Goal: Information Seeking & Learning: Learn about a topic

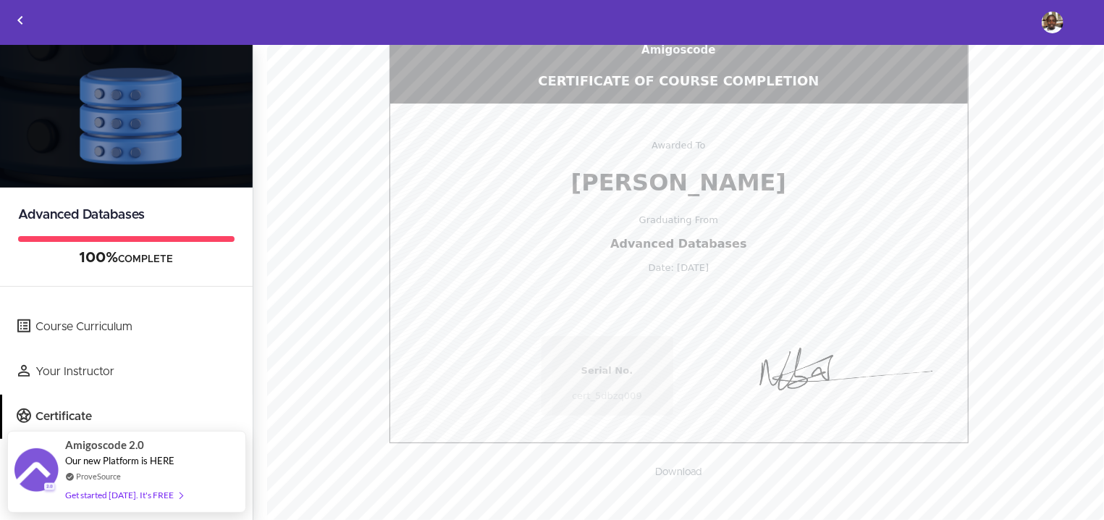
scroll to position [174, 0]
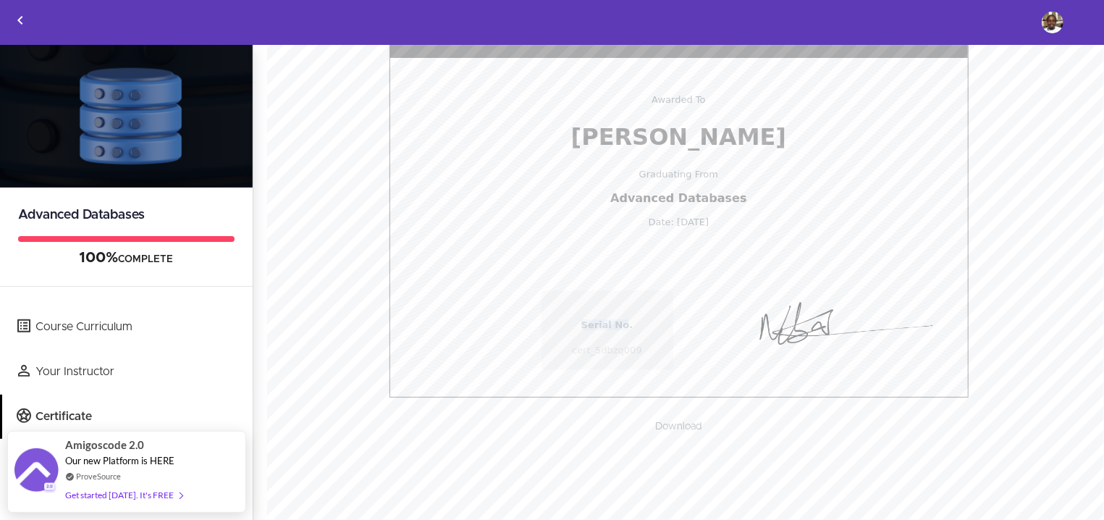
drag, startPoint x: 617, startPoint y: 344, endPoint x: 564, endPoint y: 339, distance: 53.1
click at [564, 330] on span "Serial No." at bounding box center [607, 324] width 103 height 11
click at [673, 324] on div at bounding box center [814, 330] width 283 height 87
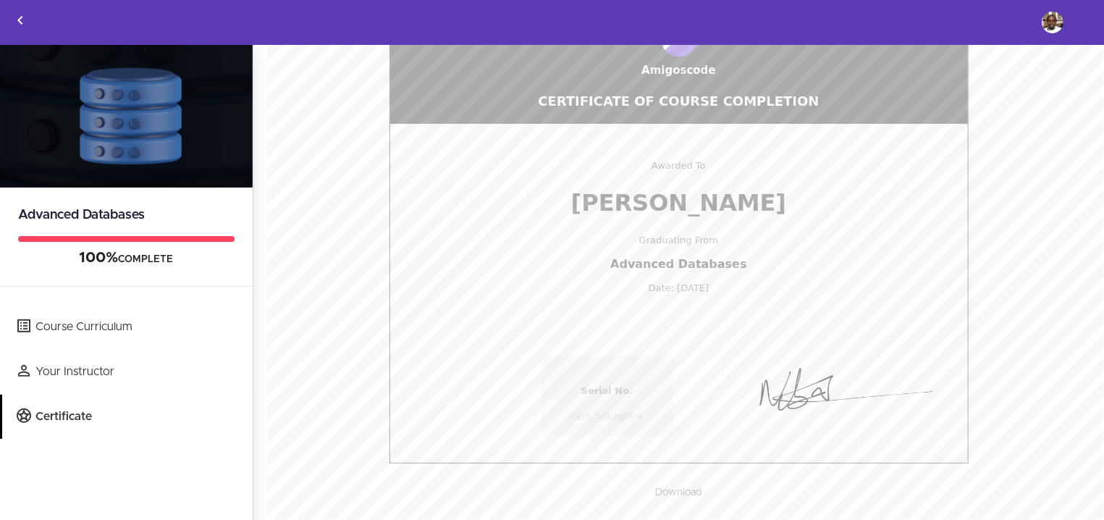
scroll to position [111, 0]
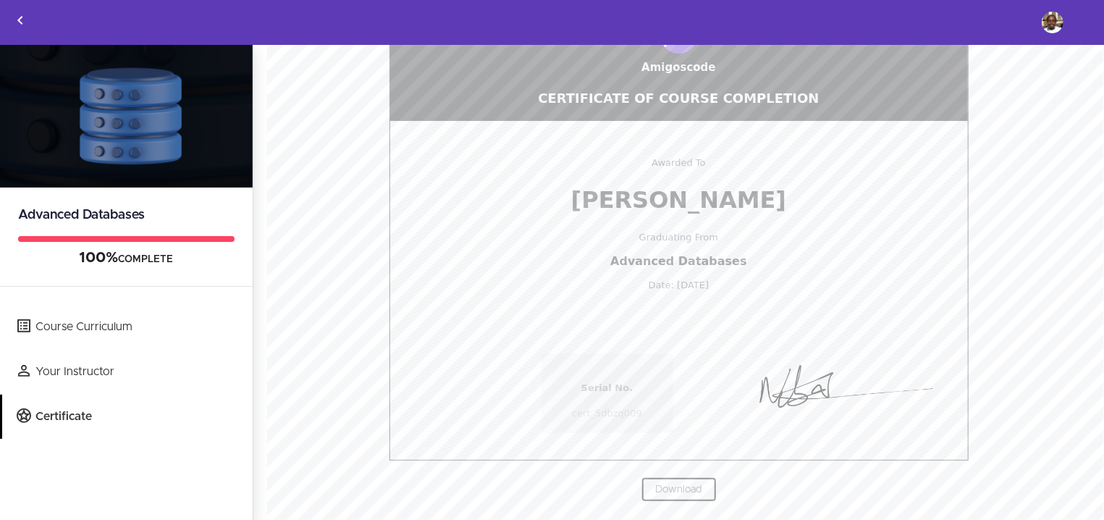
click at [671, 489] on link "Download" at bounding box center [678, 489] width 75 height 25
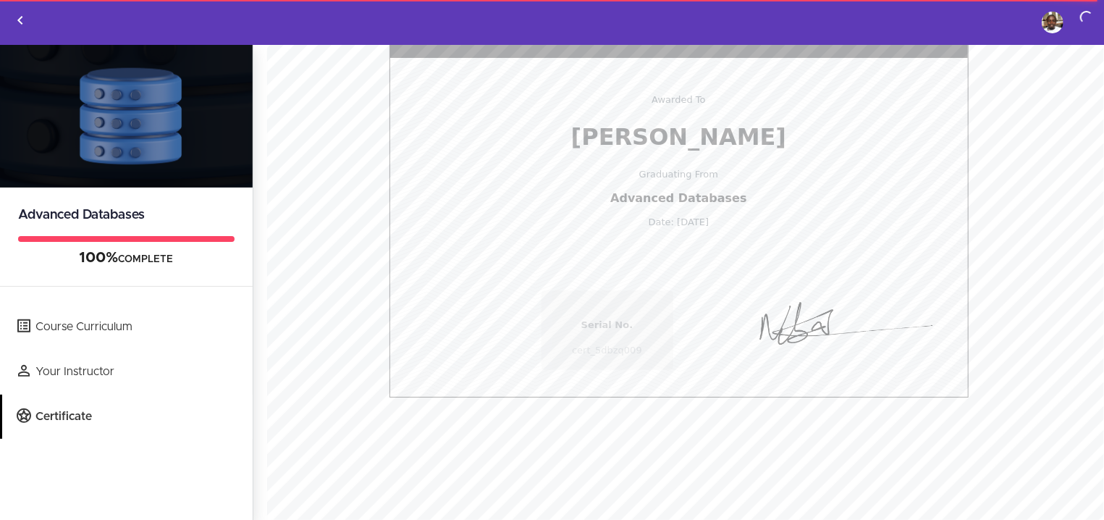
scroll to position [0, 0]
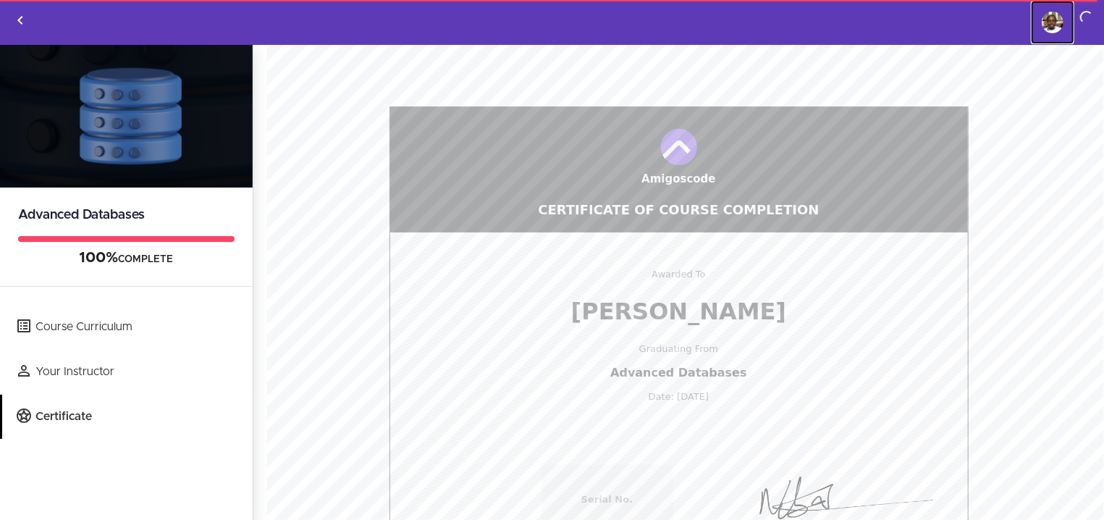
click at [1052, 21] on img at bounding box center [1053, 23] width 22 height 22
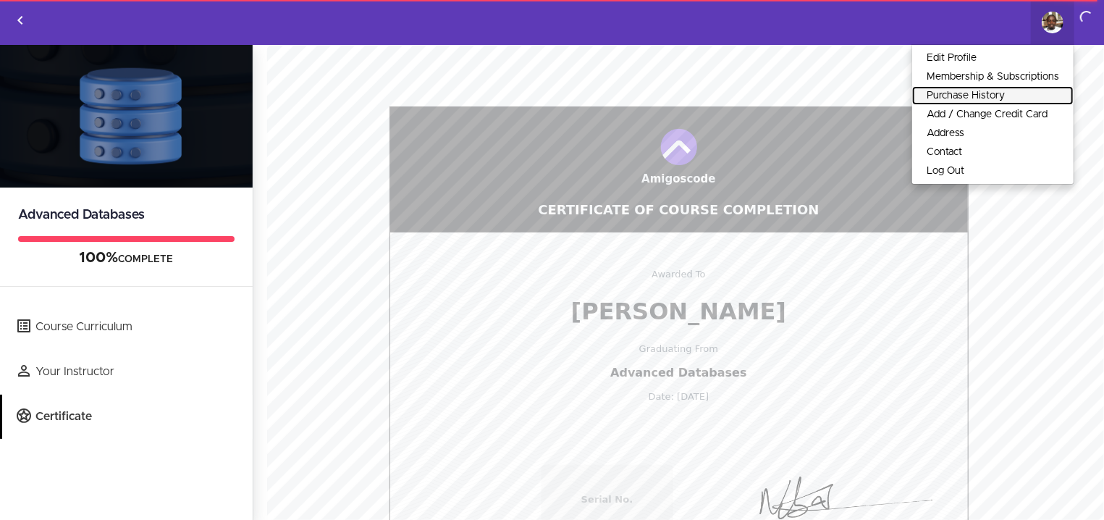
click at [1005, 89] on link "Purchase History" at bounding box center [992, 95] width 161 height 19
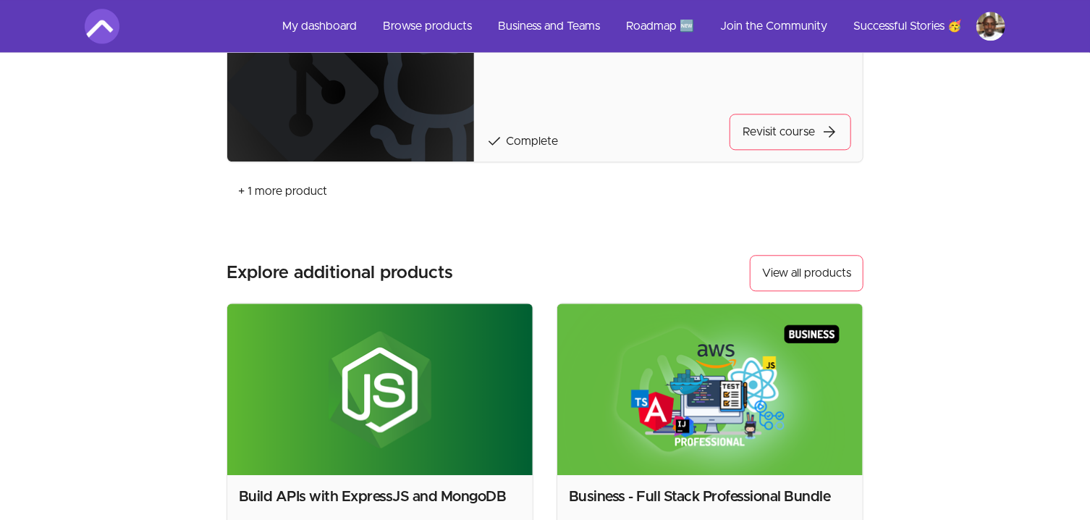
scroll to position [2017, 0]
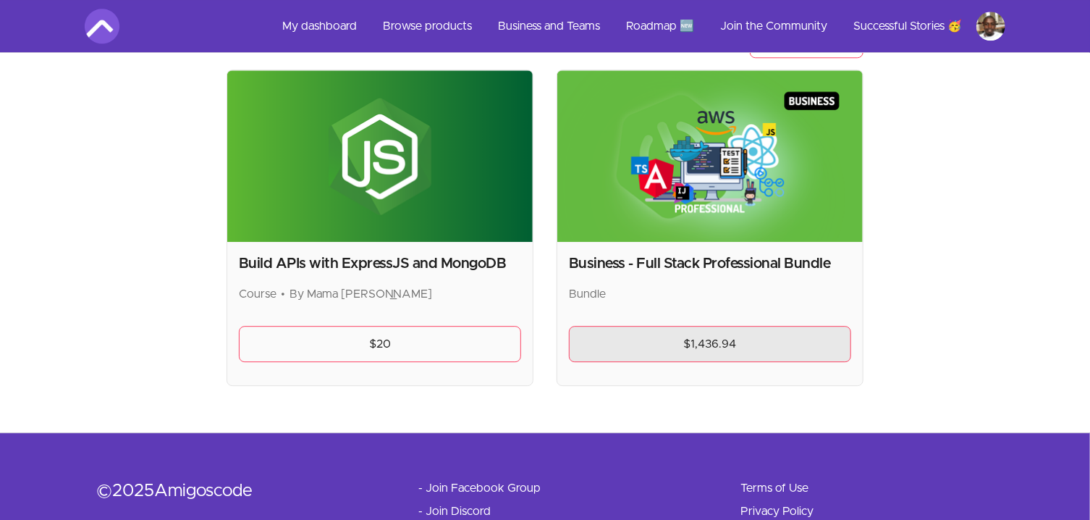
click at [704, 341] on link "$1,436.94" at bounding box center [710, 344] width 282 height 36
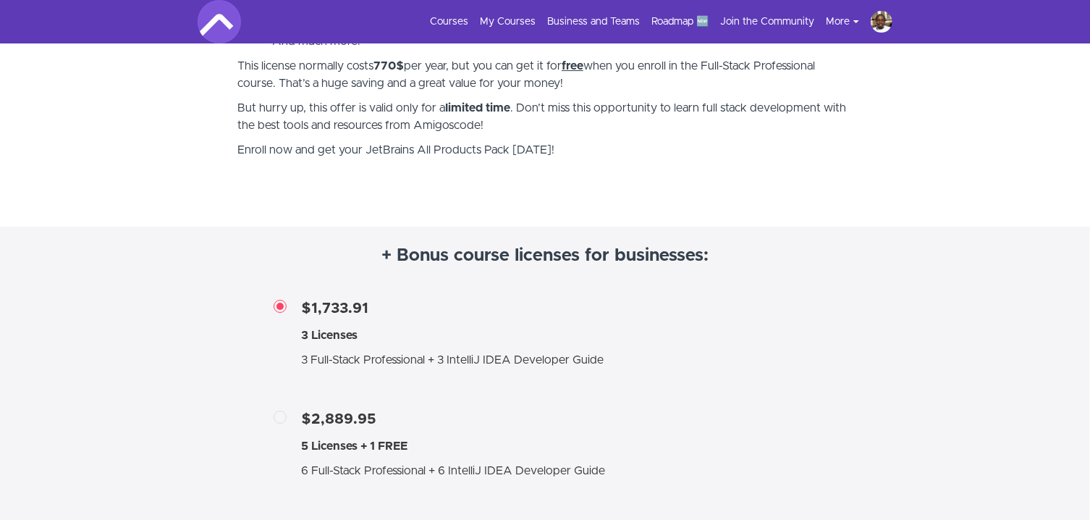
scroll to position [2638, 0]
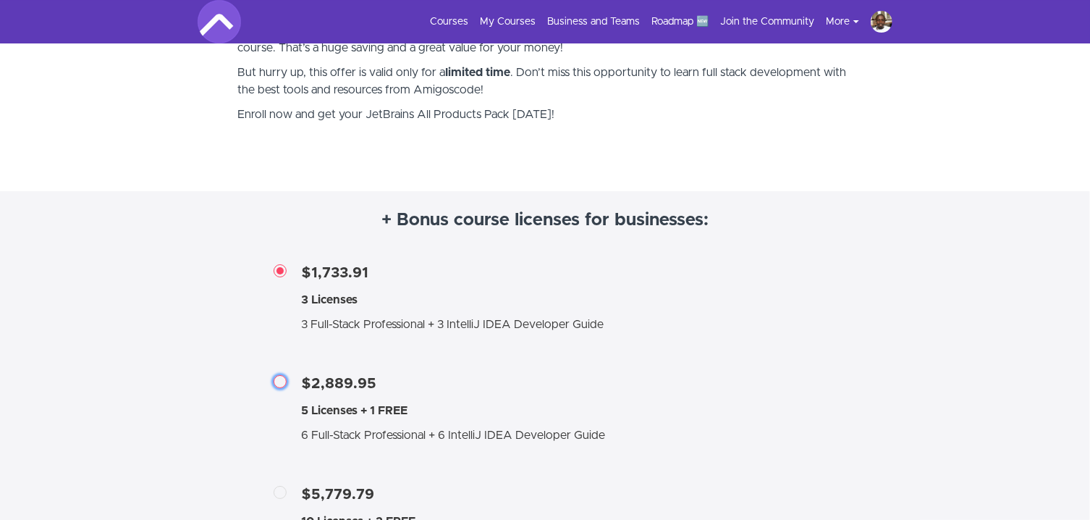
click at [282, 386] on input "$2,889.95 5 Licenses + 1 FREE 6 Full-Stack Professional + 6 IntelliJ IDEA Devel…" at bounding box center [283, 383] width 13 height 13
radio input "true"
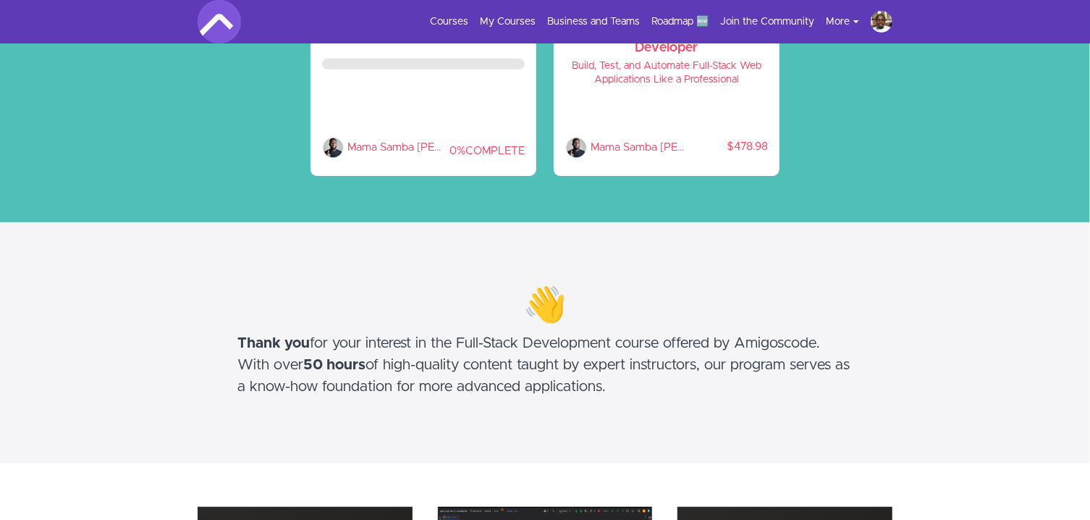
scroll to position [0, 0]
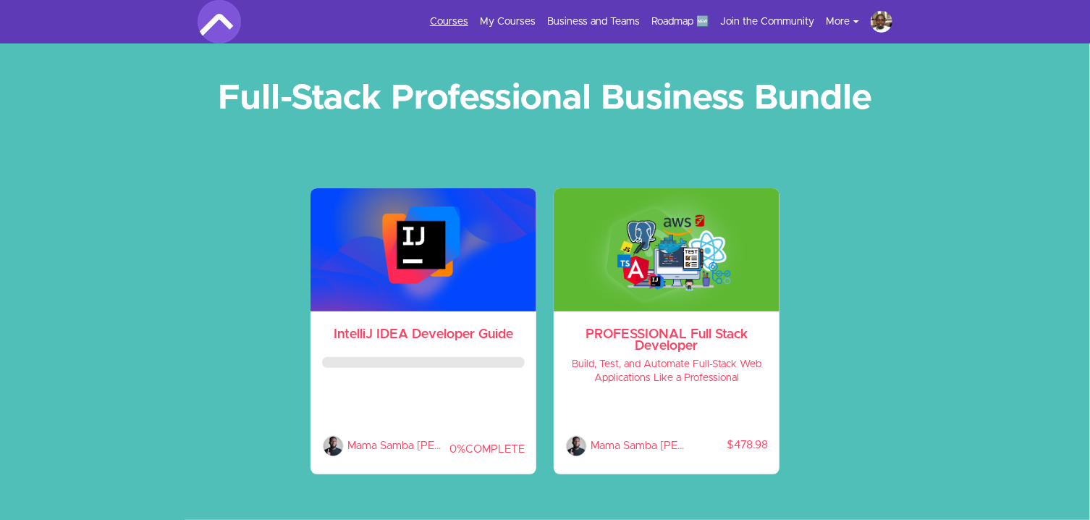
click at [445, 16] on link "Courses" at bounding box center [449, 21] width 38 height 14
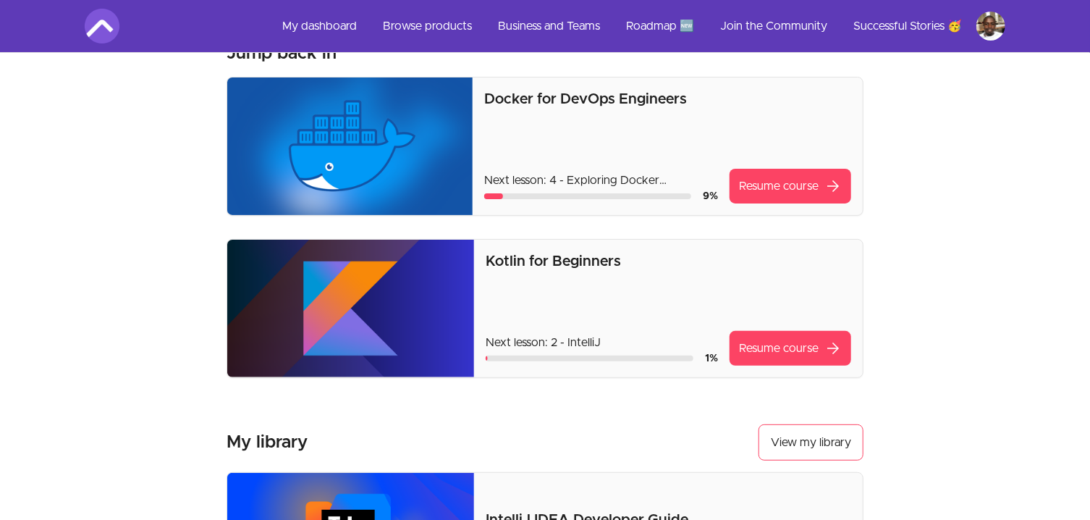
scroll to position [77, 0]
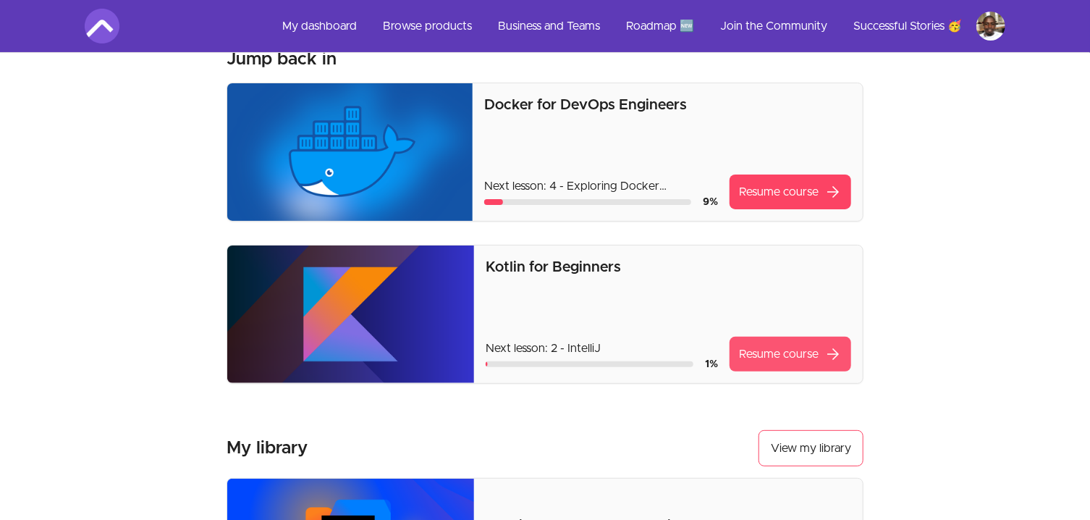
click at [797, 355] on link "Resume course arrow_forward" at bounding box center [791, 354] width 122 height 35
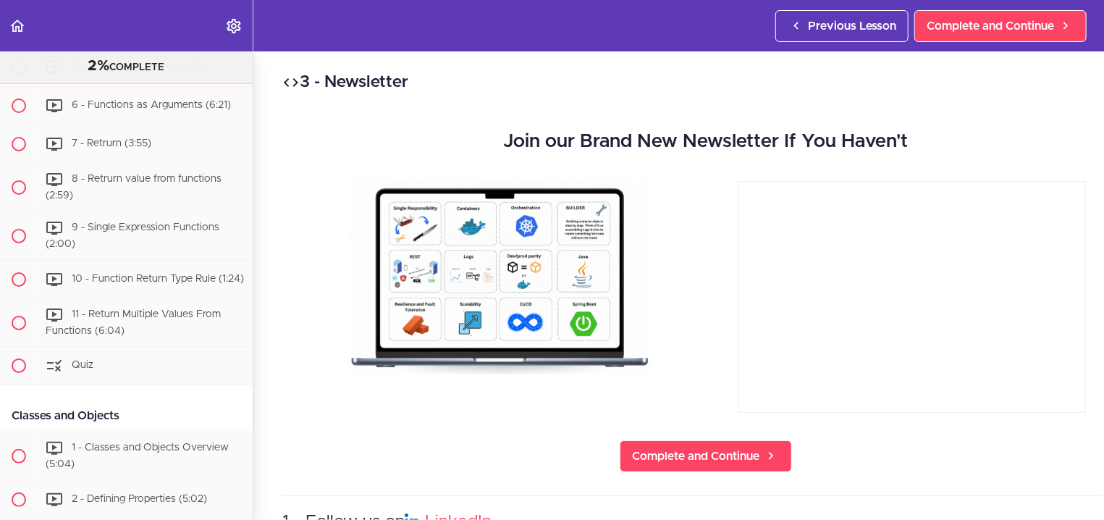
scroll to position [310, 0]
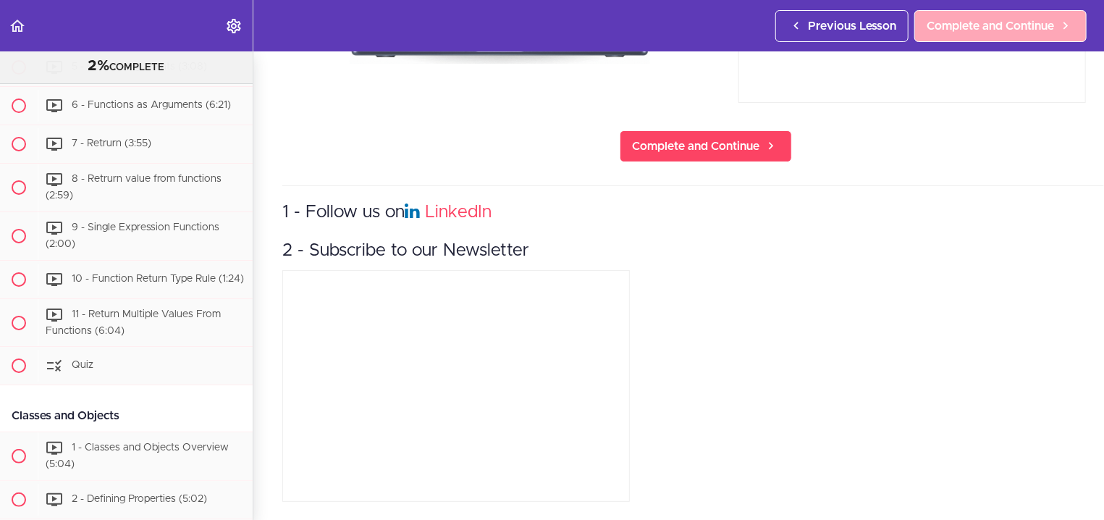
click at [958, 28] on span "Complete and Continue" at bounding box center [990, 25] width 127 height 17
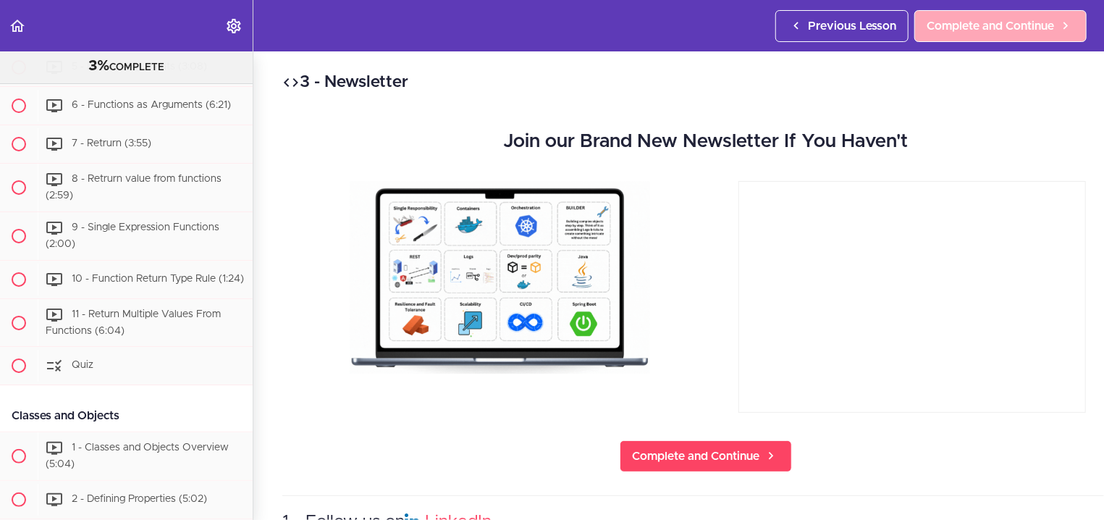
scroll to position [164, 0]
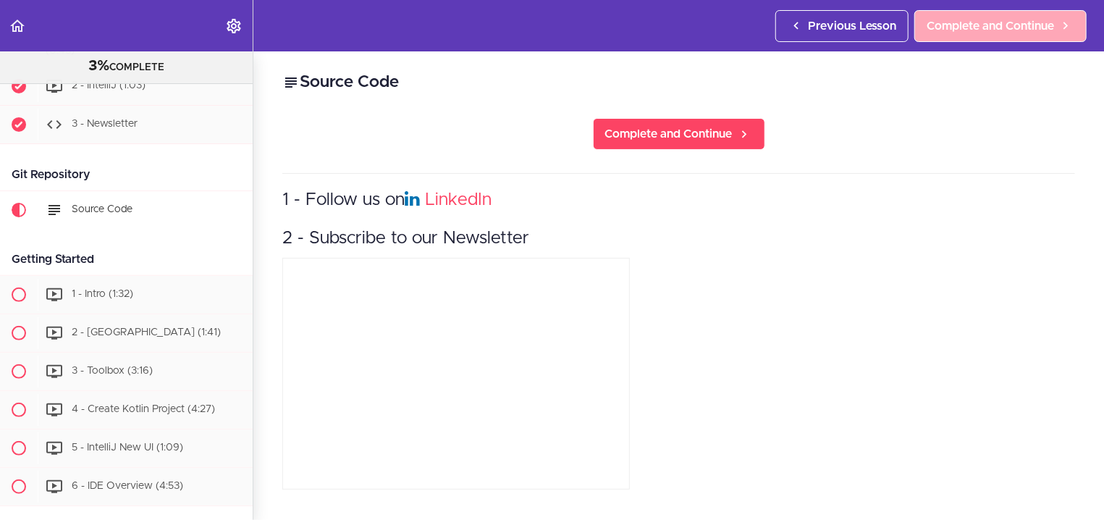
click at [958, 28] on span "Complete and Continue" at bounding box center [990, 25] width 127 height 17
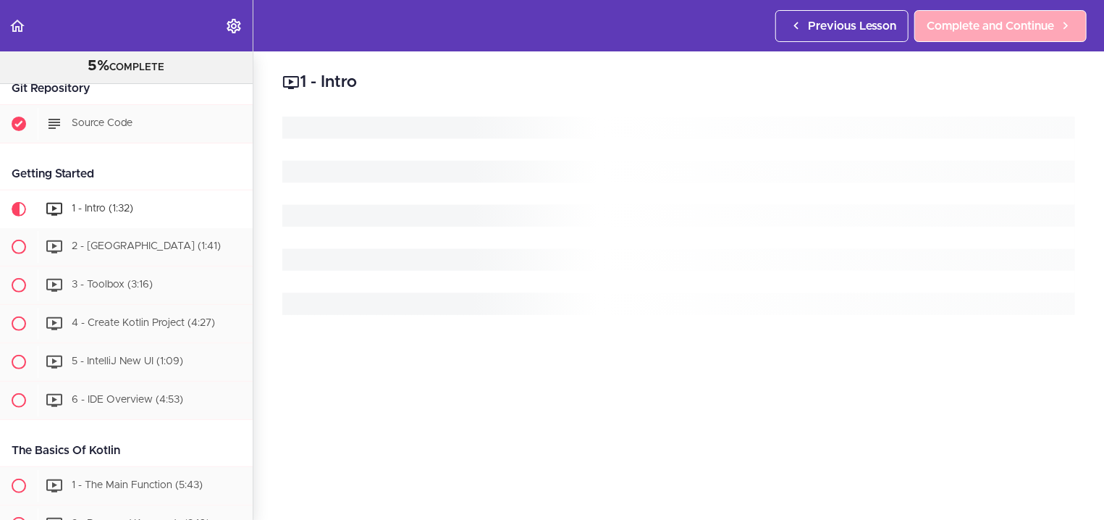
scroll to position [335, 0]
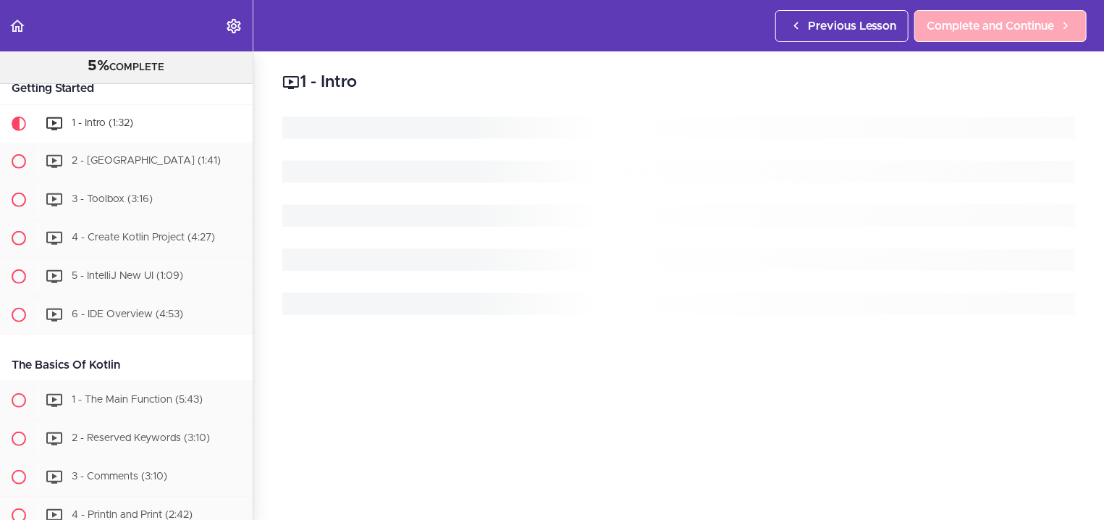
click at [958, 28] on span "Complete and Continue" at bounding box center [990, 25] width 127 height 17
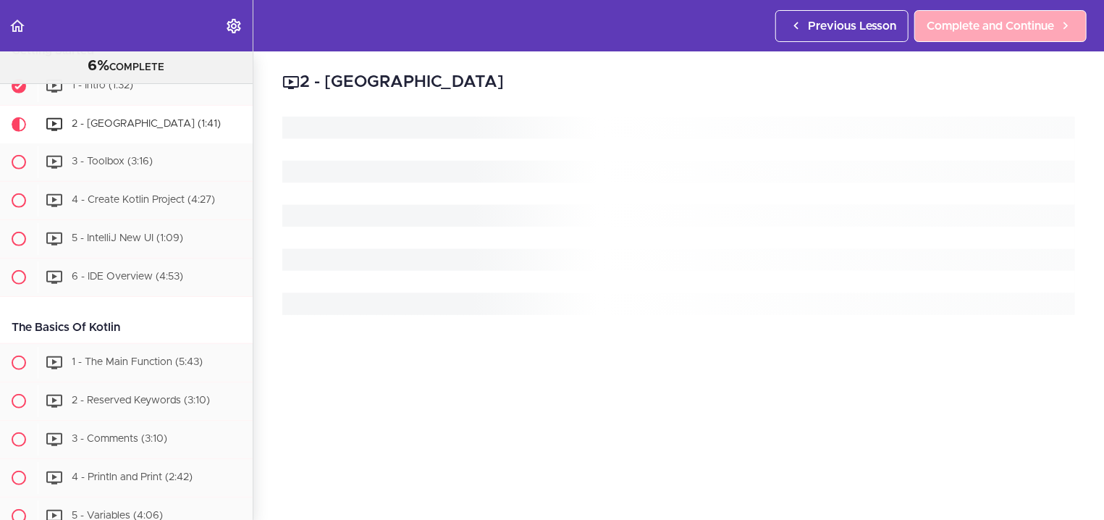
click at [958, 28] on span "Complete and Continue" at bounding box center [990, 25] width 127 height 17
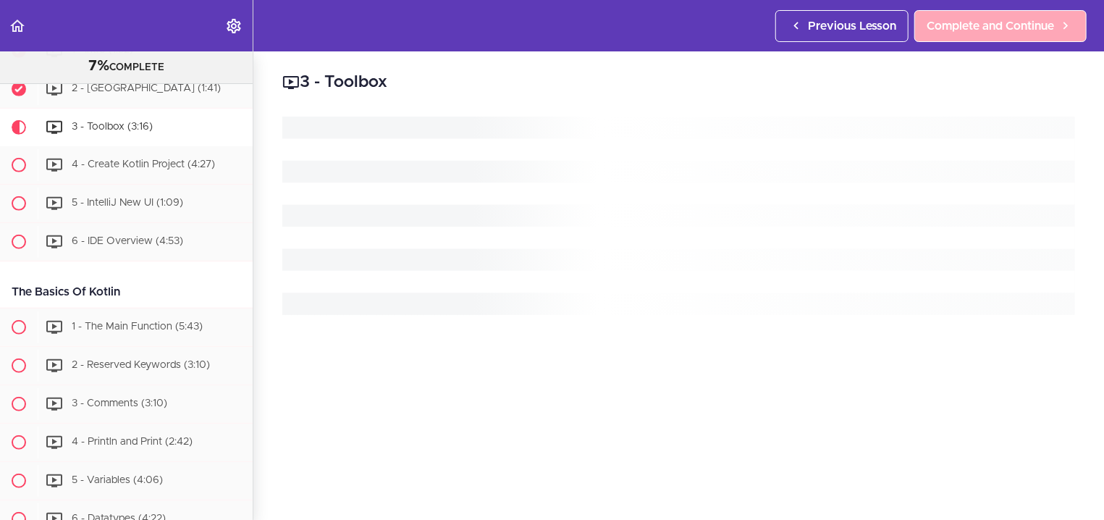
scroll to position [413, 0]
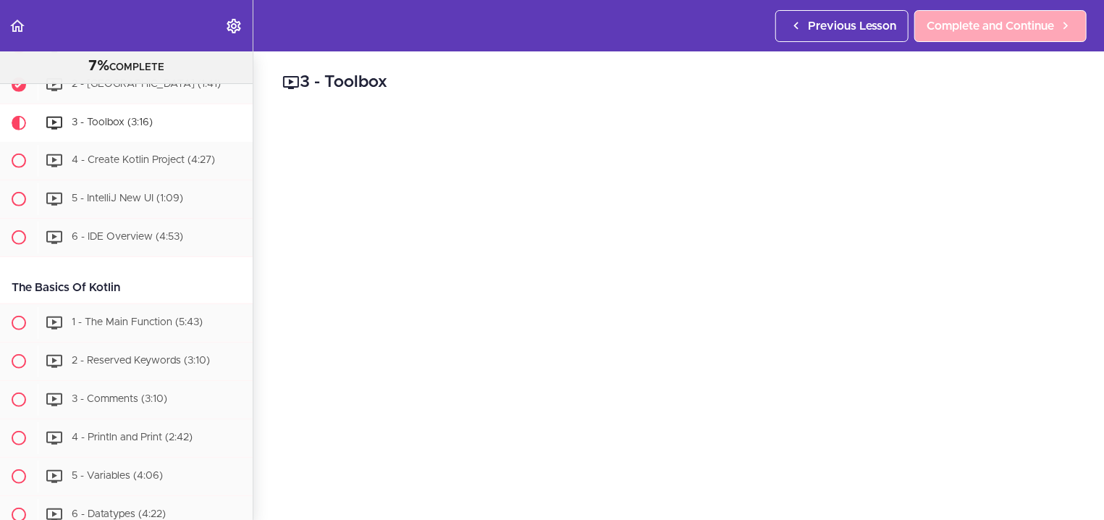
click at [958, 28] on span "Complete and Continue" at bounding box center [990, 25] width 127 height 17
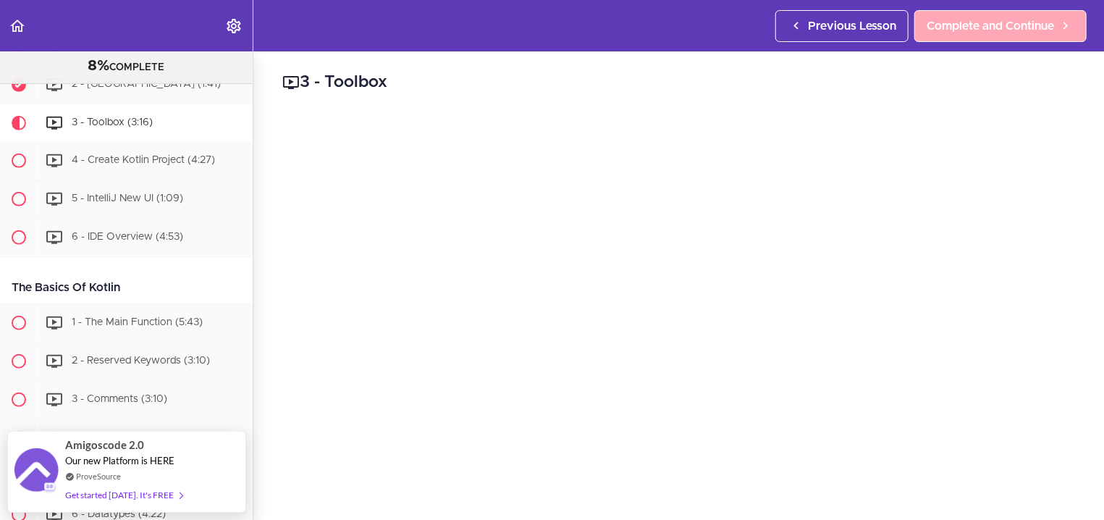
click at [958, 28] on span "Complete and Continue" at bounding box center [990, 25] width 127 height 17
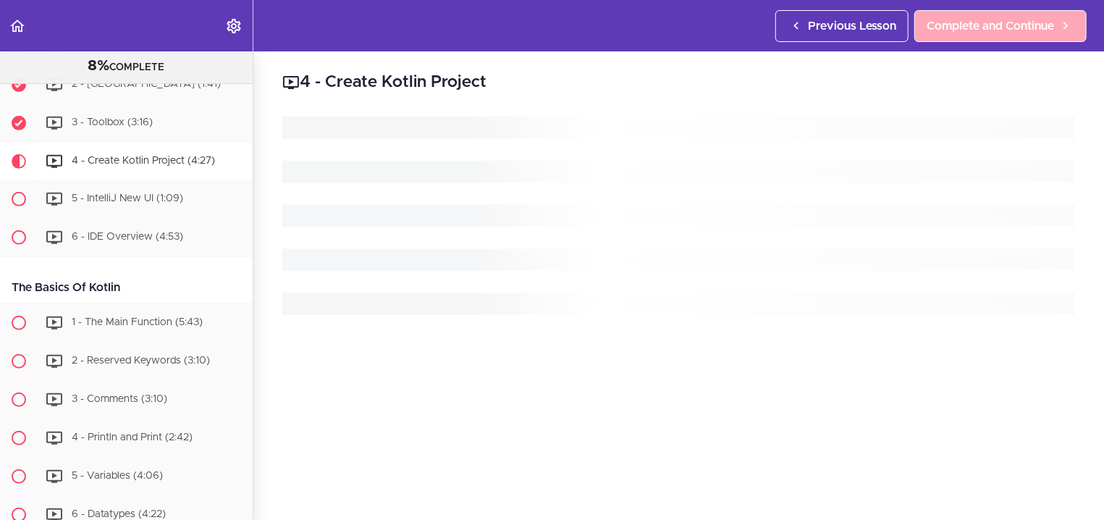
scroll to position [447, 0]
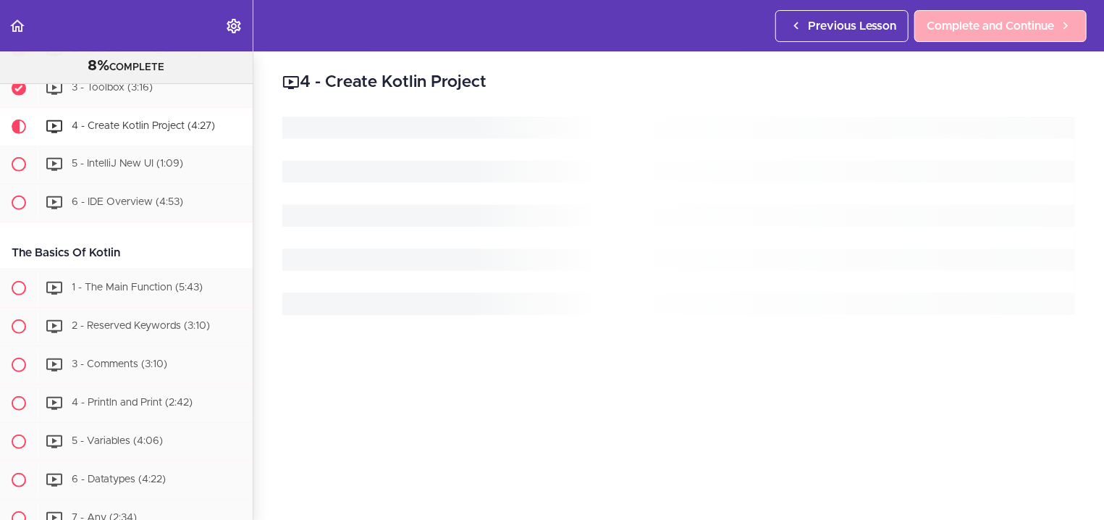
click at [958, 28] on span "Complete and Continue" at bounding box center [990, 25] width 127 height 17
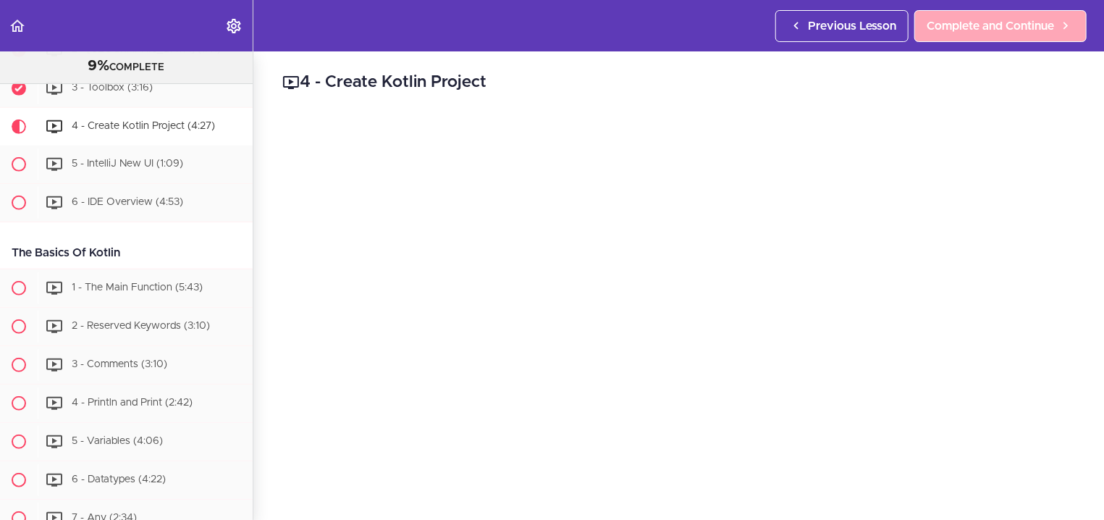
scroll to position [450, 0]
click at [958, 28] on span "Complete and Continue" at bounding box center [990, 25] width 127 height 17
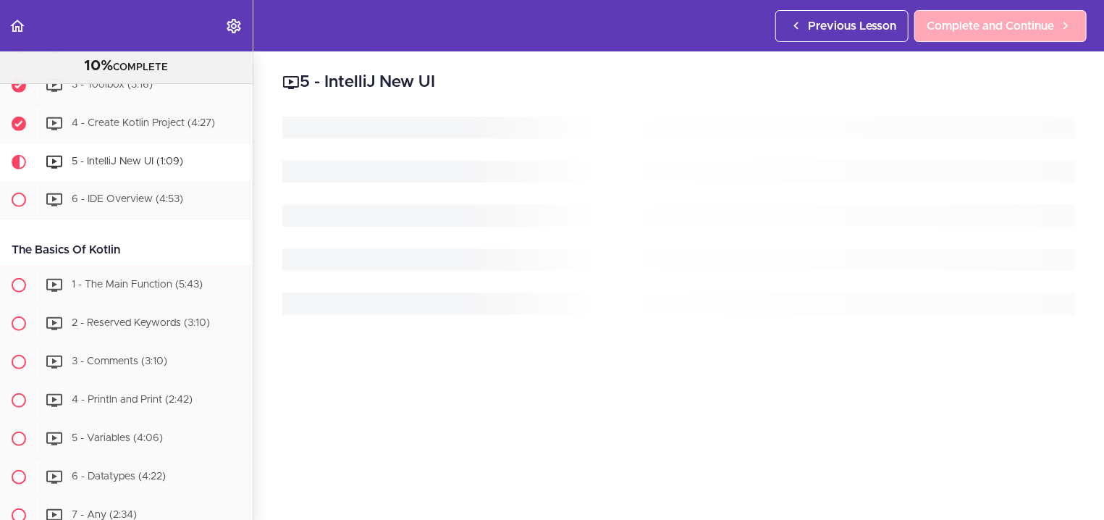
click at [958, 28] on span "Complete and Continue" at bounding box center [990, 25] width 127 height 17
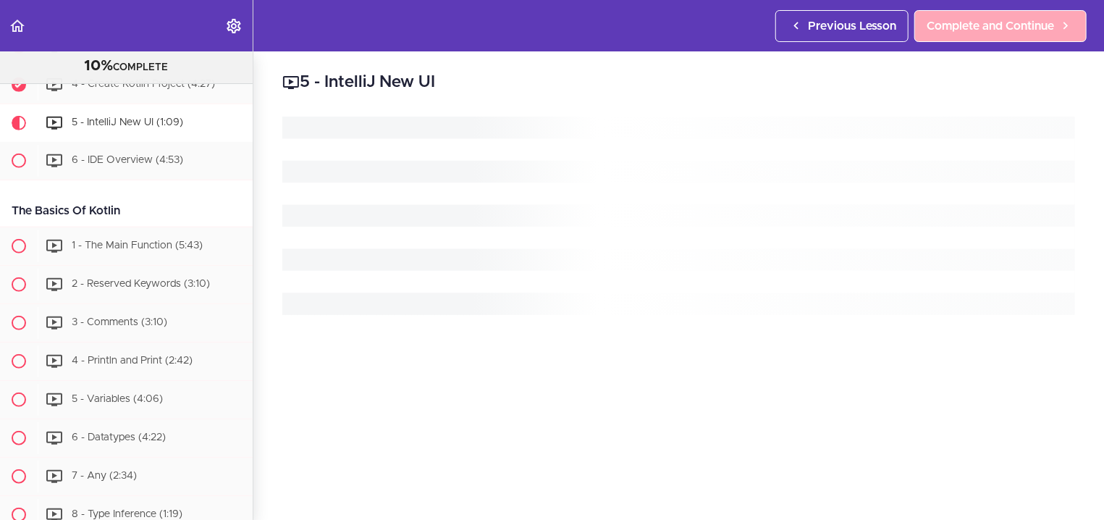
click at [958, 28] on span "Complete and Continue" at bounding box center [990, 25] width 127 height 17
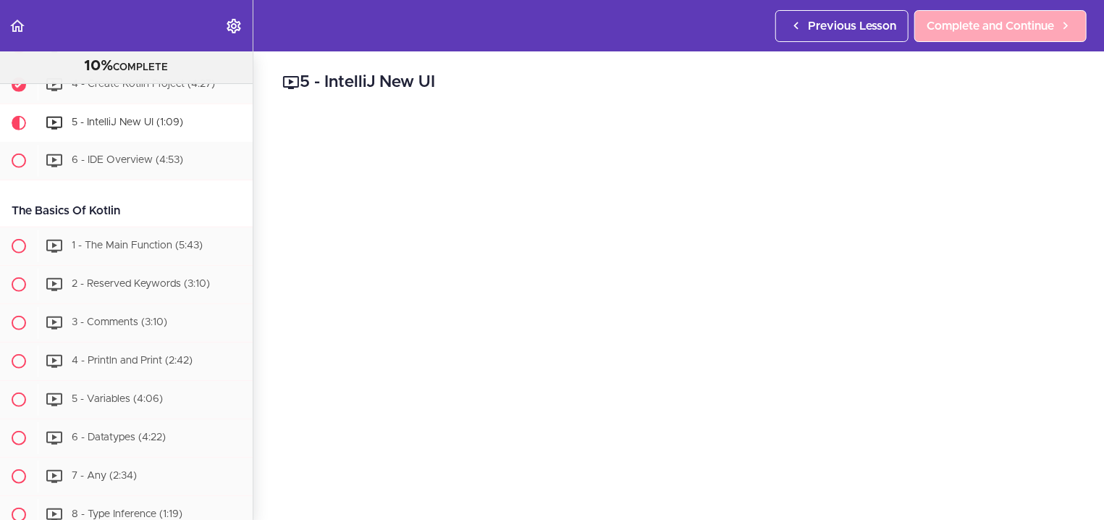
click at [958, 28] on span "Complete and Continue" at bounding box center [990, 25] width 127 height 17
click at [956, 30] on span "Complete and Continue" at bounding box center [990, 25] width 127 height 17
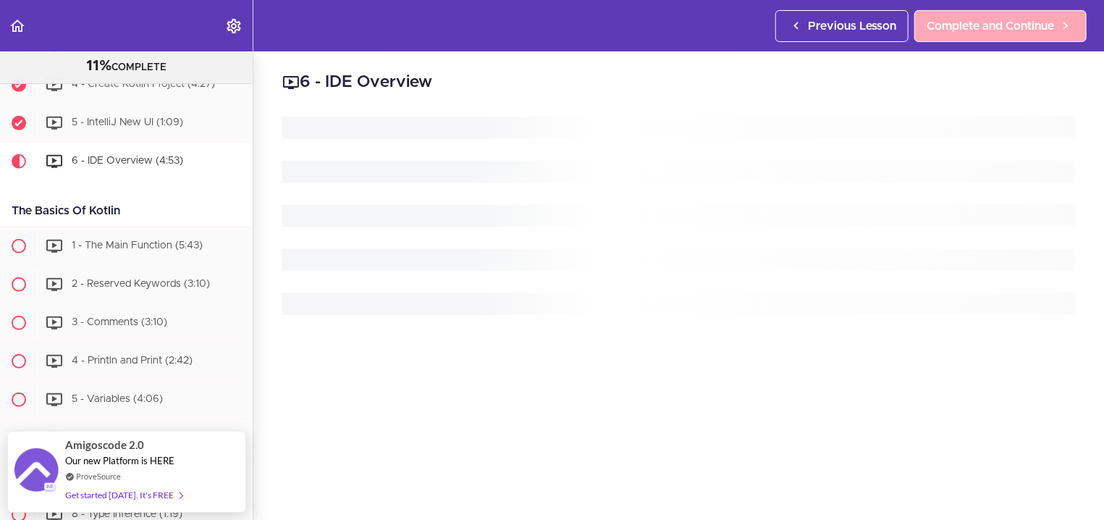
scroll to position [527, 0]
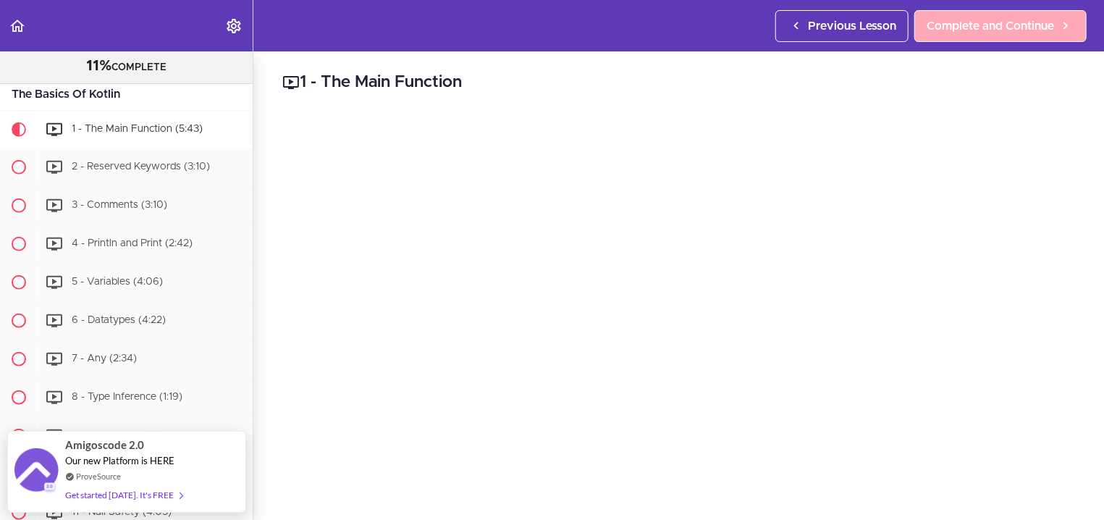
scroll to position [612, 0]
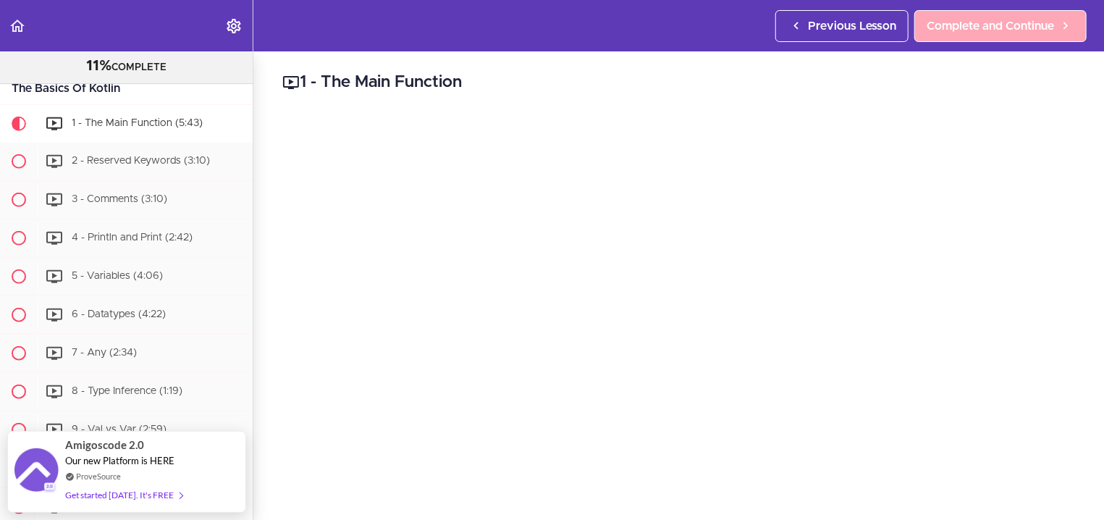
click at [941, 22] on span "Complete and Continue" at bounding box center [990, 25] width 127 height 17
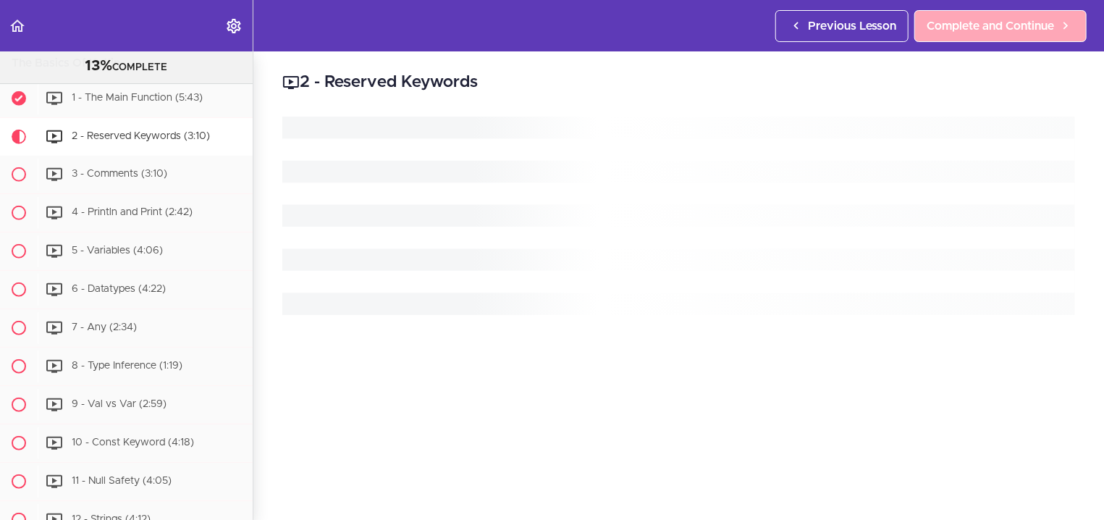
click at [948, 17] on link "Complete and Continue" at bounding box center [1000, 26] width 172 height 32
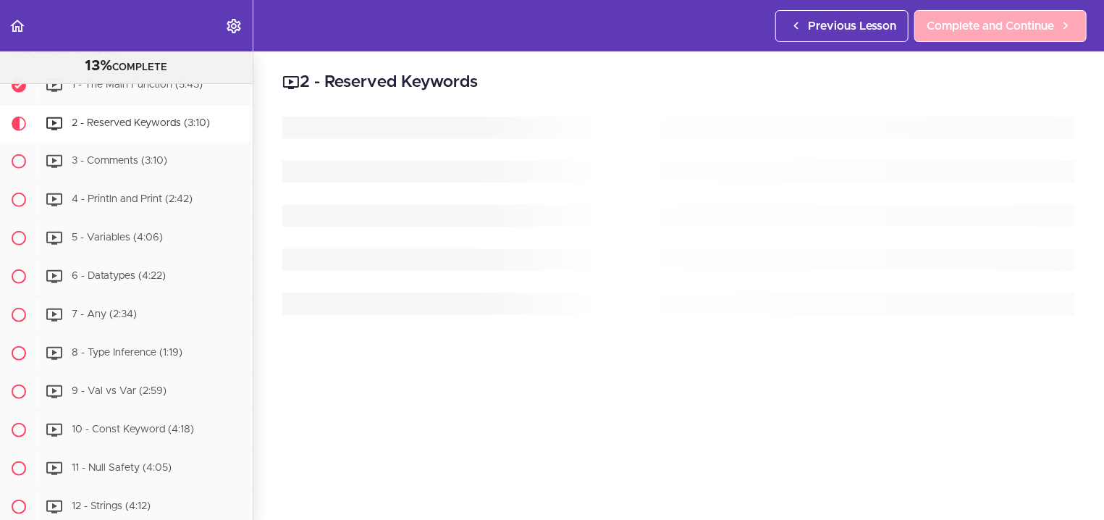
click at [948, 17] on link "Complete and Continue" at bounding box center [1000, 26] width 172 height 32
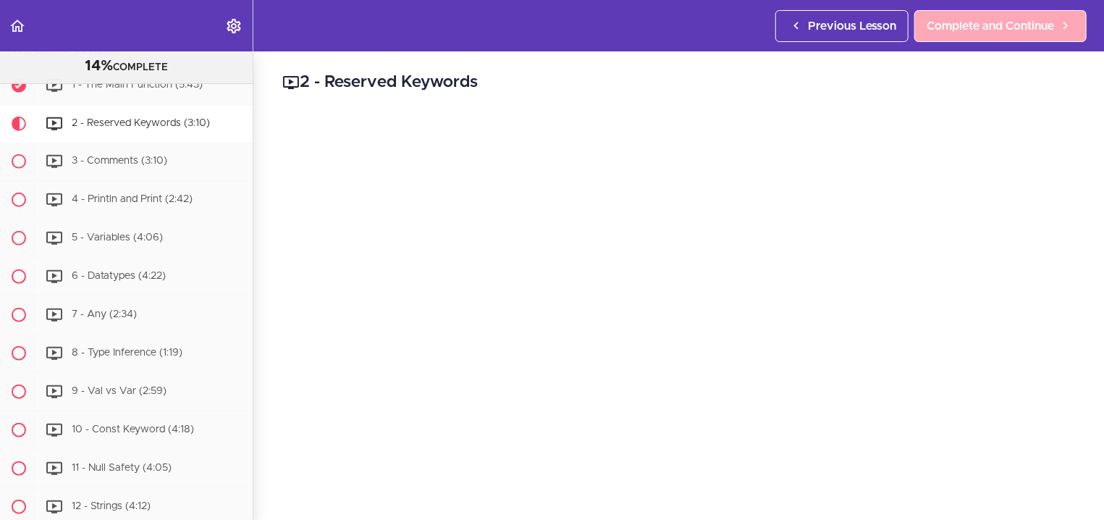
click at [948, 17] on link "Complete and Continue" at bounding box center [1000, 26] width 172 height 32
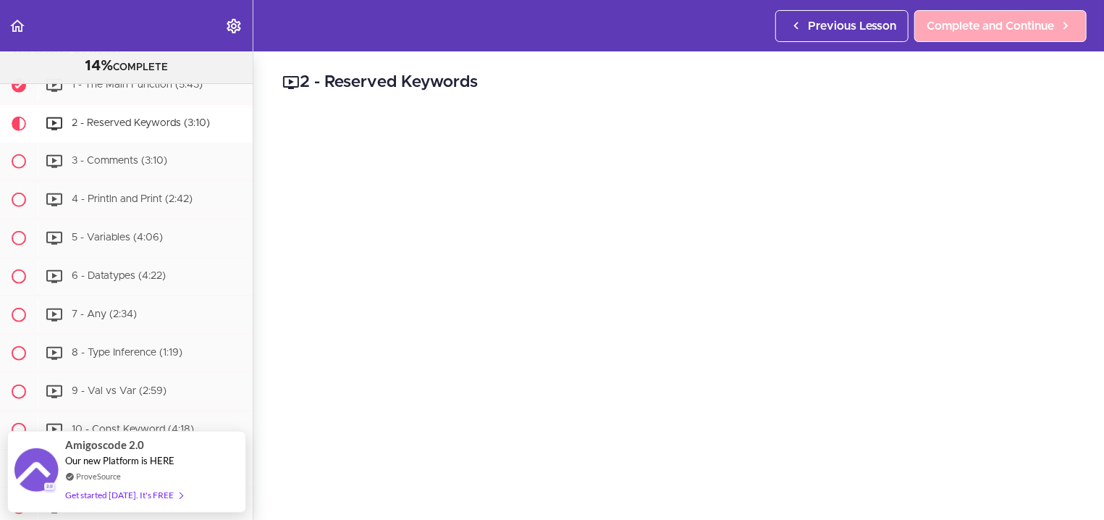
click at [948, 17] on link "Complete and Continue" at bounding box center [1000, 26] width 172 height 32
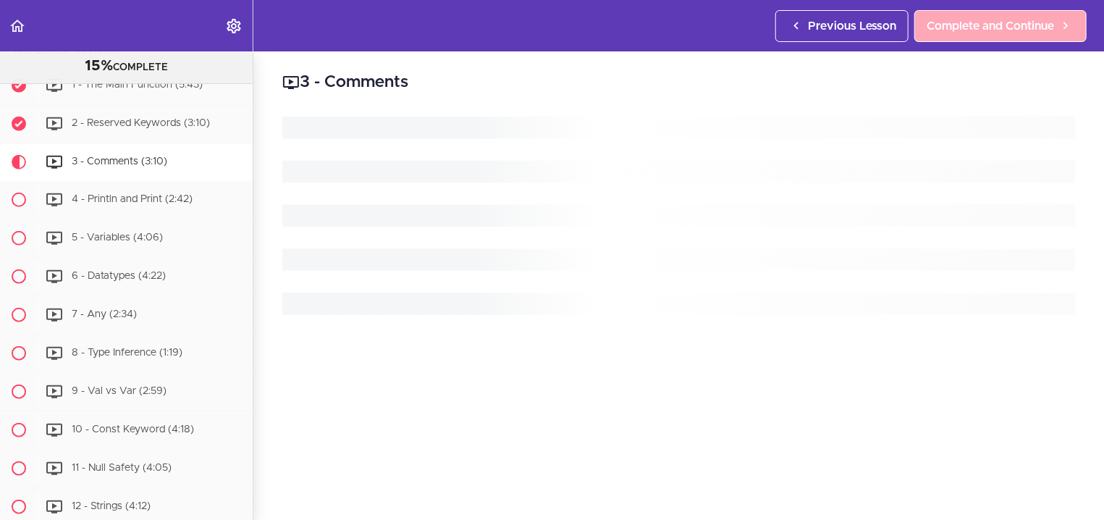
click at [948, 17] on link "Complete and Continue" at bounding box center [1000, 26] width 172 height 32
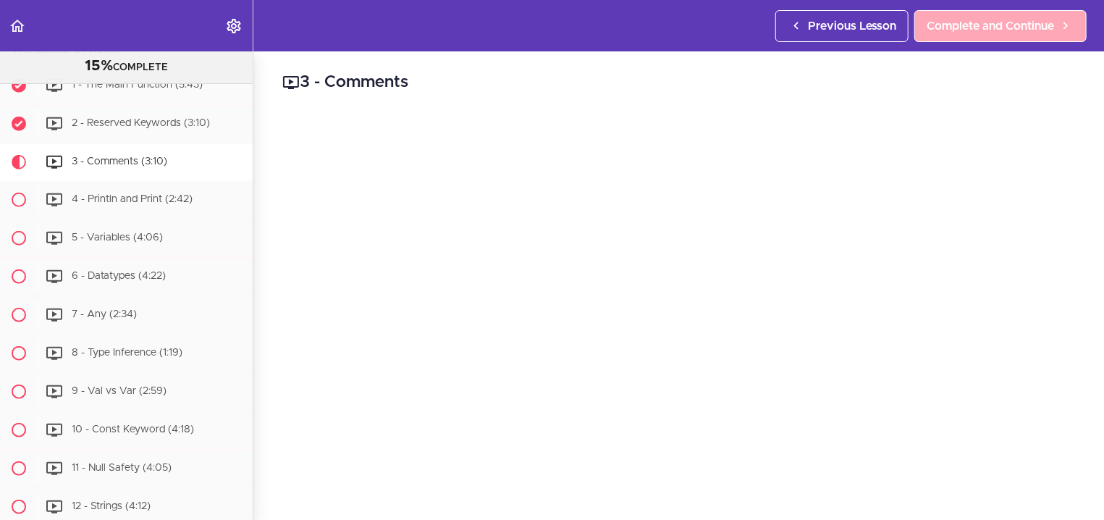
scroll to position [690, 0]
click at [948, 17] on link "Complete and Continue" at bounding box center [1000, 26] width 172 height 32
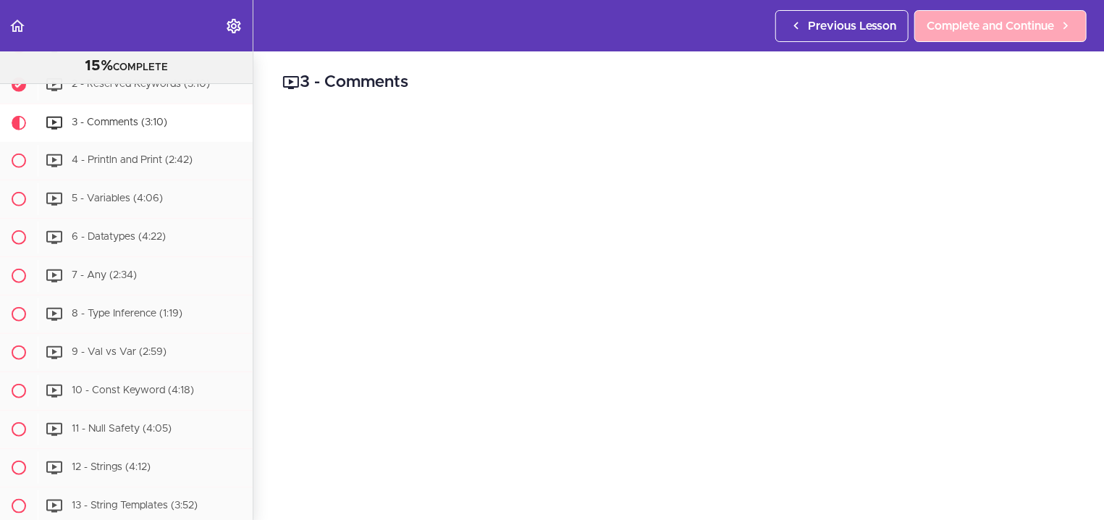
click at [948, 17] on link "Complete and Continue" at bounding box center [1000, 26] width 172 height 32
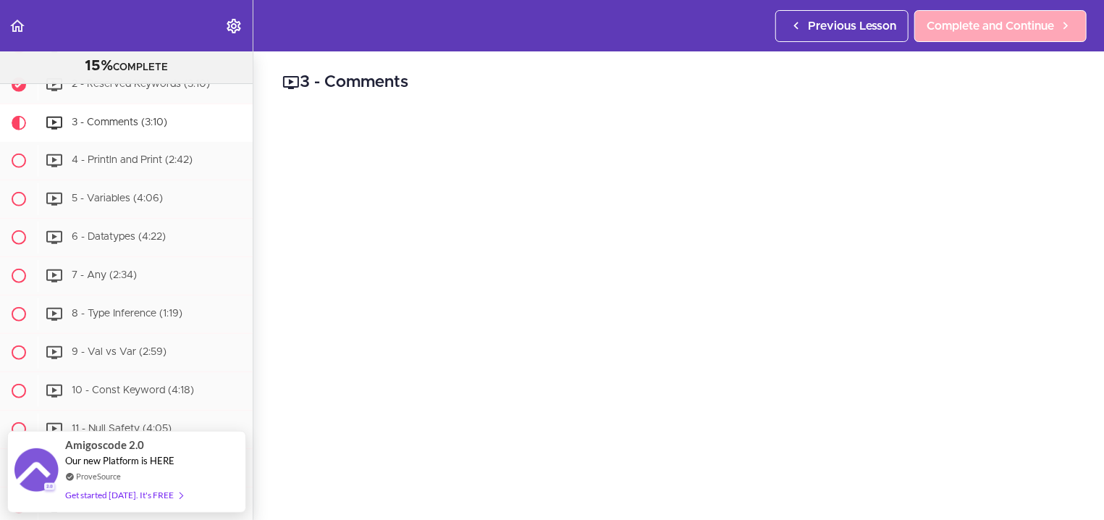
click at [948, 17] on link "Complete and Continue" at bounding box center [1000, 26] width 172 height 32
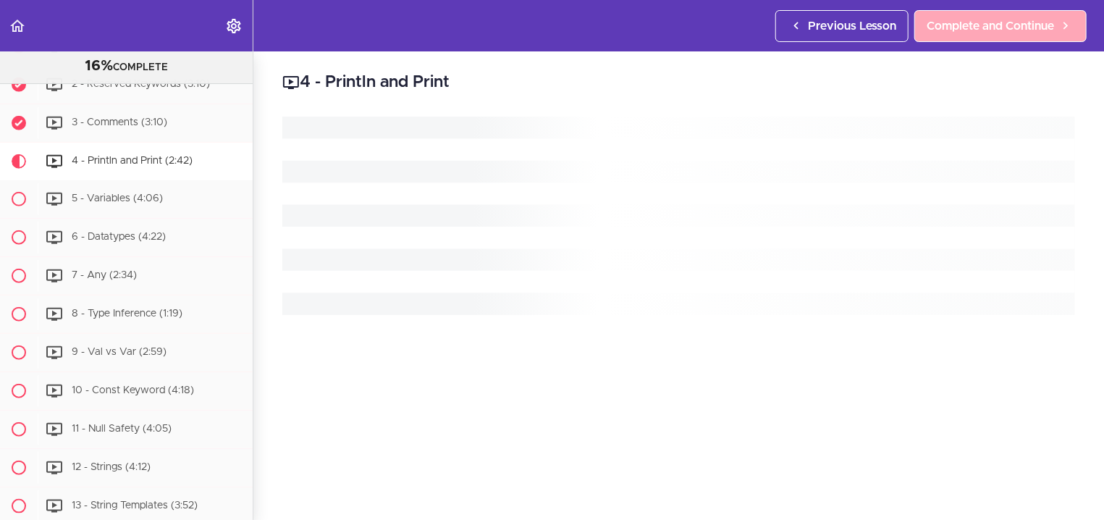
click at [948, 17] on link "Complete and Continue" at bounding box center [1000, 26] width 172 height 32
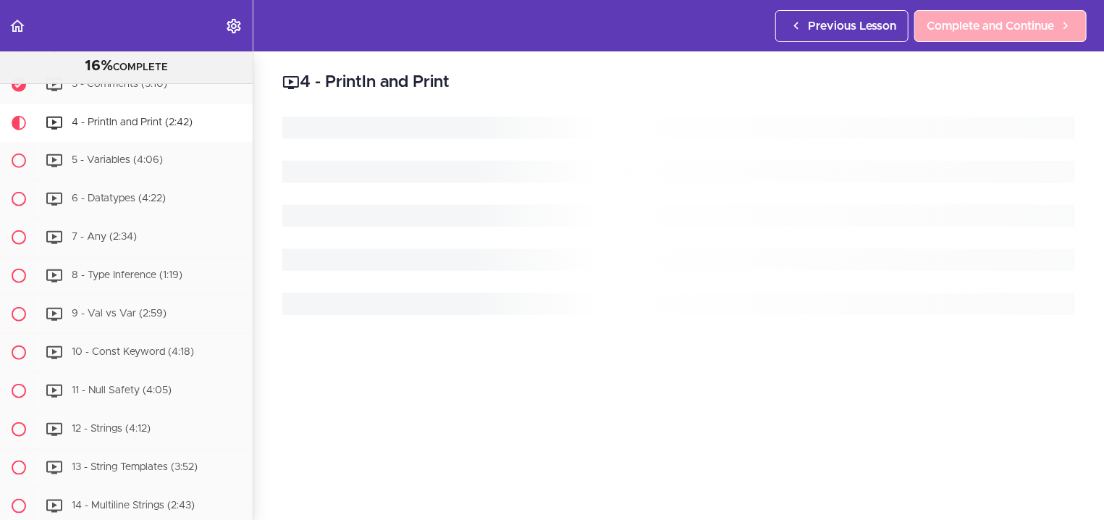
click at [948, 17] on link "Complete and Continue" at bounding box center [1000, 26] width 172 height 32
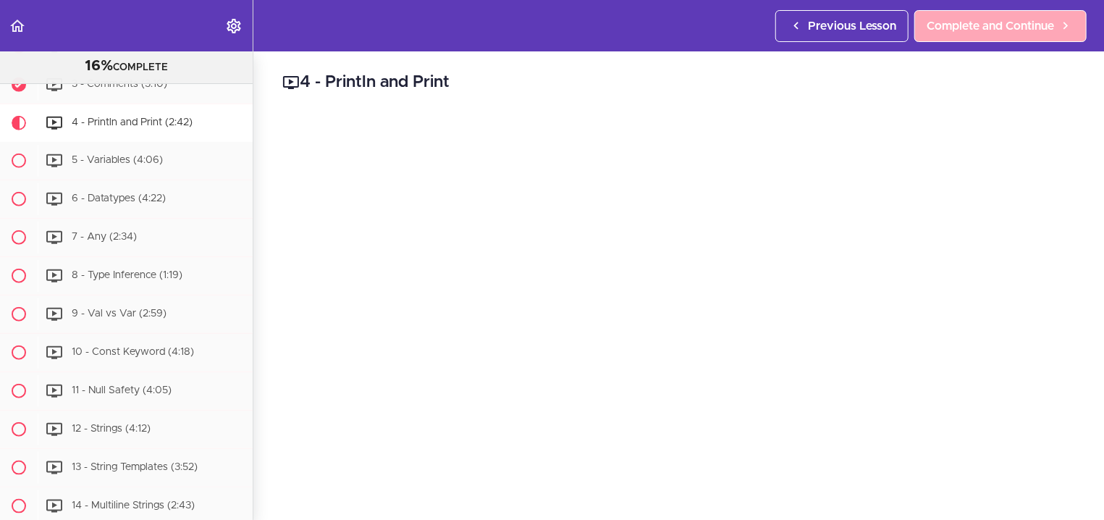
click at [948, 17] on link "Complete and Continue" at bounding box center [1000, 26] width 172 height 32
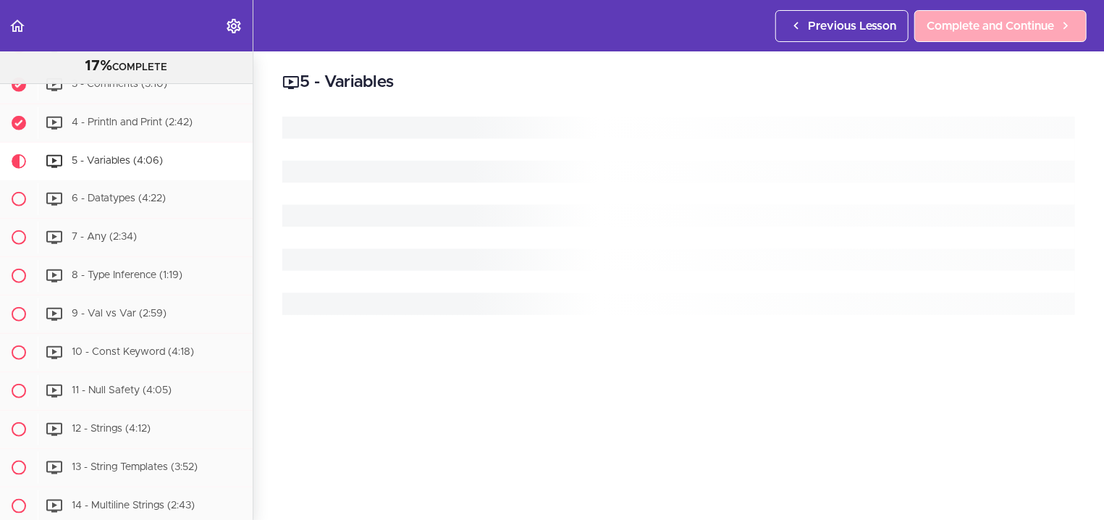
click at [948, 17] on link "Complete and Continue" at bounding box center [1000, 26] width 172 height 32
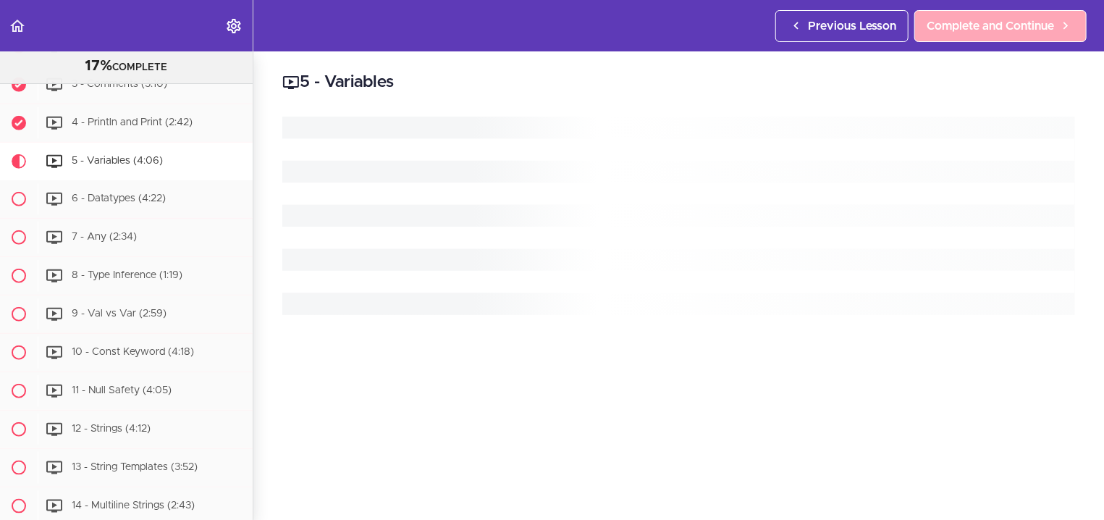
click at [948, 17] on link "Complete and Continue" at bounding box center [1000, 26] width 172 height 32
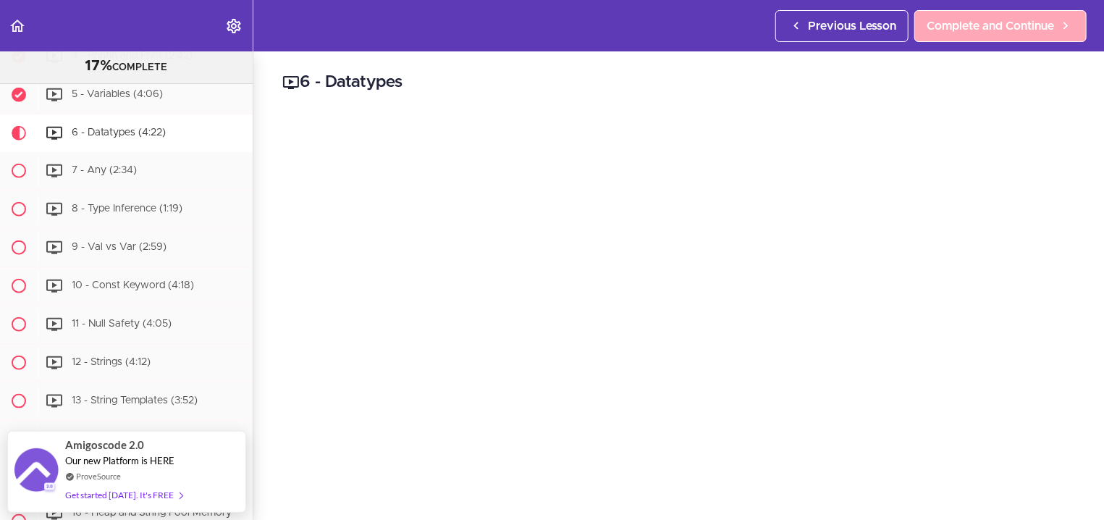
scroll to position [805, 0]
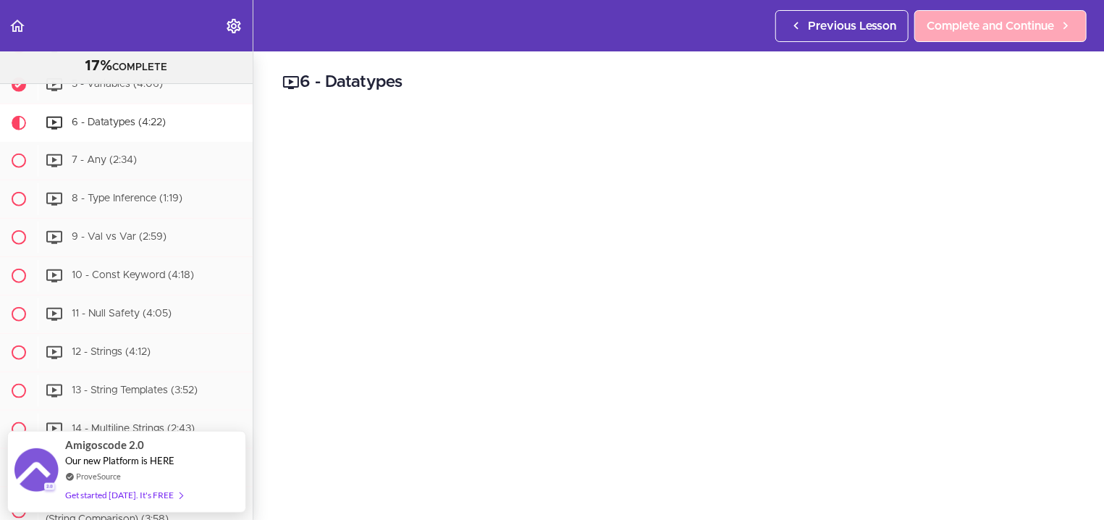
click at [948, 17] on link "Complete and Continue" at bounding box center [1000, 26] width 172 height 32
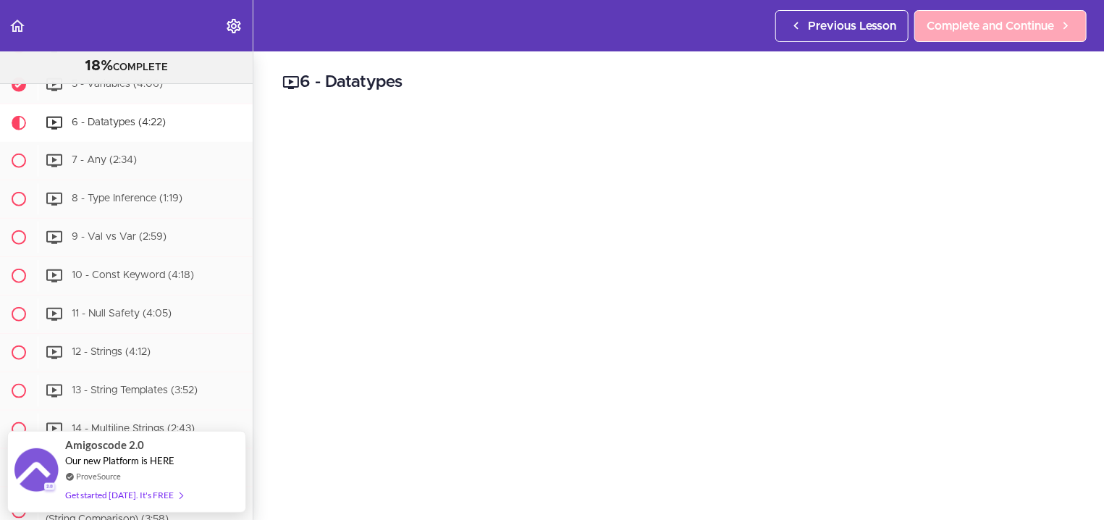
click at [948, 17] on link "Complete and Continue" at bounding box center [1000, 26] width 172 height 32
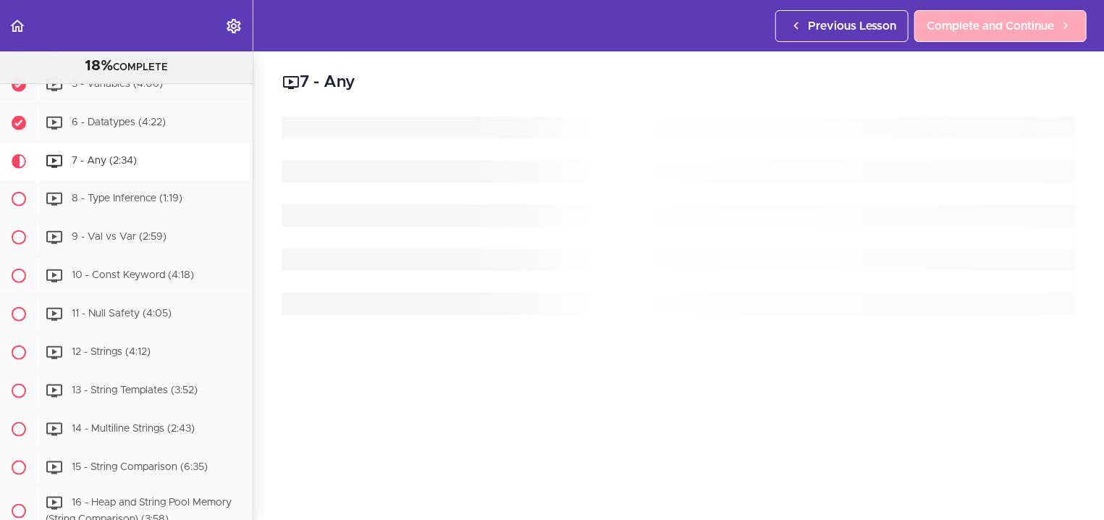
scroll to position [837, 0]
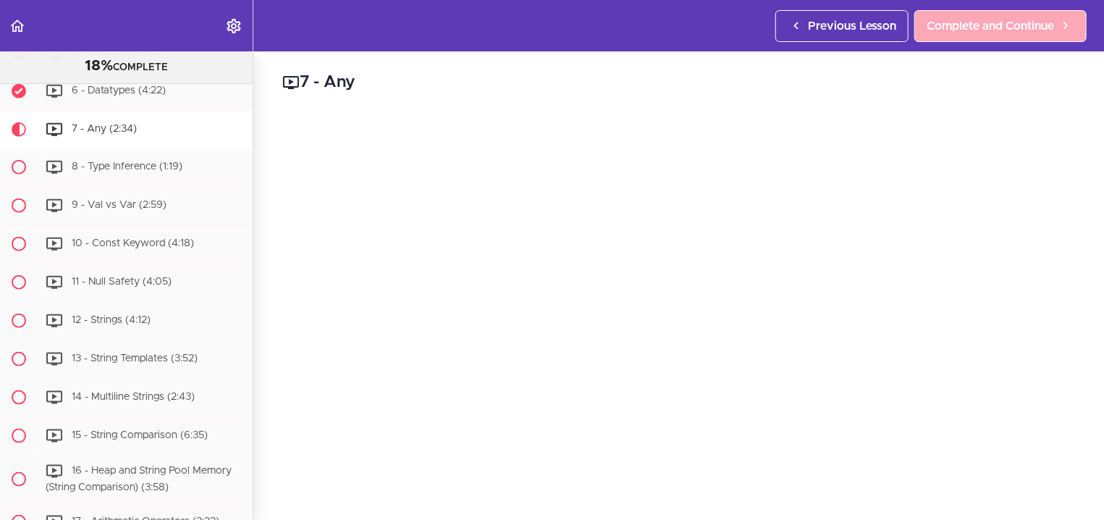
click at [948, 17] on link "Complete and Continue" at bounding box center [1000, 26] width 172 height 32
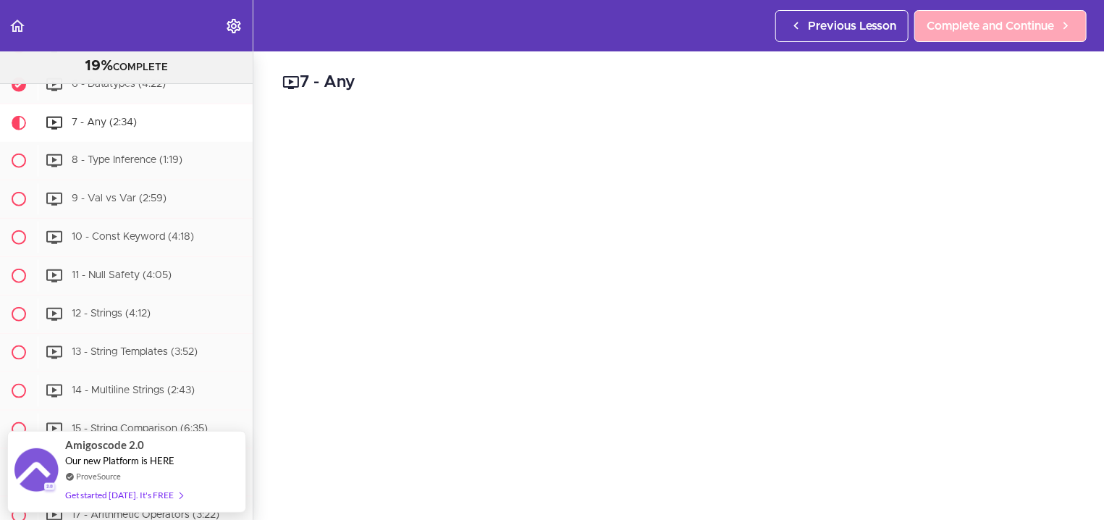
click at [948, 17] on link "Complete and Continue" at bounding box center [1000, 26] width 172 height 32
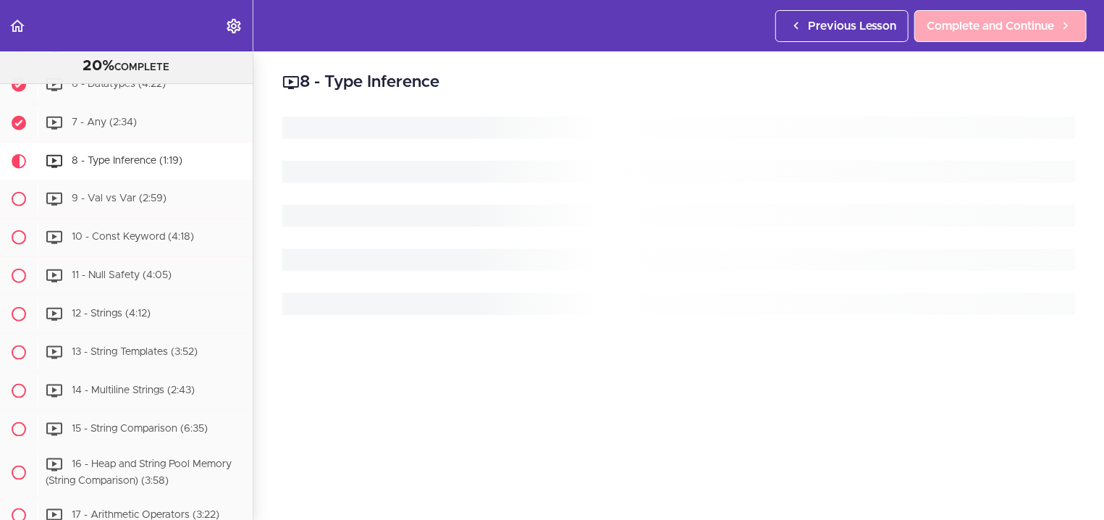
click at [948, 17] on link "Complete and Continue" at bounding box center [1000, 26] width 172 height 32
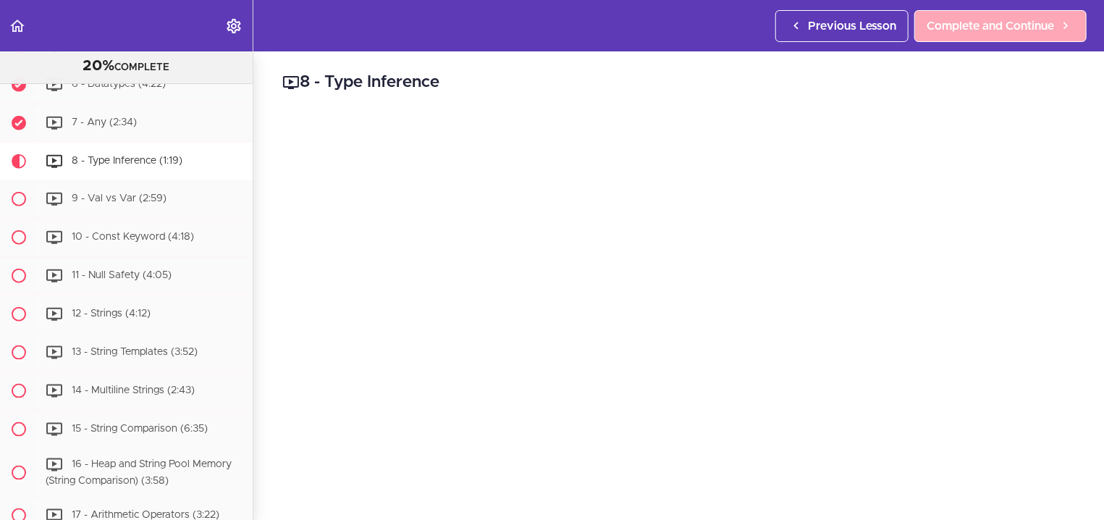
scroll to position [882, 0]
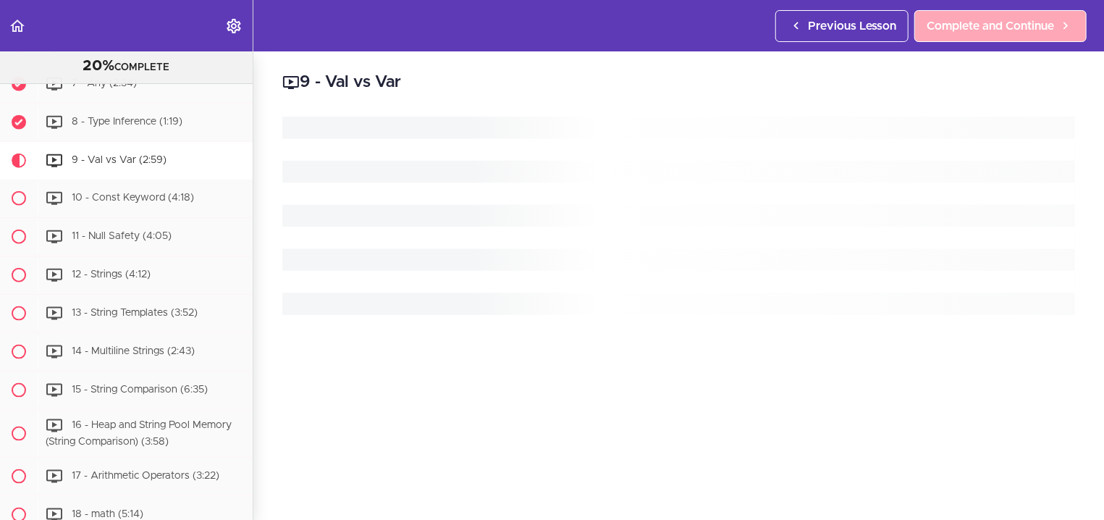
scroll to position [920, 0]
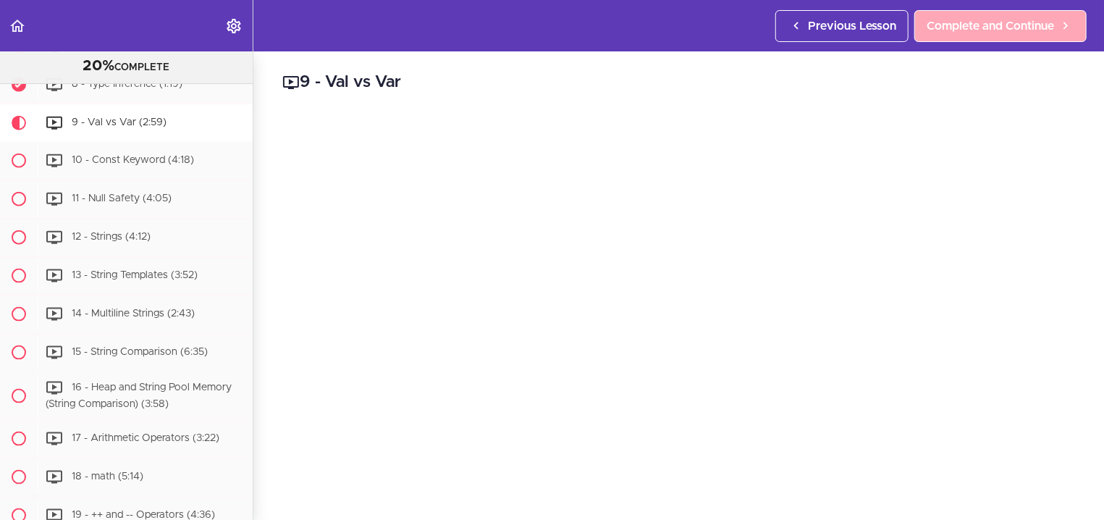
click at [948, 17] on link "Complete and Continue" at bounding box center [1000, 26] width 172 height 32
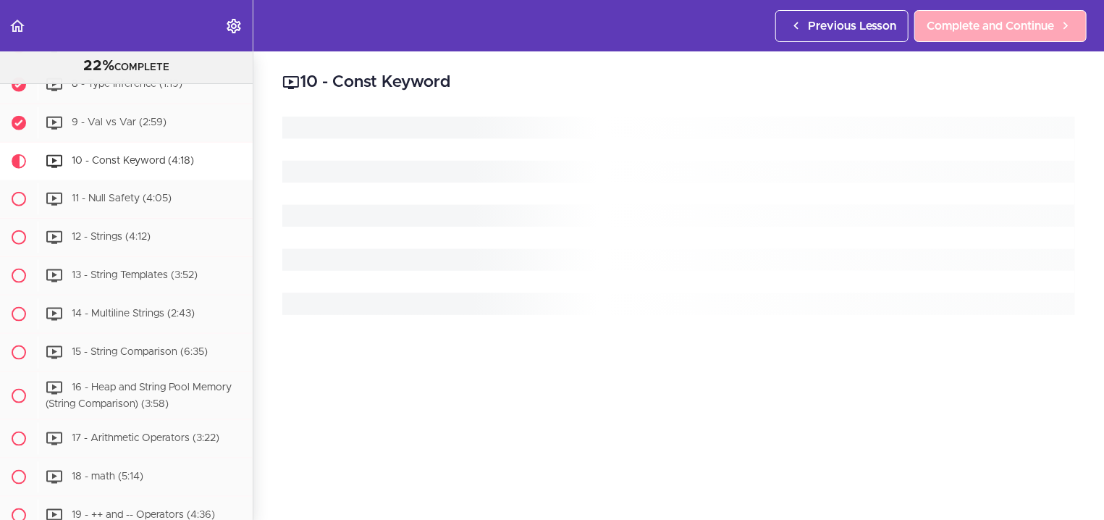
click at [948, 17] on link "Complete and Continue" at bounding box center [1000, 26] width 172 height 32
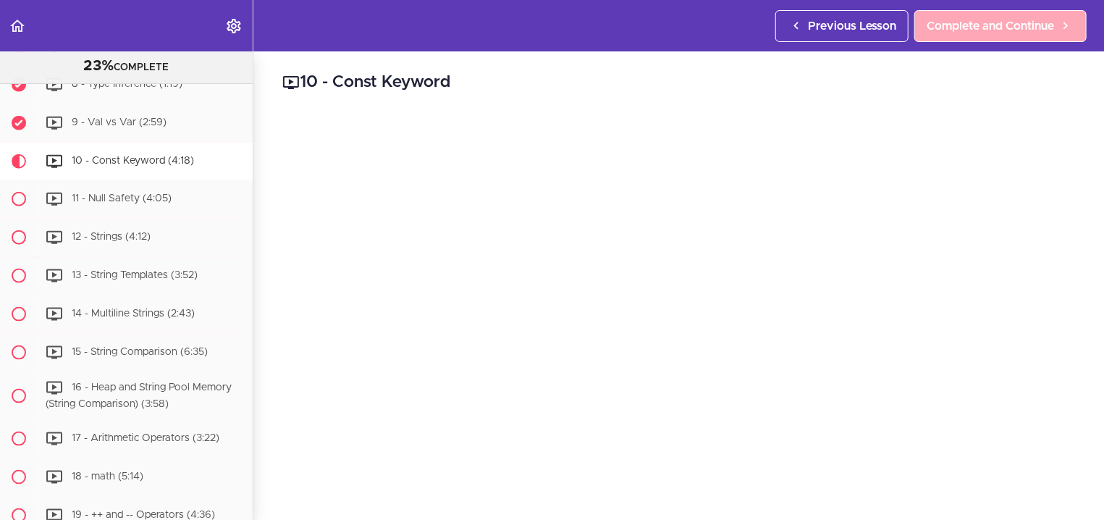
scroll to position [959, 0]
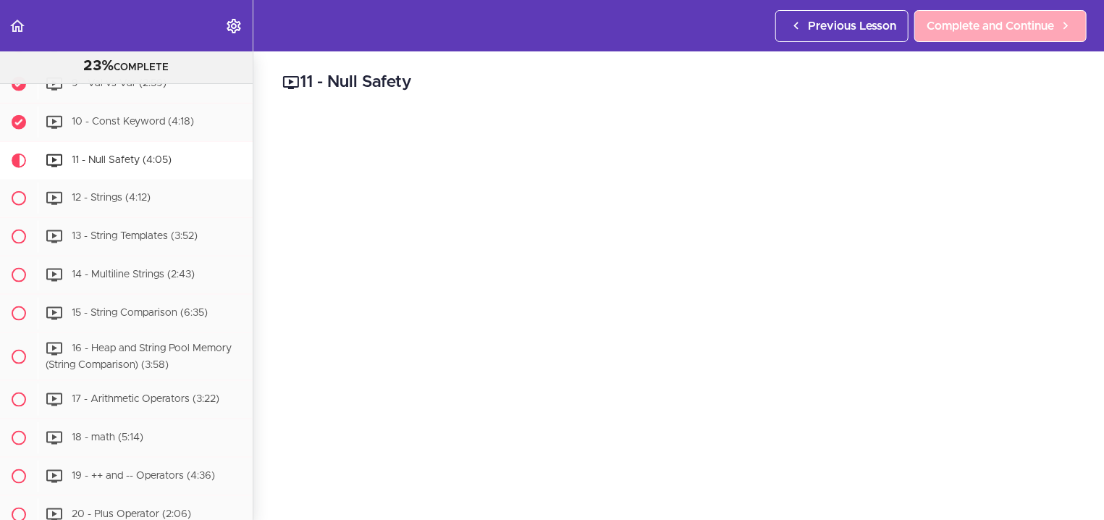
scroll to position [997, 0]
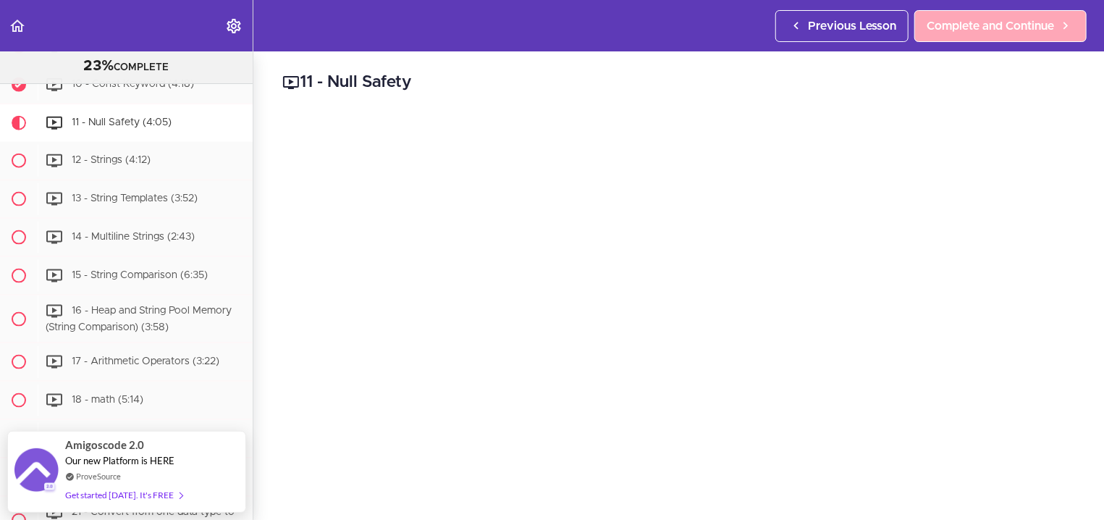
click at [948, 17] on link "Complete and Continue" at bounding box center [1000, 26] width 172 height 32
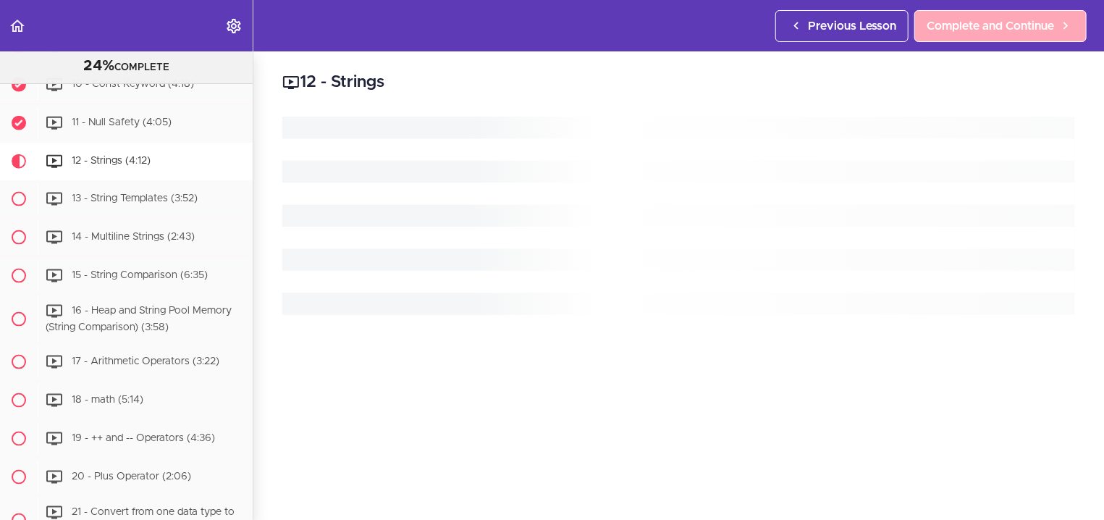
scroll to position [1036, 0]
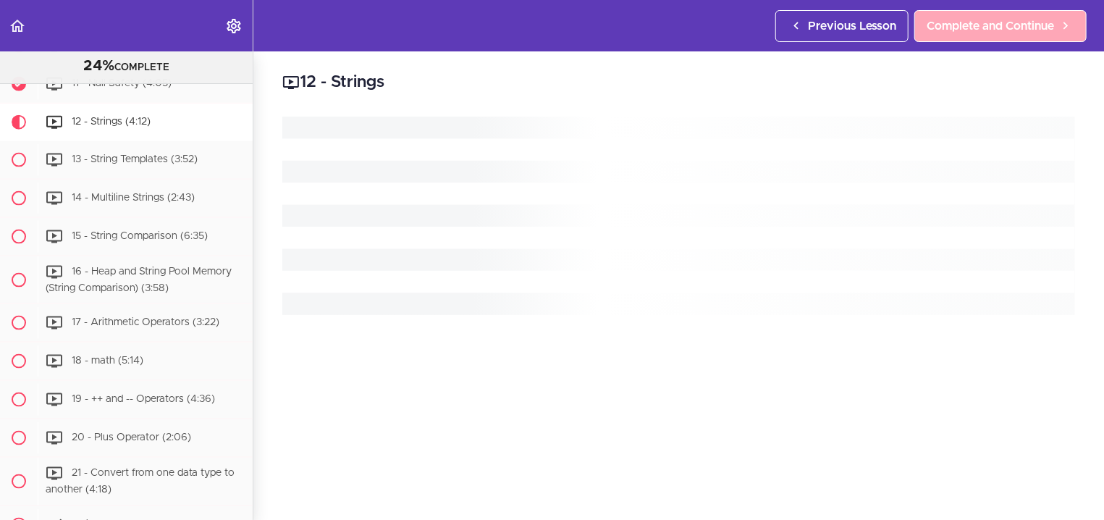
click at [948, 17] on link "Complete and Continue" at bounding box center [1000, 26] width 172 height 32
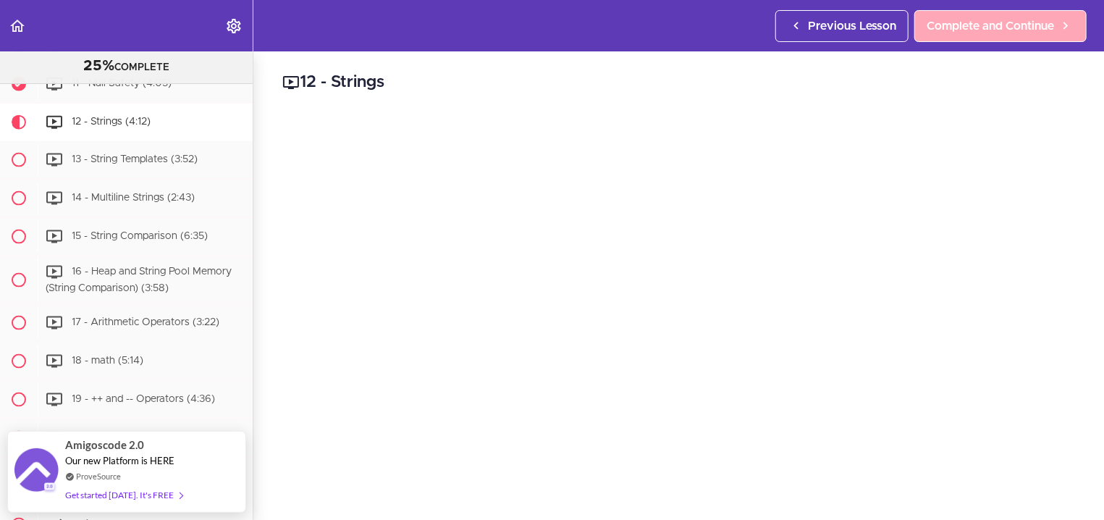
click at [948, 17] on link "Complete and Continue" at bounding box center [1000, 26] width 172 height 32
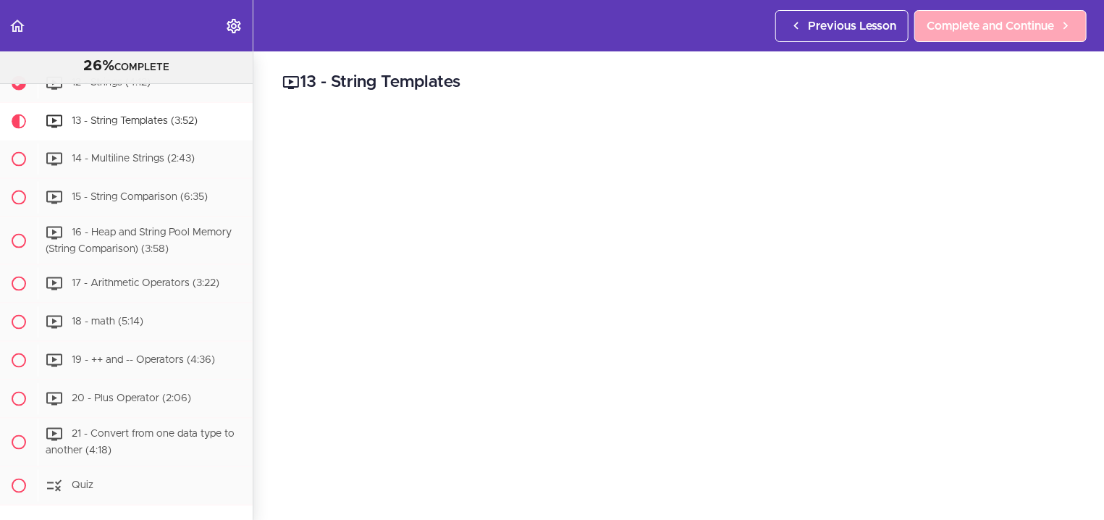
click at [948, 17] on link "Complete and Continue" at bounding box center [1000, 26] width 172 height 32
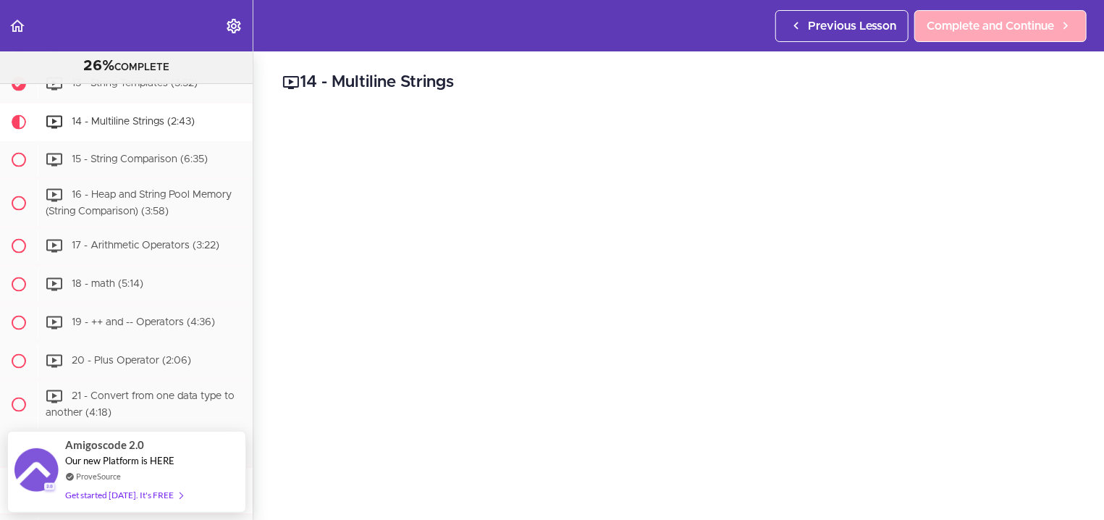
scroll to position [1113, 0]
click at [948, 17] on link "Complete and Continue" at bounding box center [1000, 26] width 172 height 32
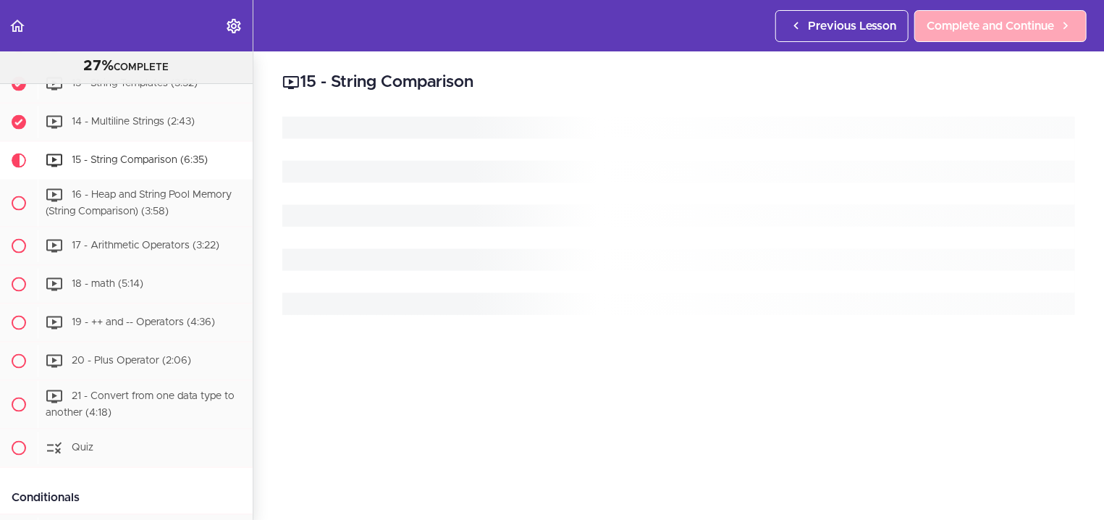
click at [948, 17] on link "Complete and Continue" at bounding box center [1000, 26] width 172 height 32
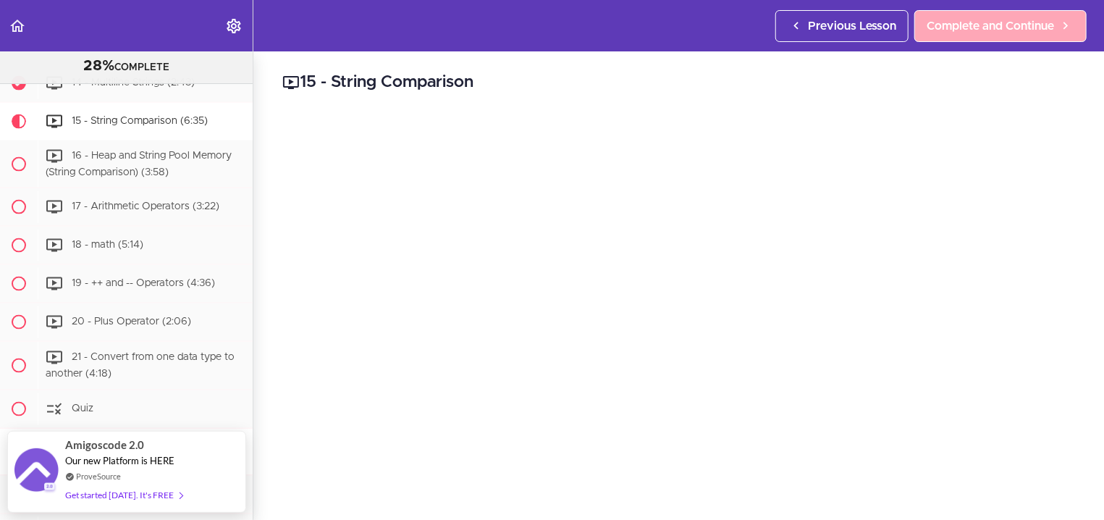
click at [948, 17] on link "Complete and Continue" at bounding box center [1000, 26] width 172 height 32
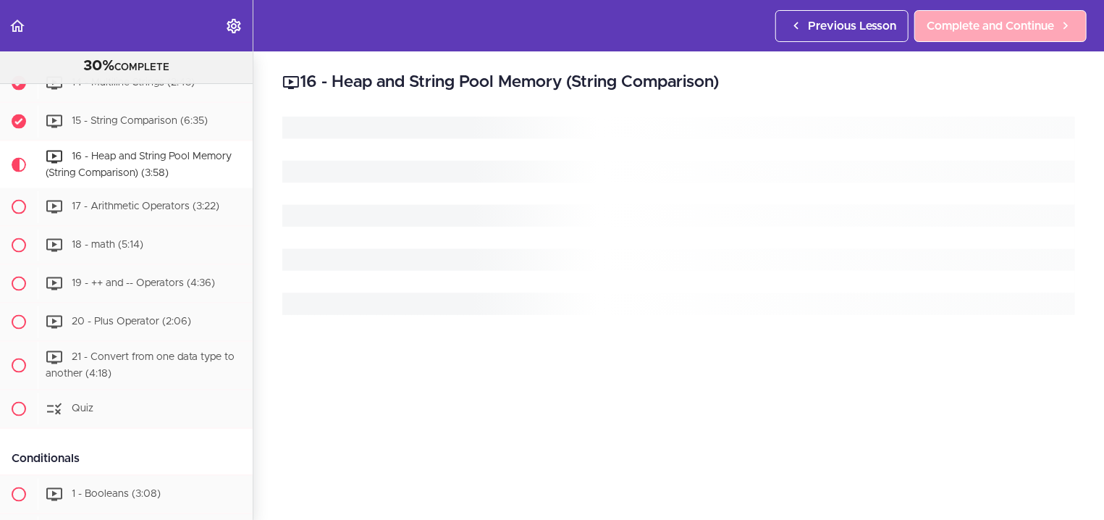
scroll to position [1167, 0]
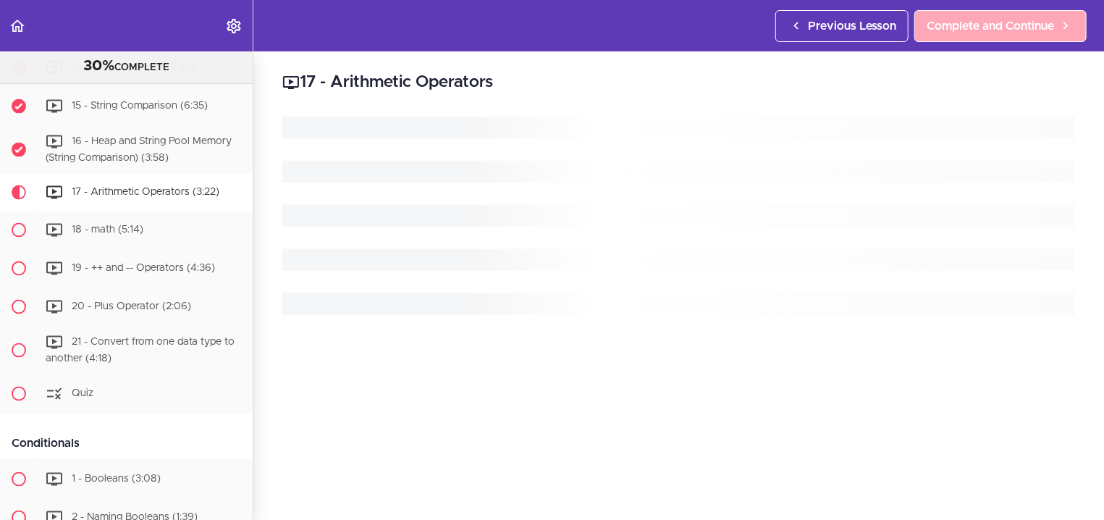
scroll to position [1189, 0]
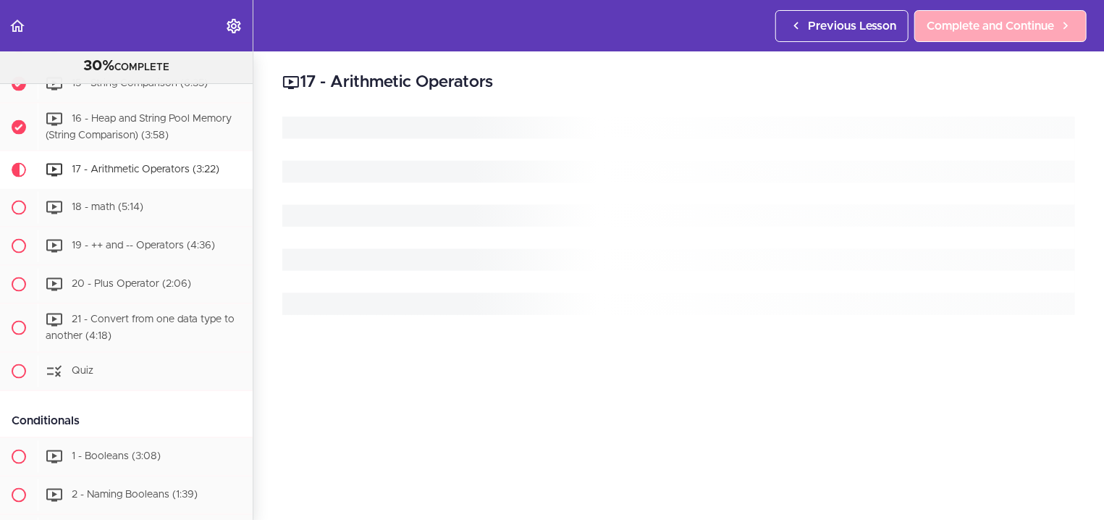
click at [948, 17] on link "Complete and Continue" at bounding box center [1000, 26] width 172 height 32
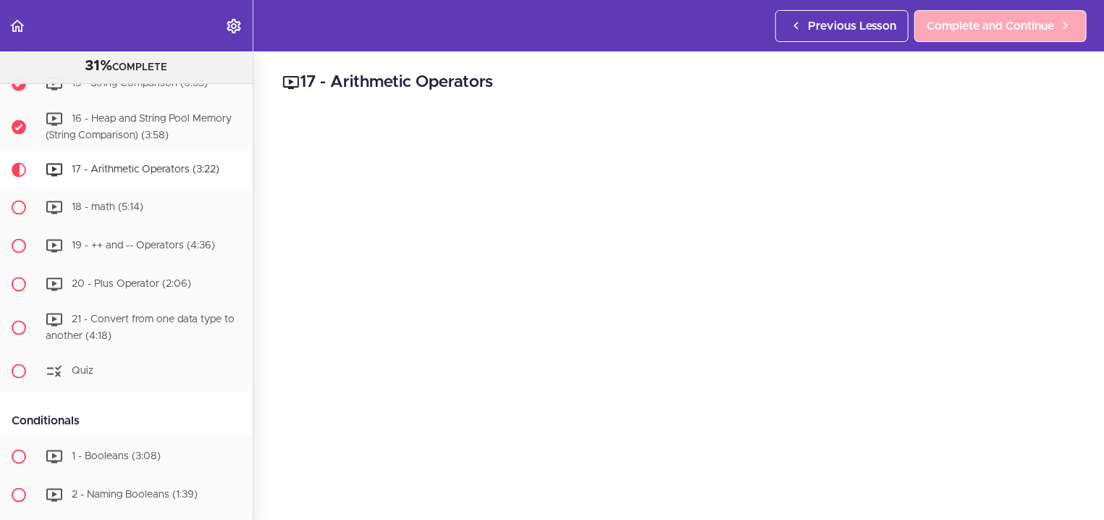
scroll to position [1238, 0]
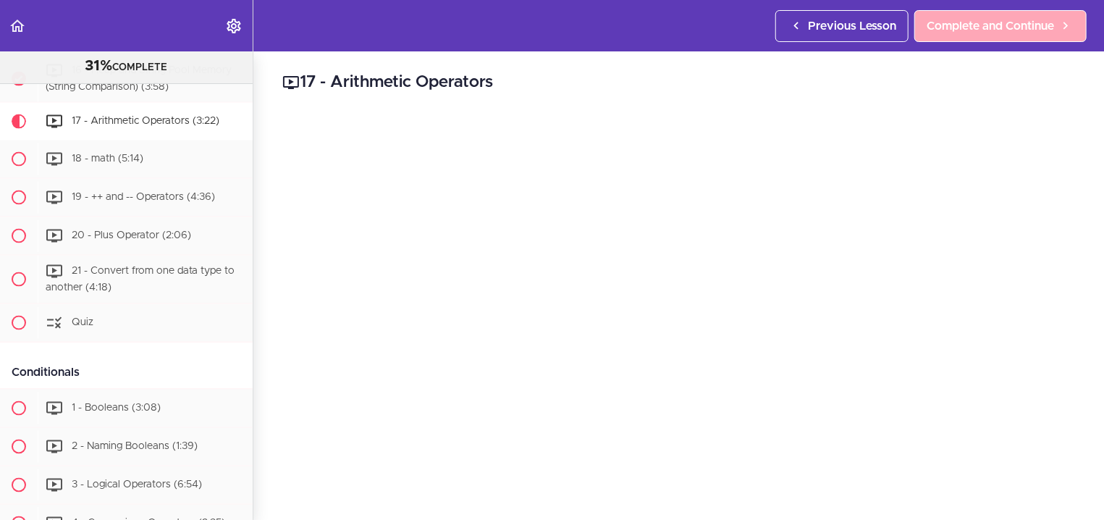
click at [948, 17] on link "Complete and Continue" at bounding box center [1000, 26] width 172 height 32
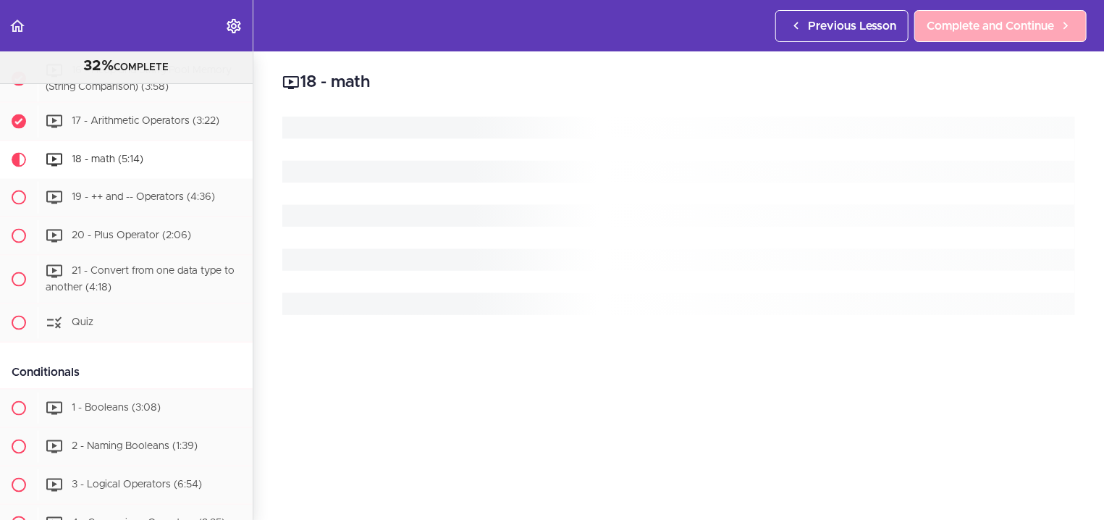
scroll to position [1277, 0]
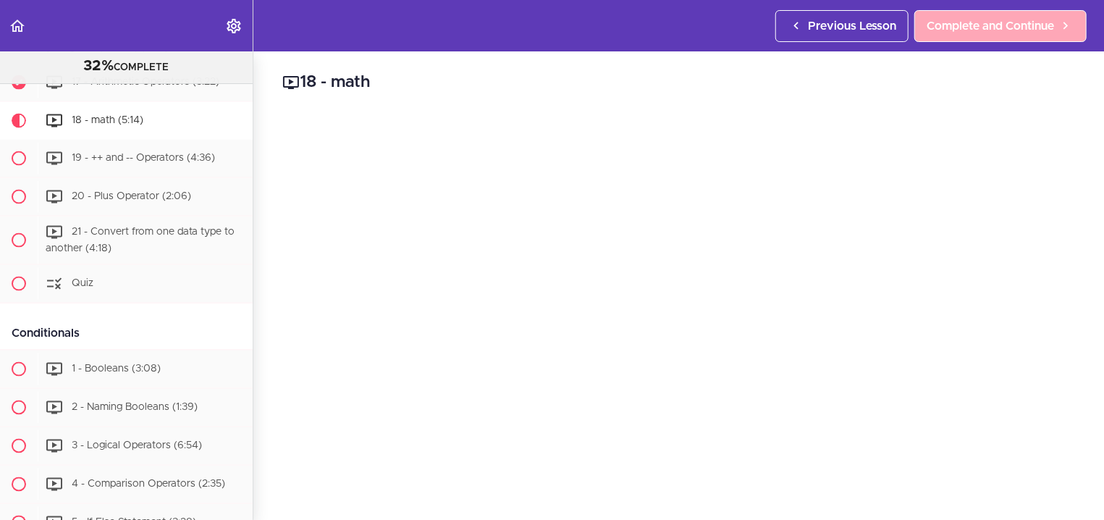
click at [948, 17] on link "Complete and Continue" at bounding box center [1000, 26] width 172 height 32
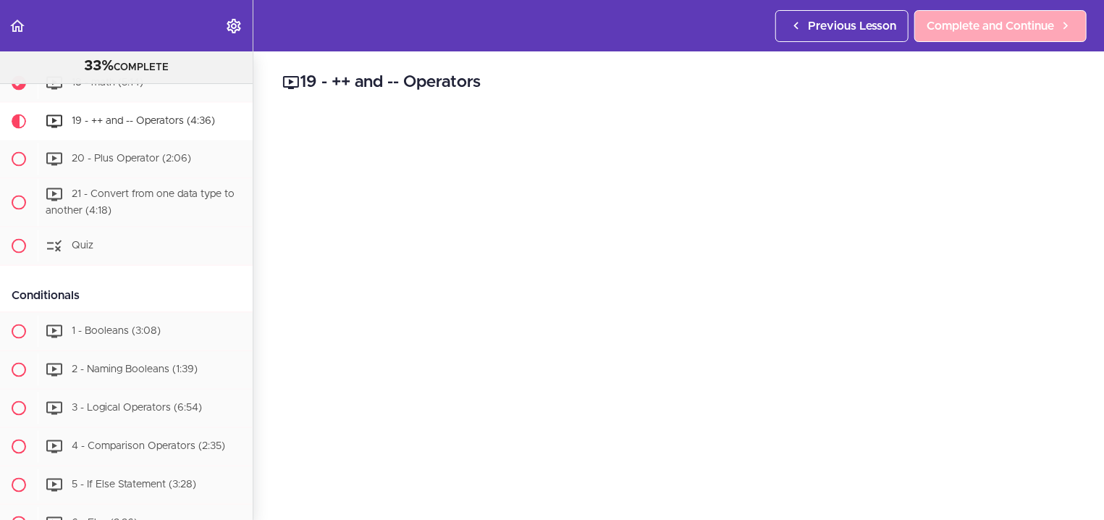
click at [948, 17] on link "Complete and Continue" at bounding box center [1000, 26] width 172 height 32
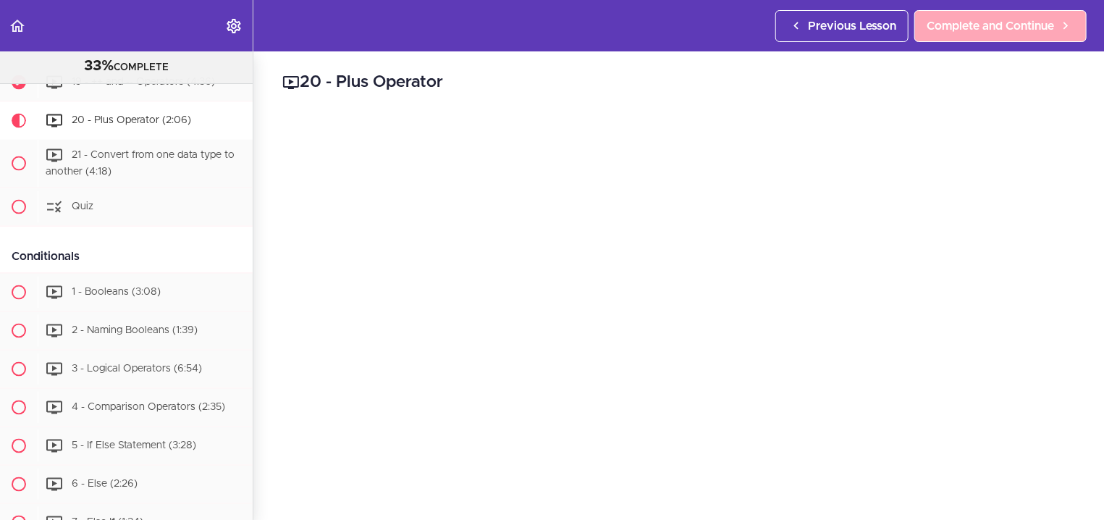
click at [948, 17] on link "Complete and Continue" at bounding box center [1000, 26] width 172 height 32
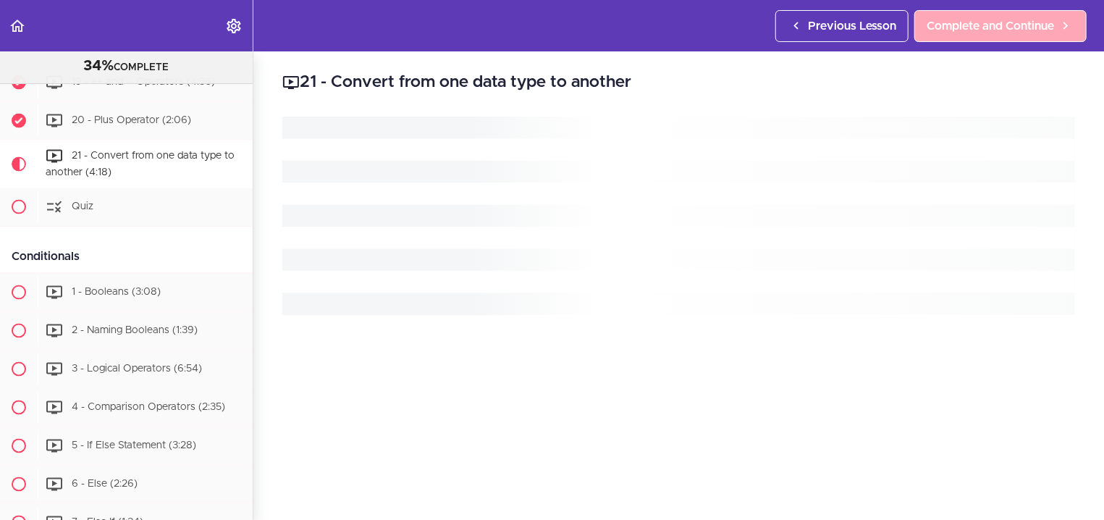
scroll to position [1391, 0]
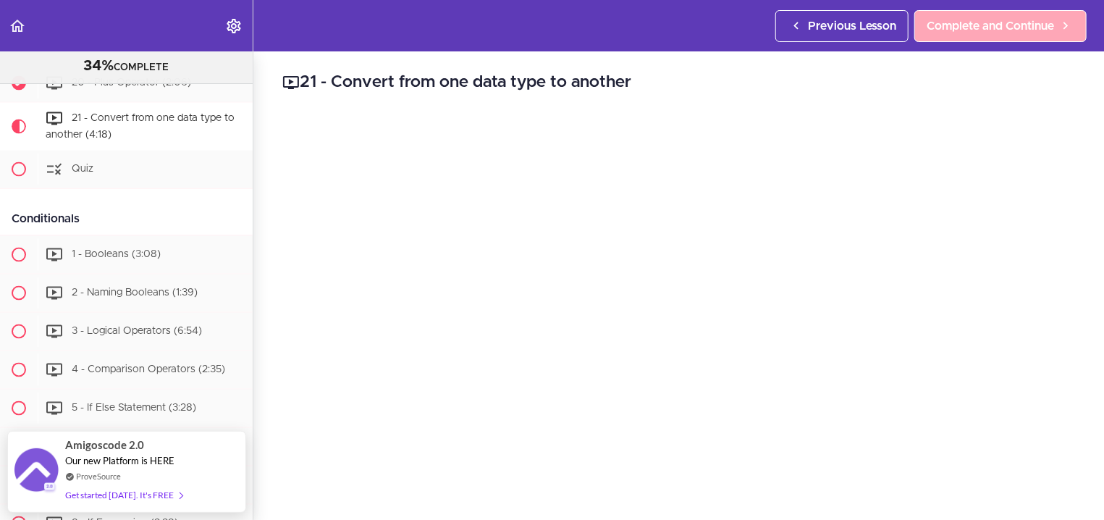
click at [970, 18] on span "Complete and Continue" at bounding box center [990, 25] width 127 height 17
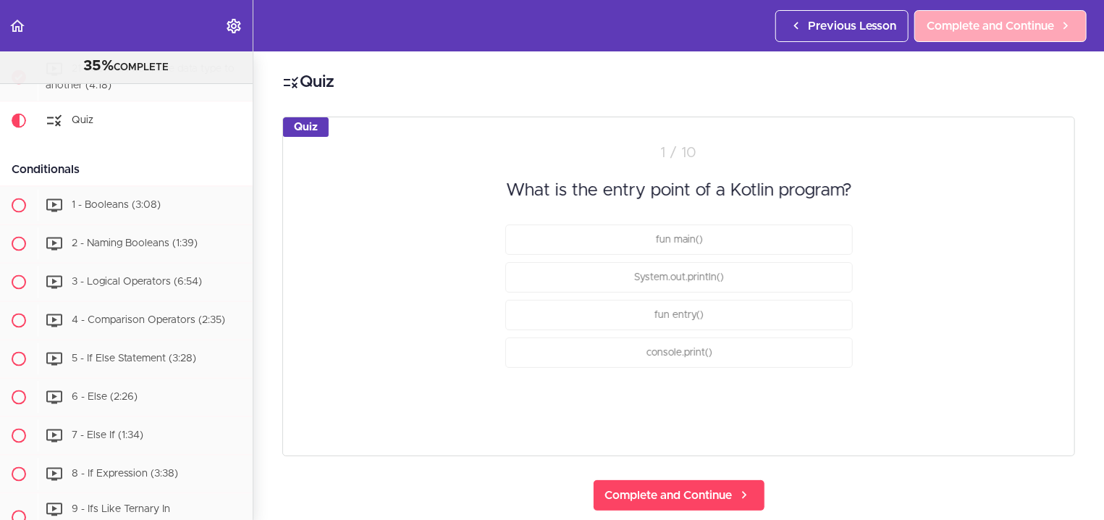
click at [969, 18] on span "Complete and Continue" at bounding box center [990, 25] width 127 height 17
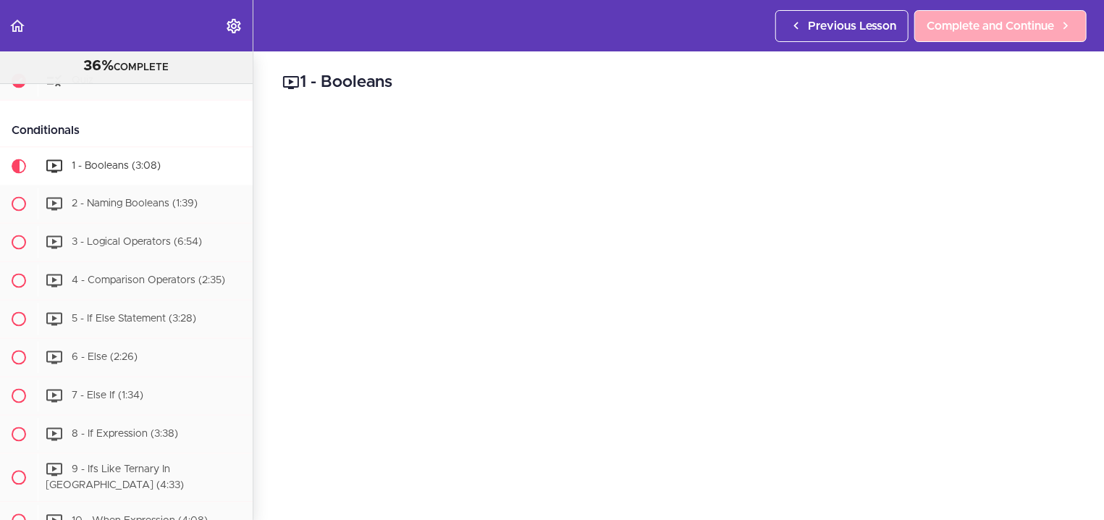
click at [969, 18] on span "Complete and Continue" at bounding box center [990, 25] width 127 height 17
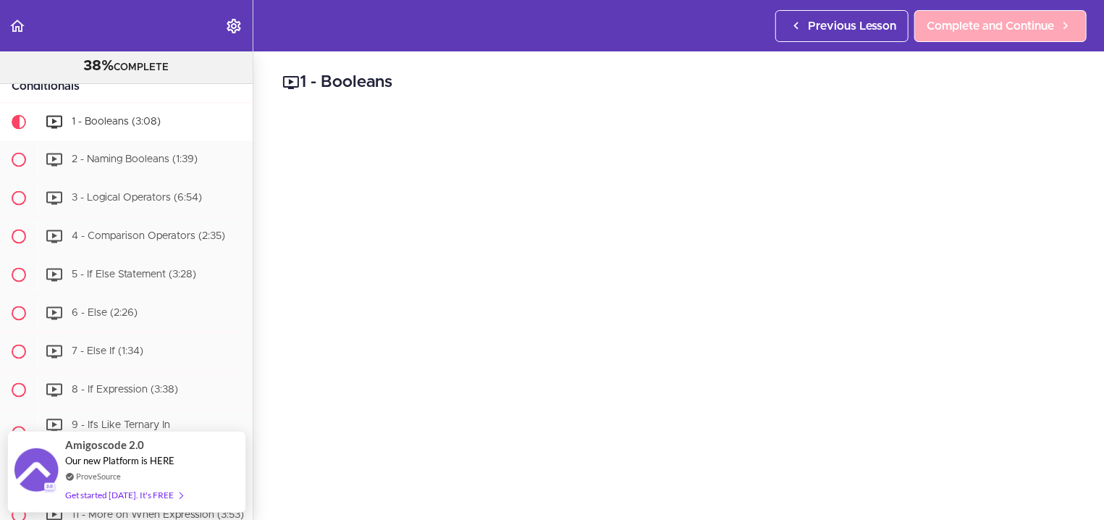
click at [969, 18] on span "Complete and Continue" at bounding box center [990, 25] width 127 height 17
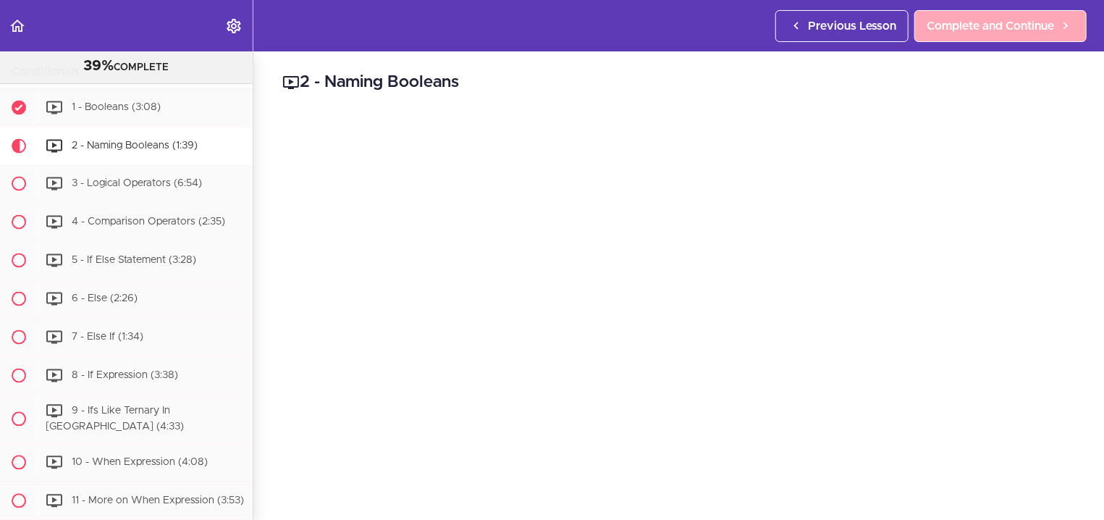
click at [969, 18] on span "Complete and Continue" at bounding box center [990, 25] width 127 height 17
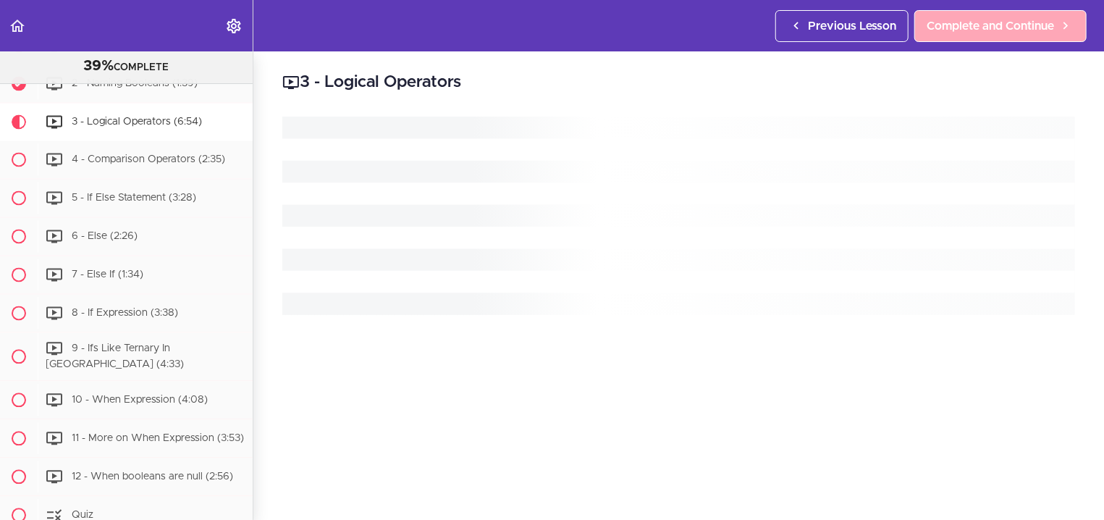
click at [969, 18] on span "Complete and Continue" at bounding box center [990, 25] width 127 height 17
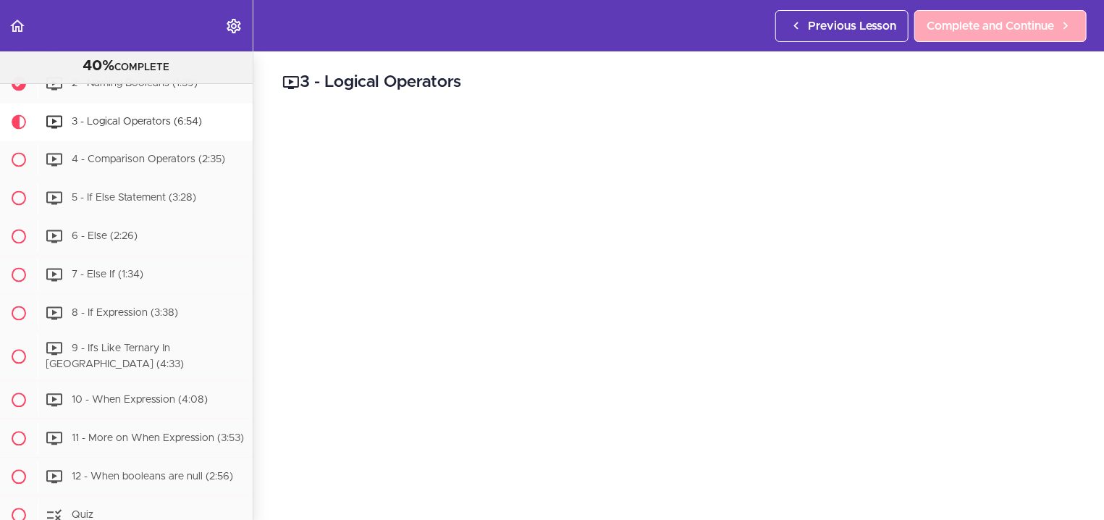
scroll to position [1602, 0]
click at [969, 18] on span "Complete and Continue" at bounding box center [990, 25] width 127 height 17
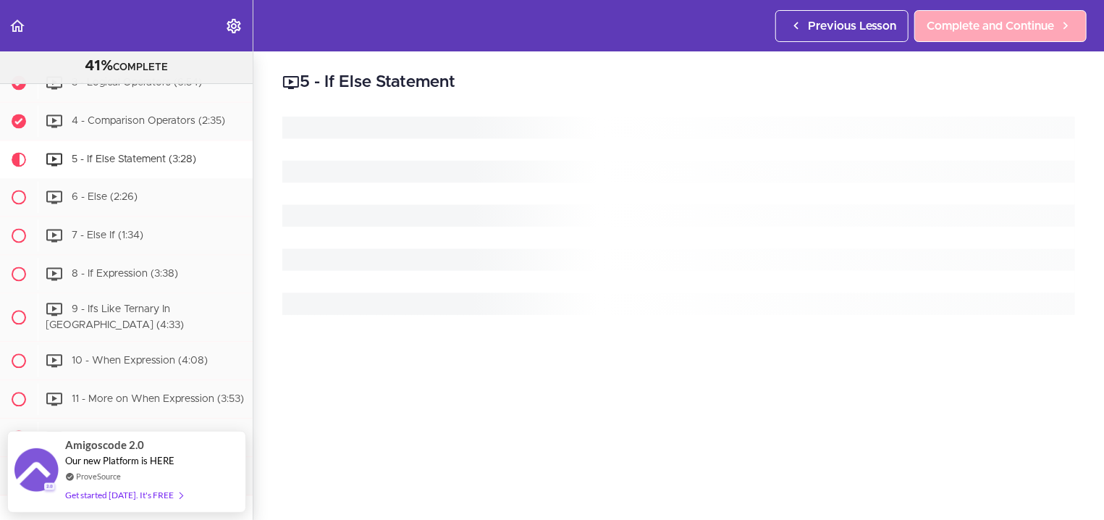
click at [969, 18] on span "Complete and Continue" at bounding box center [990, 25] width 127 height 17
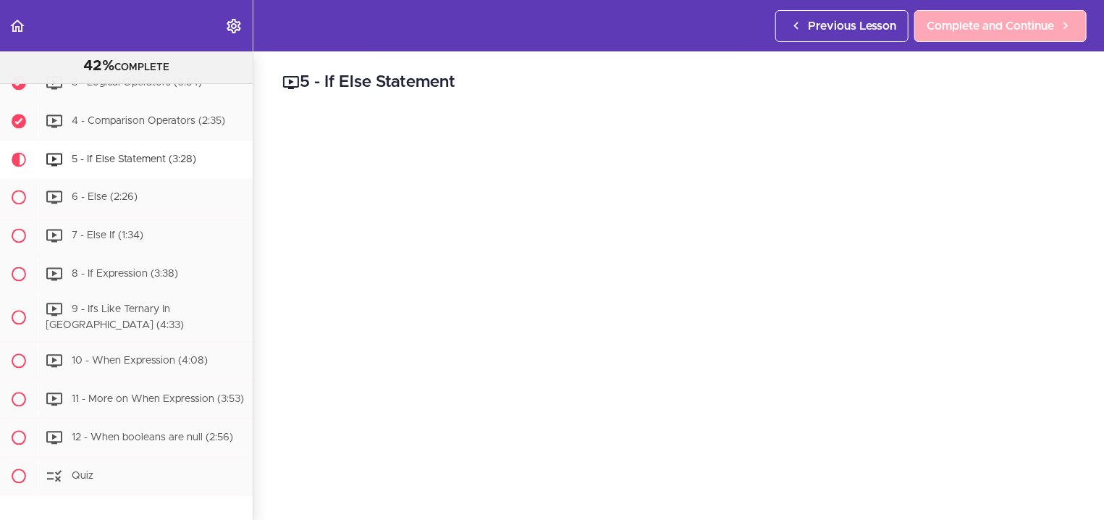
scroll to position [1679, 0]
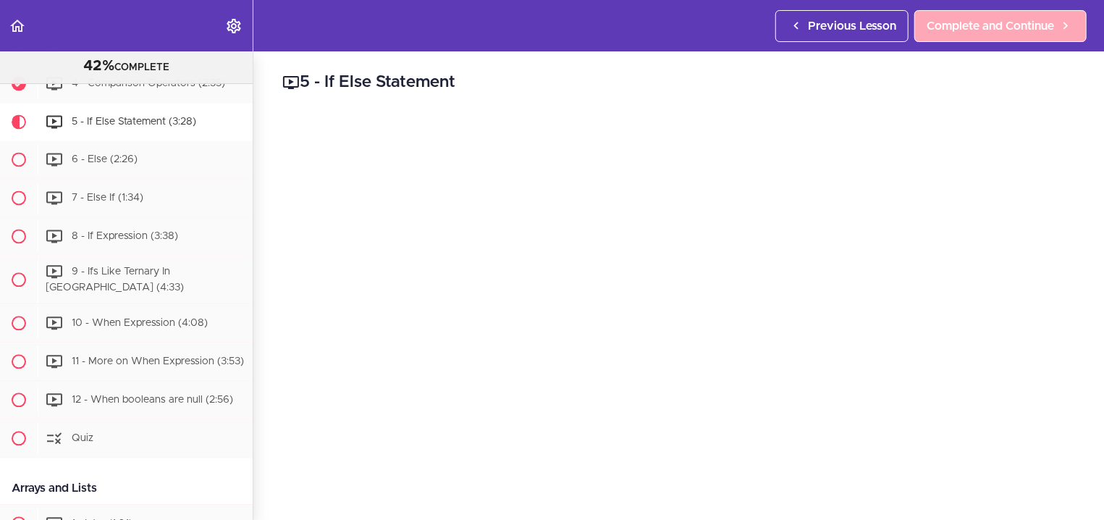
click at [969, 18] on span "Complete and Continue" at bounding box center [990, 25] width 127 height 17
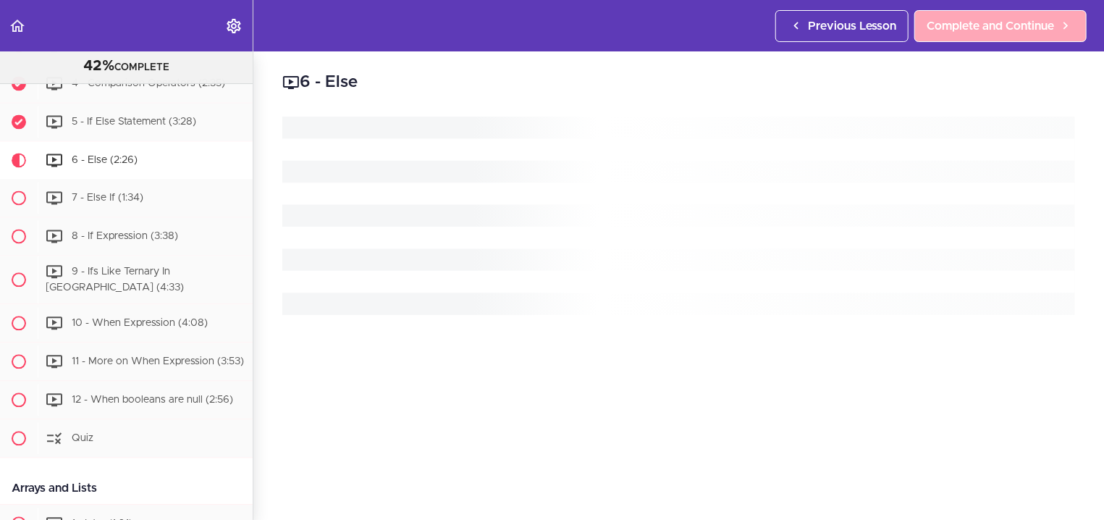
scroll to position [1718, 0]
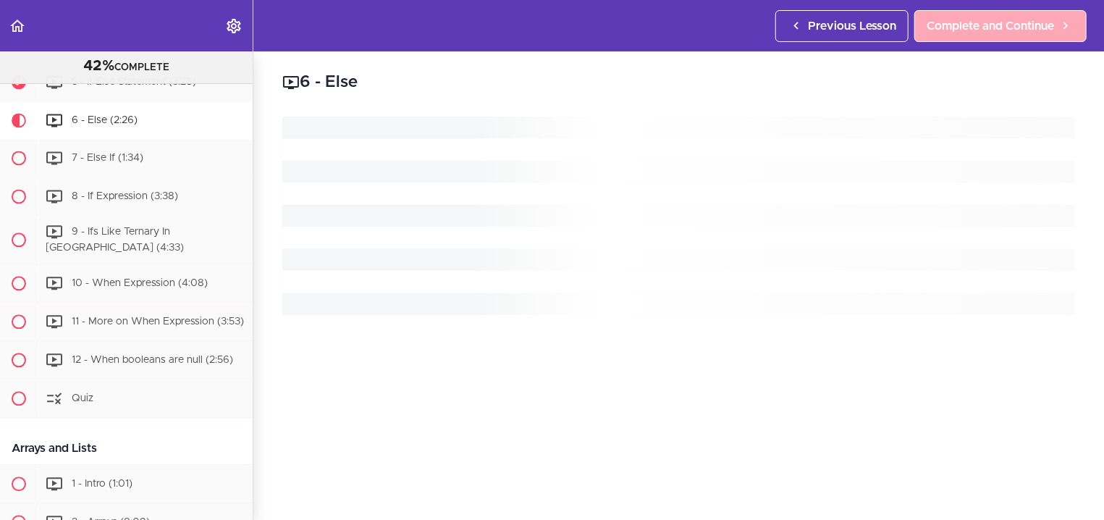
click at [969, 18] on span "Complete and Continue" at bounding box center [990, 25] width 127 height 17
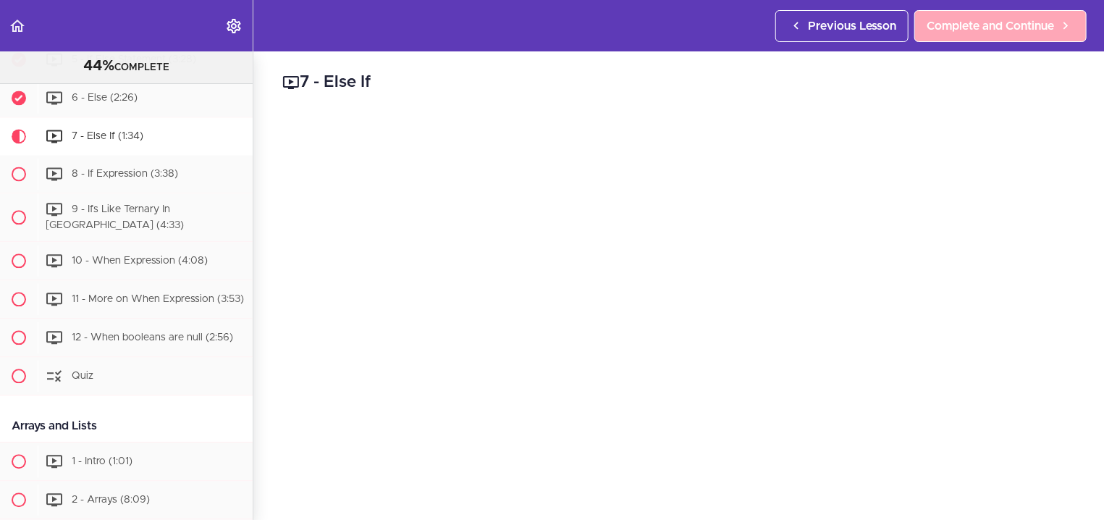
scroll to position [1756, 0]
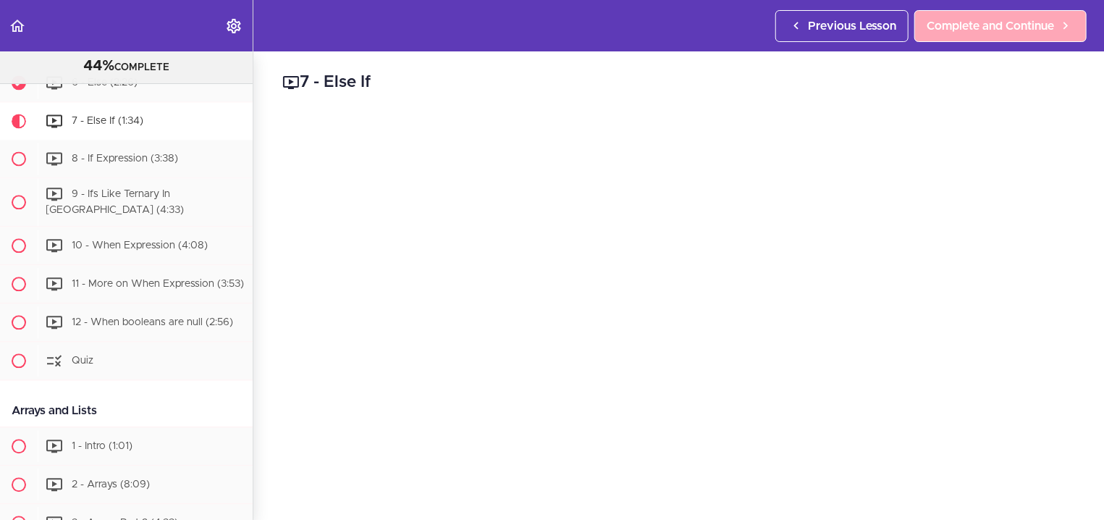
click at [969, 18] on span "Complete and Continue" at bounding box center [990, 25] width 127 height 17
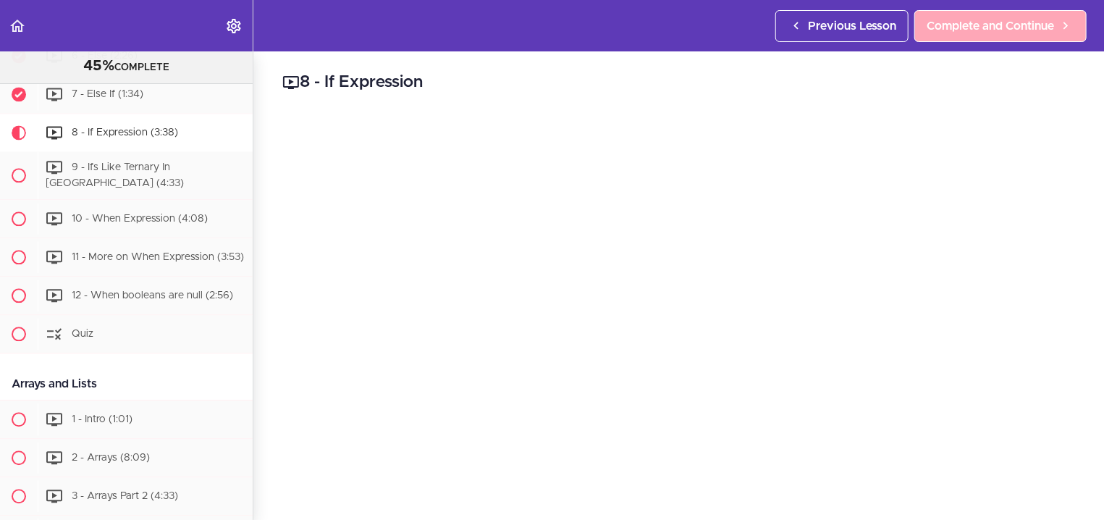
scroll to position [1795, 0]
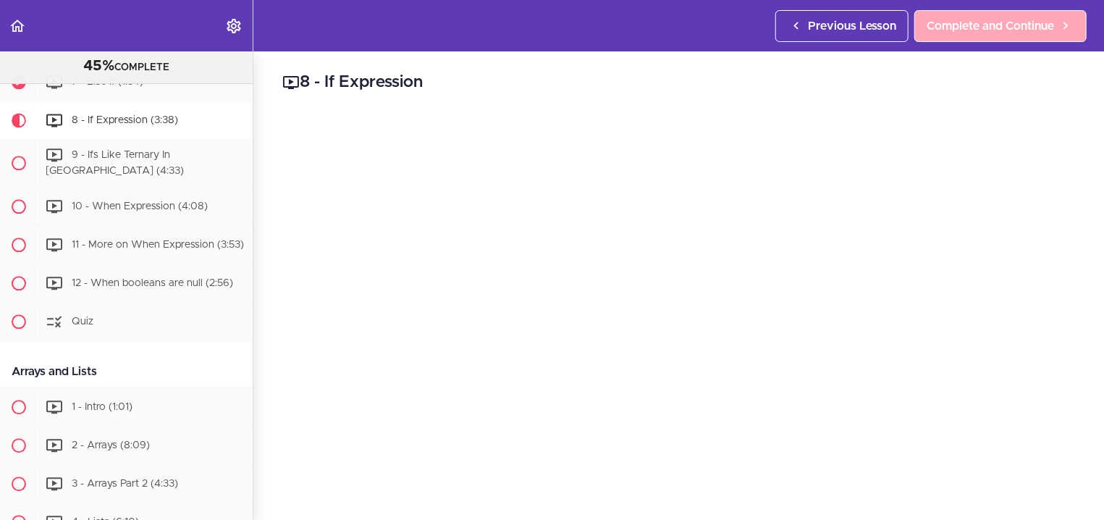
click at [969, 18] on span "Complete and Continue" at bounding box center [990, 25] width 127 height 17
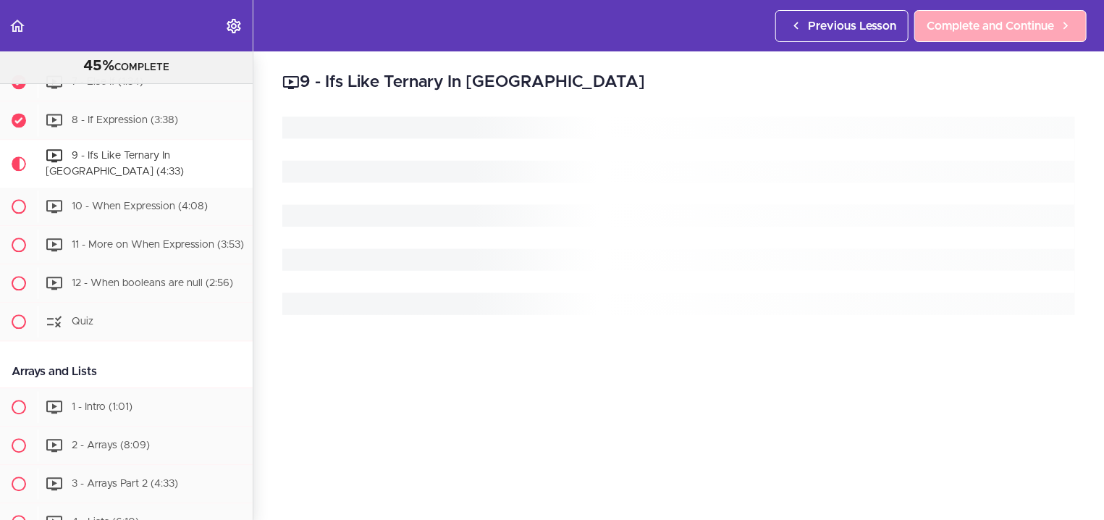
scroll to position [1834, 0]
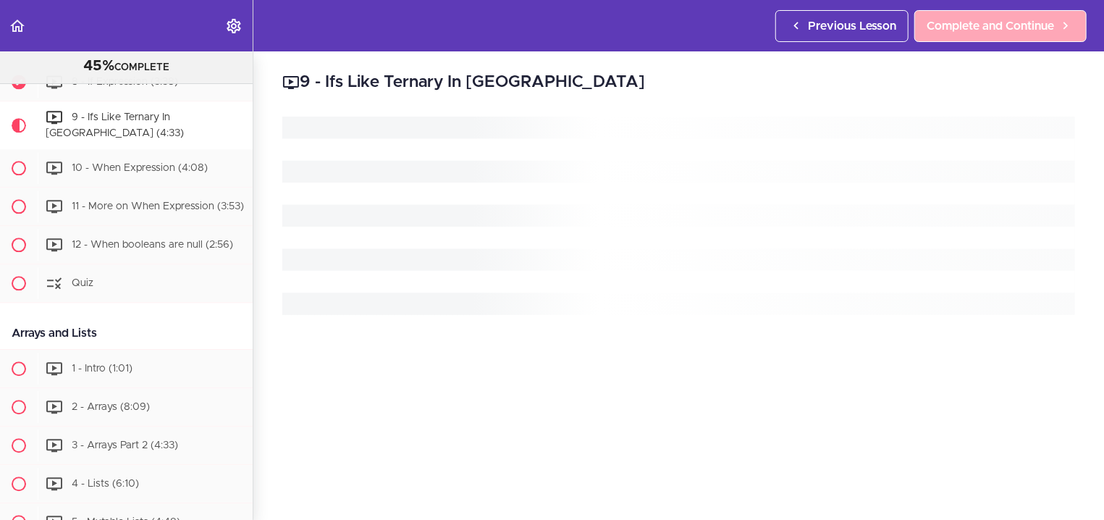
click at [969, 18] on span "Complete and Continue" at bounding box center [990, 25] width 127 height 17
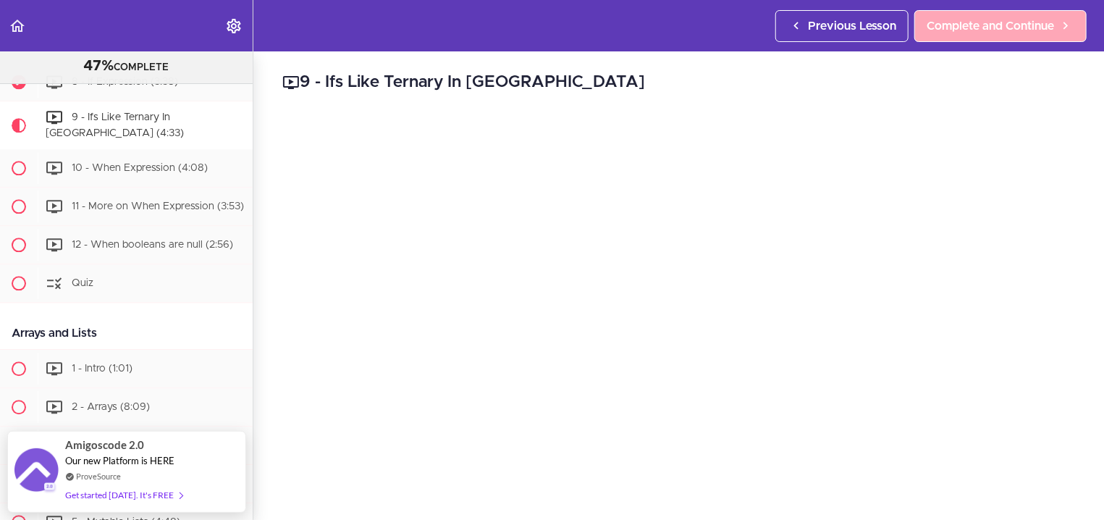
click at [969, 18] on span "Complete and Continue" at bounding box center [990, 25] width 127 height 17
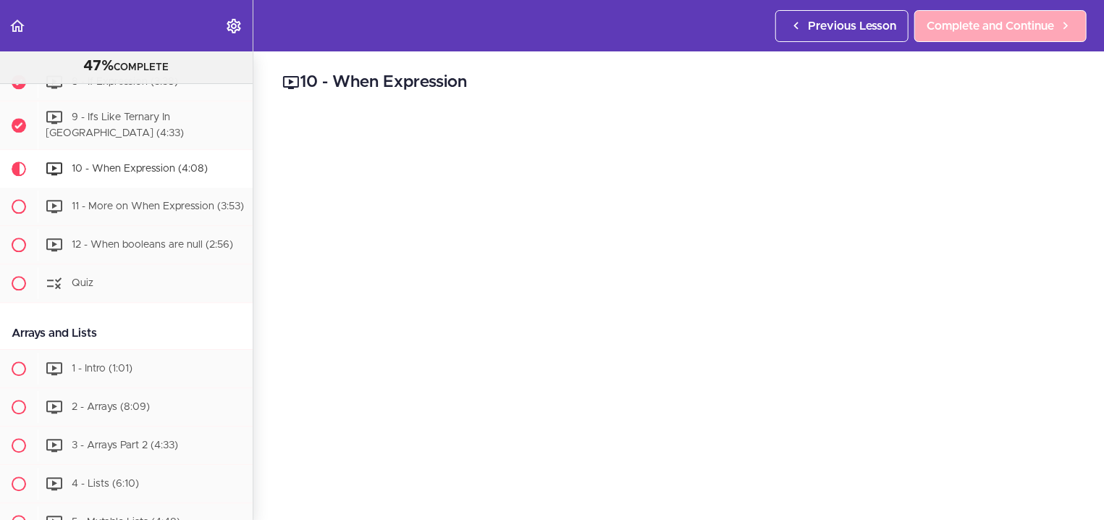
click at [969, 18] on span "Complete and Continue" at bounding box center [990, 25] width 127 height 17
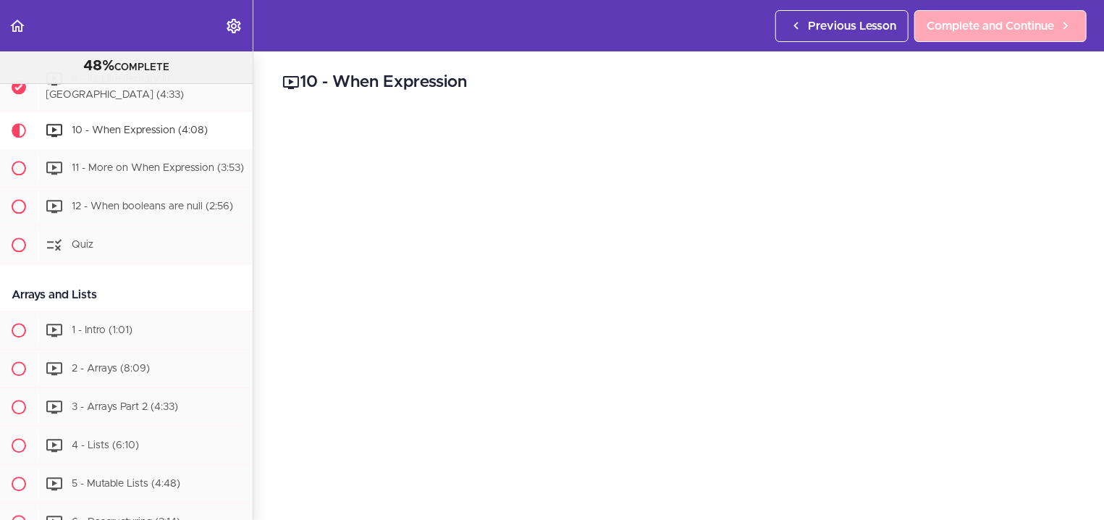
click at [969, 18] on span "Complete and Continue" at bounding box center [990, 25] width 127 height 17
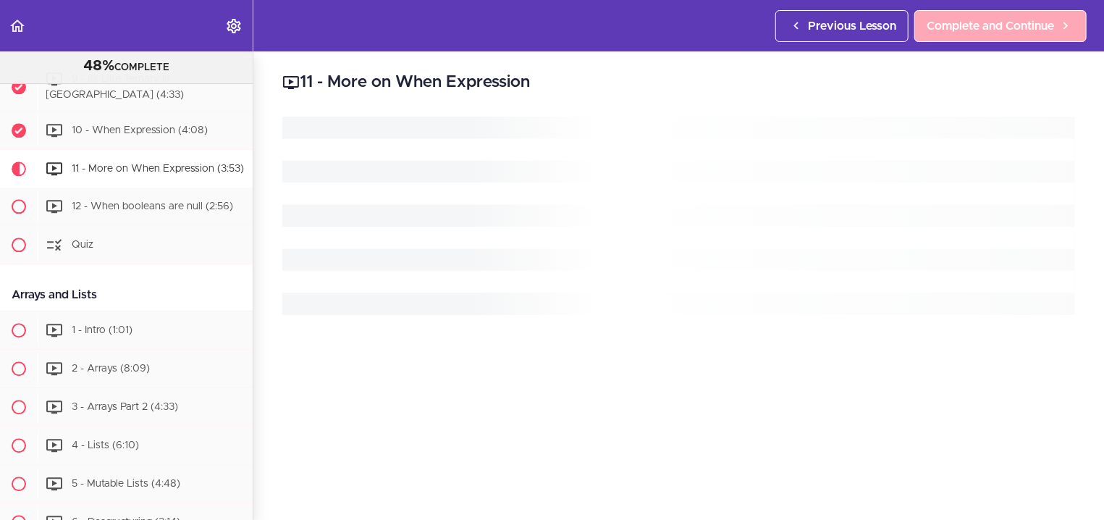
scroll to position [1910, 0]
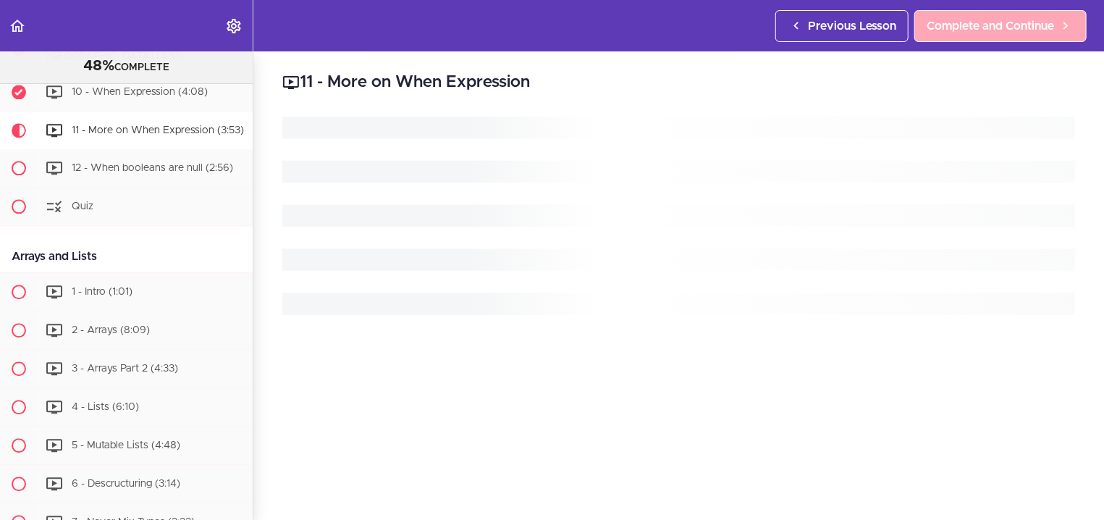
click at [969, 18] on span "Complete and Continue" at bounding box center [990, 25] width 127 height 17
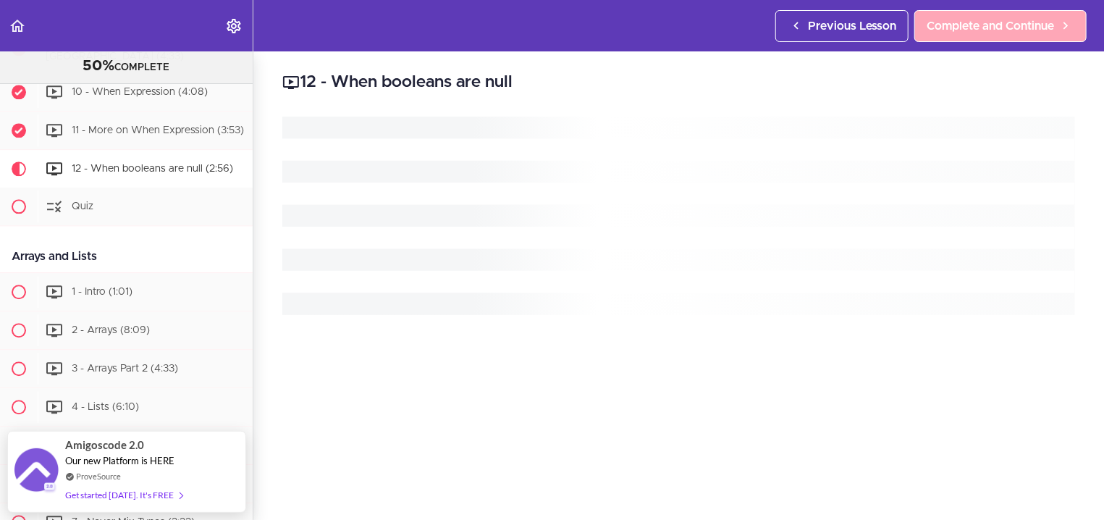
scroll to position [1959, 0]
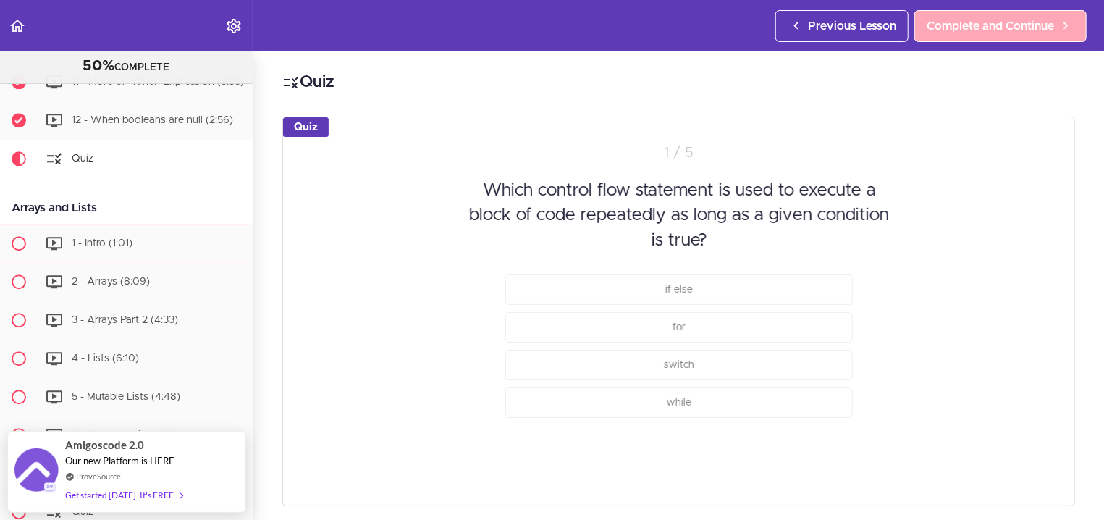
click at [969, 18] on span "Complete and Continue" at bounding box center [990, 25] width 127 height 17
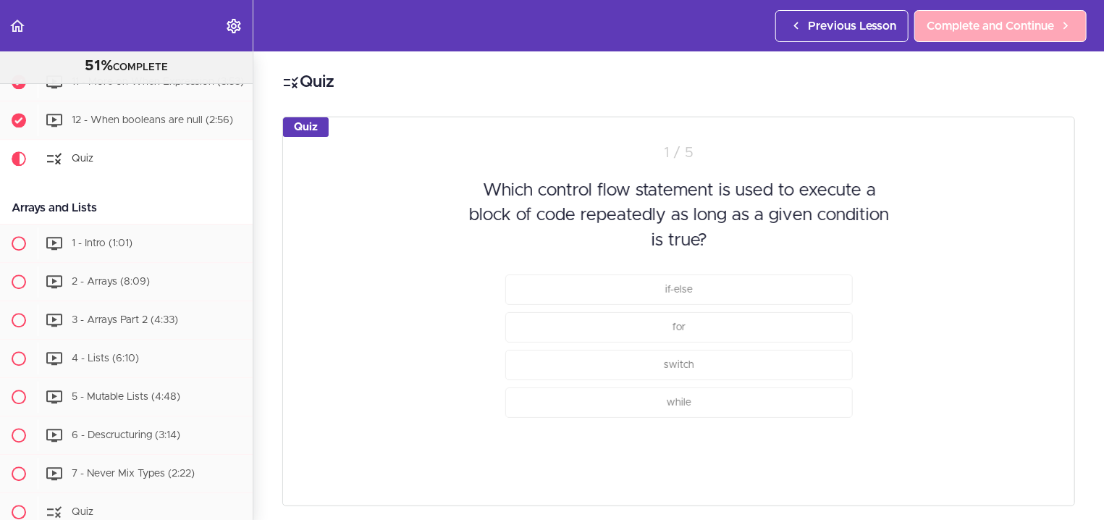
scroll to position [1997, 0]
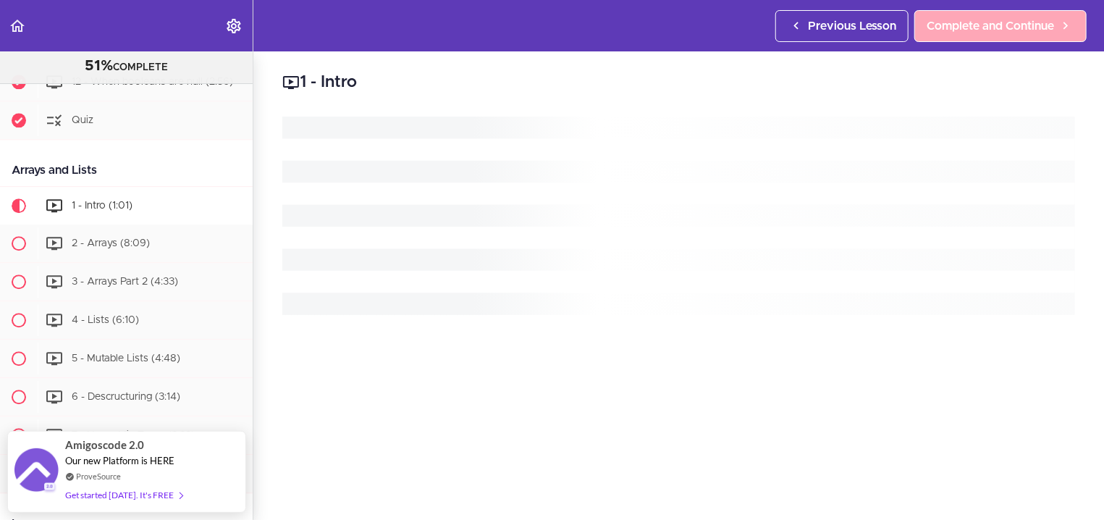
click at [969, 18] on span "Complete and Continue" at bounding box center [990, 25] width 127 height 17
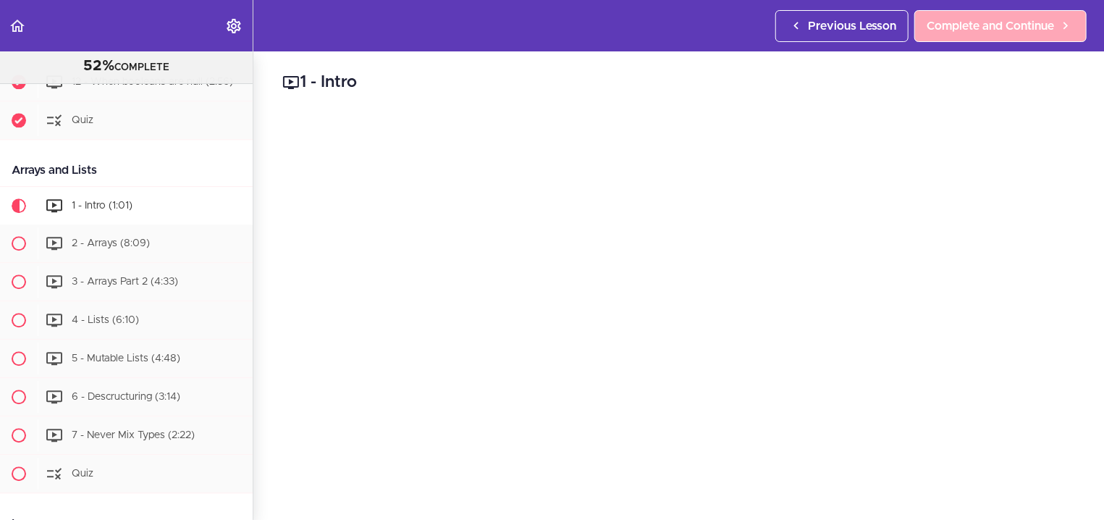
scroll to position [2083, 0]
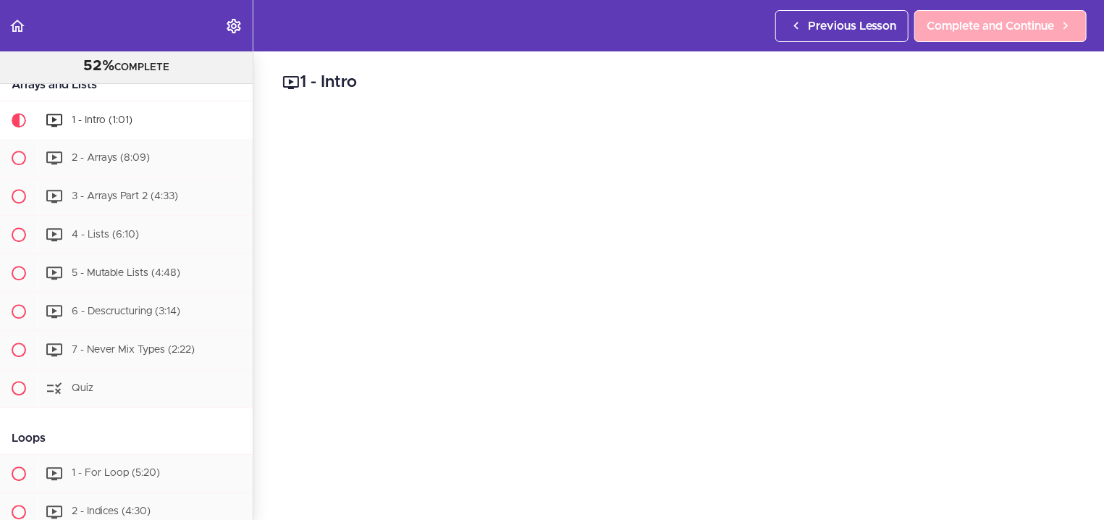
click at [969, 18] on span "Complete and Continue" at bounding box center [990, 25] width 127 height 17
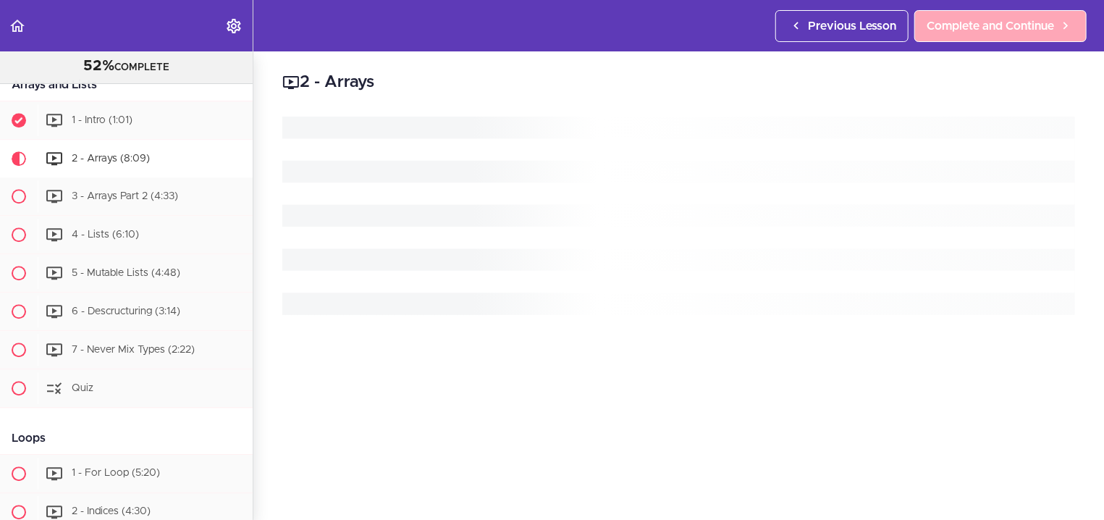
click at [969, 18] on span "Complete and Continue" at bounding box center [990, 25] width 127 height 17
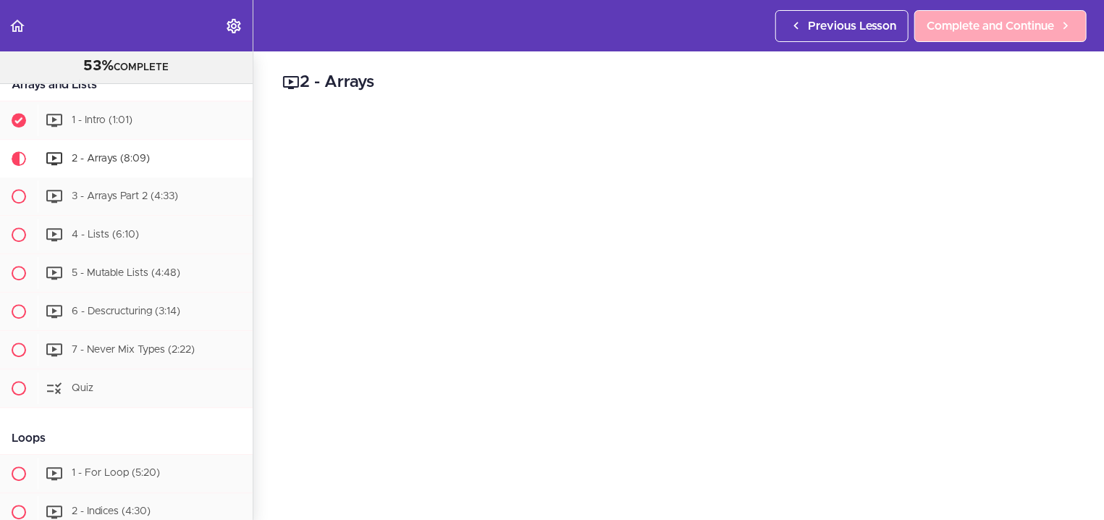
scroll to position [2120, 0]
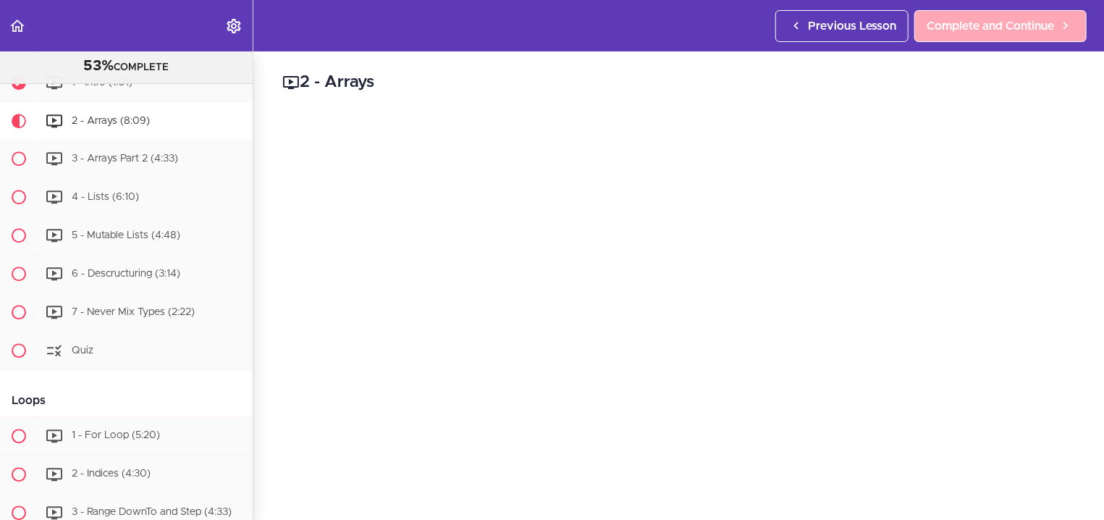
click at [969, 18] on span "Complete and Continue" at bounding box center [990, 25] width 127 height 17
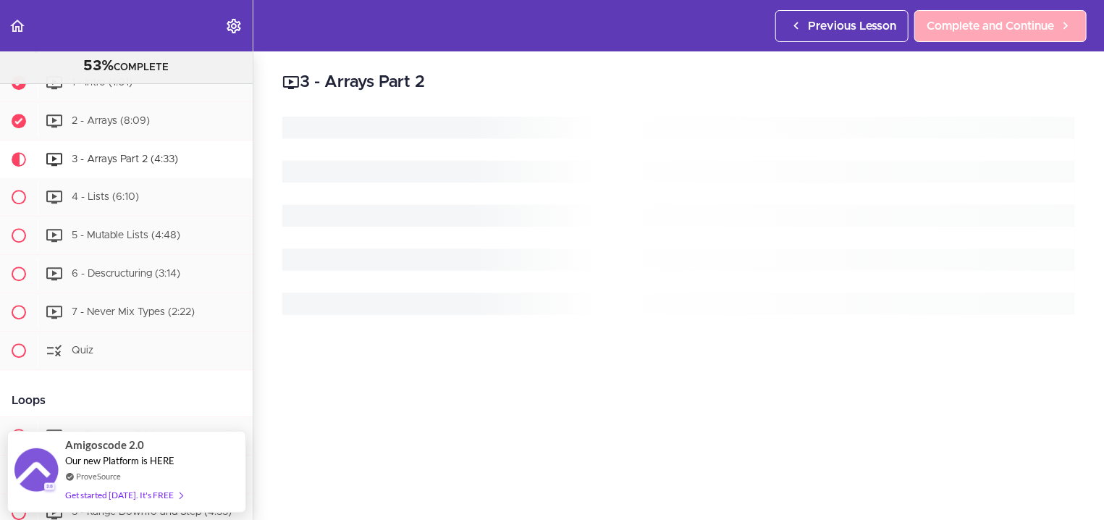
click at [969, 18] on span "Complete and Continue" at bounding box center [990, 25] width 127 height 17
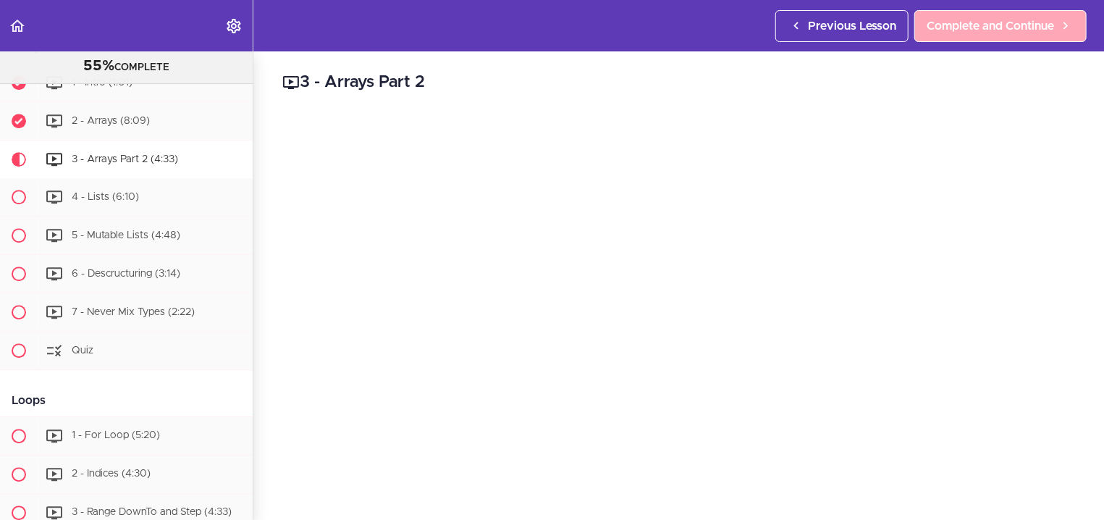
click at [969, 18] on span "Complete and Continue" at bounding box center [990, 25] width 127 height 17
click at [969, 20] on span "Complete and Continue" at bounding box center [990, 25] width 127 height 17
click at [993, 27] on span "Complete and Continue" at bounding box center [990, 25] width 127 height 17
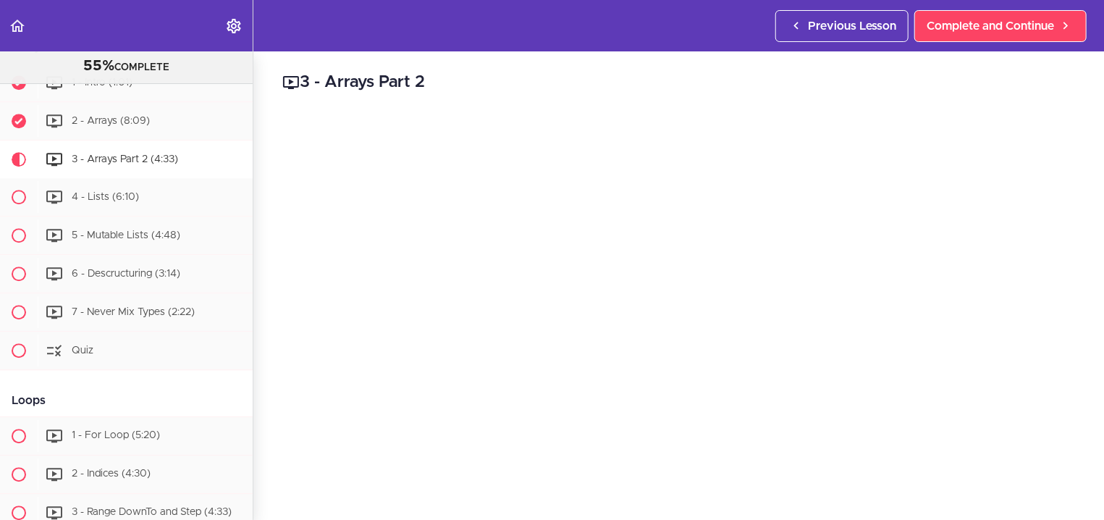
click at [633, 25] on header "Autoplay Autocomplete Previous Lesson Complete and Continue" at bounding box center [552, 25] width 1104 height 51
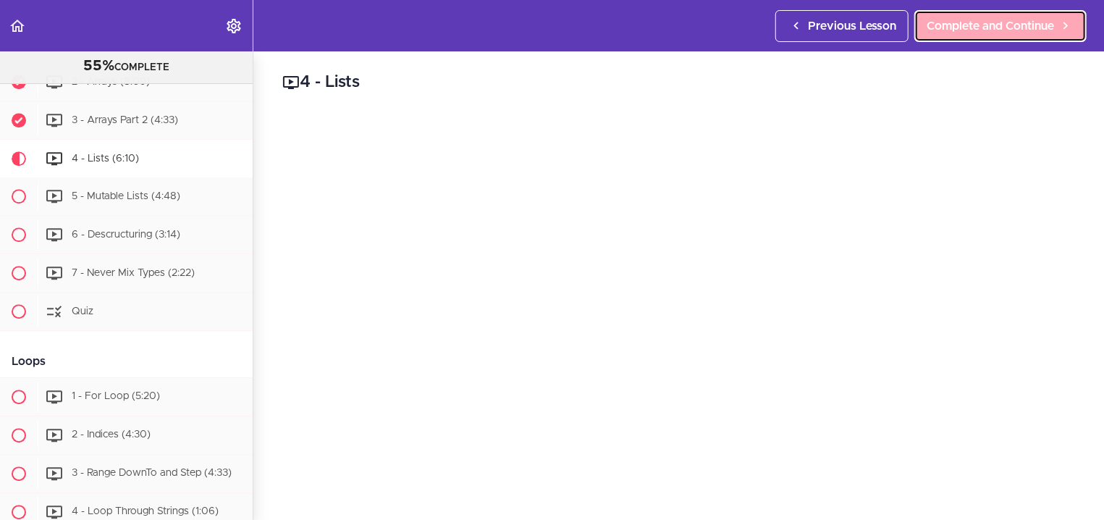
click at [999, 25] on span "Complete and Continue" at bounding box center [990, 25] width 127 height 17
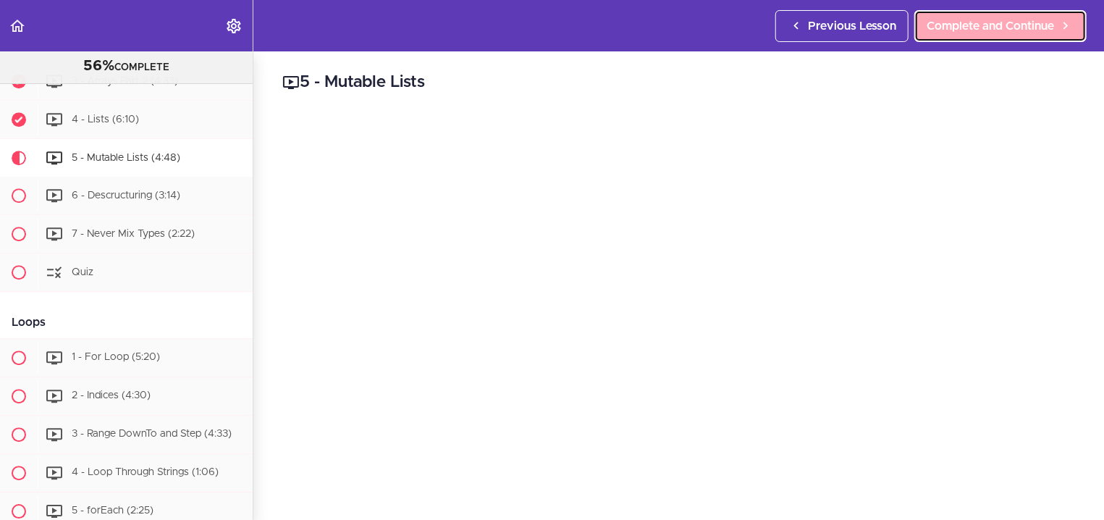
click at [999, 25] on span "Complete and Continue" at bounding box center [990, 25] width 127 height 17
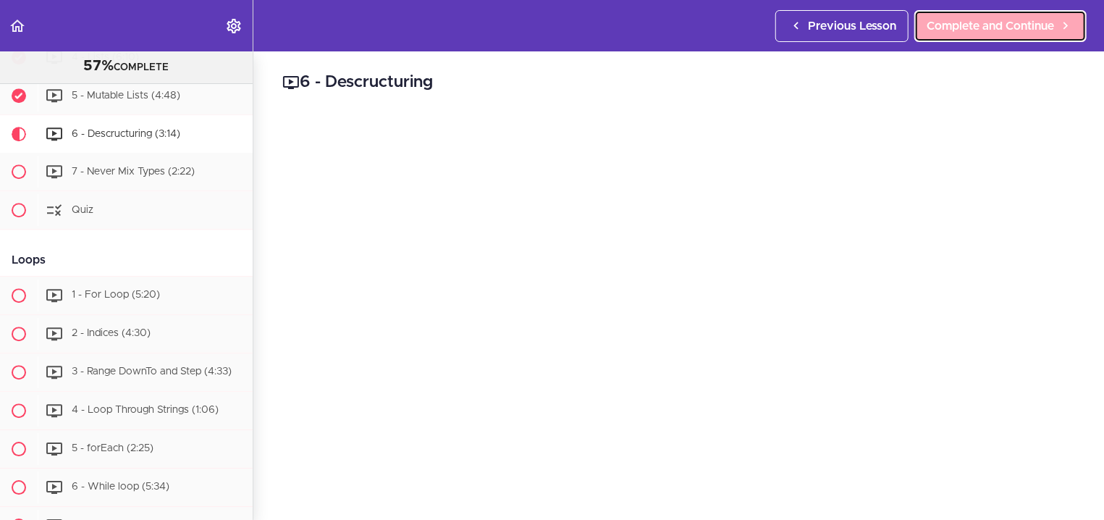
scroll to position [2275, 0]
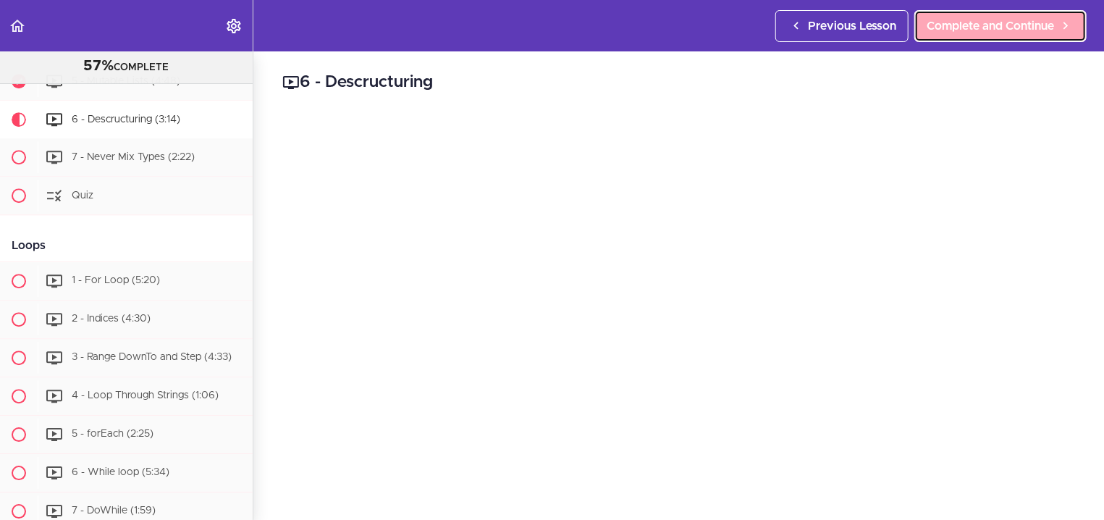
click at [999, 25] on span "Complete and Continue" at bounding box center [990, 25] width 127 height 17
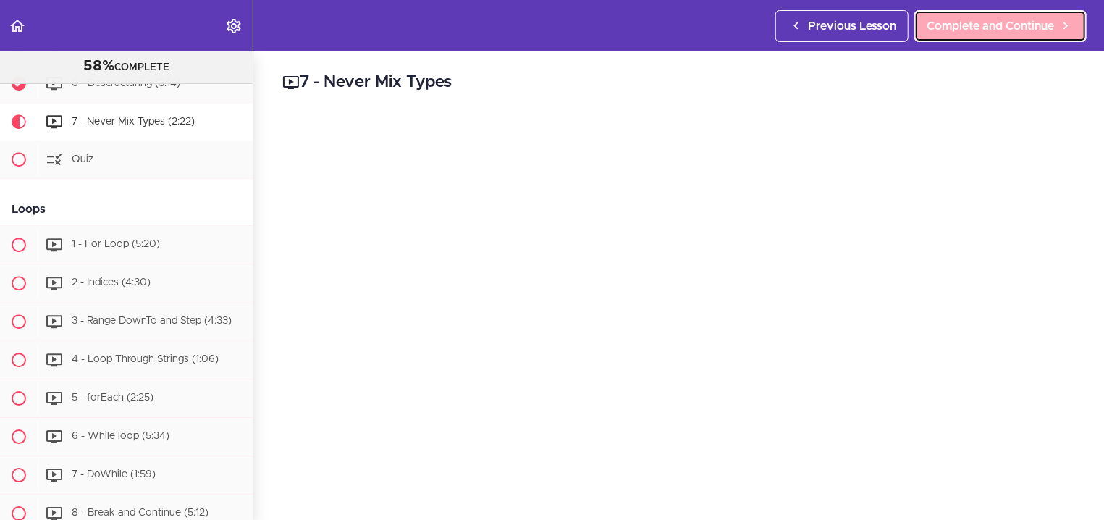
scroll to position [2313, 0]
click at [999, 25] on span "Complete and Continue" at bounding box center [990, 25] width 127 height 17
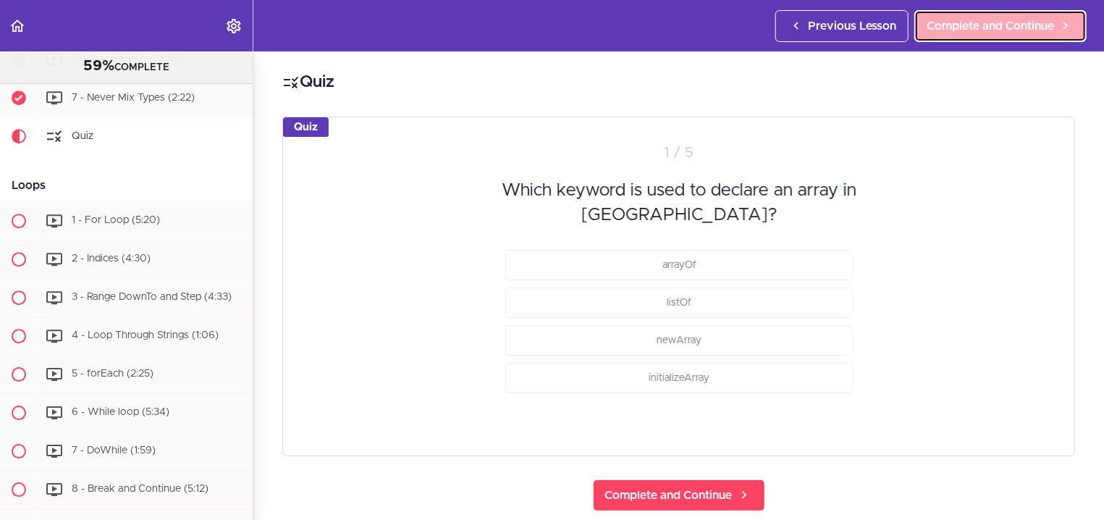
scroll to position [2352, 0]
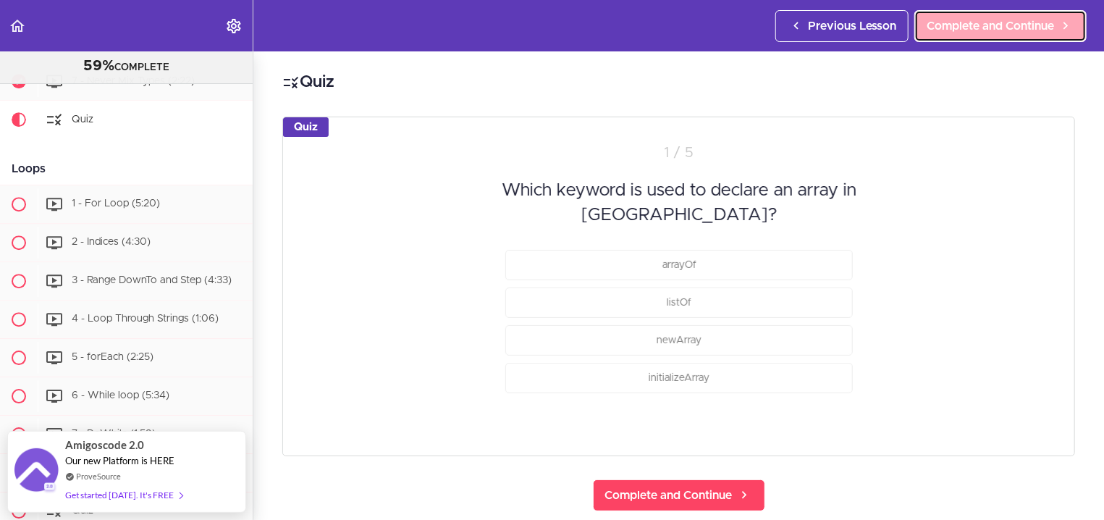
click at [999, 25] on span "Complete and Continue" at bounding box center [990, 25] width 127 height 17
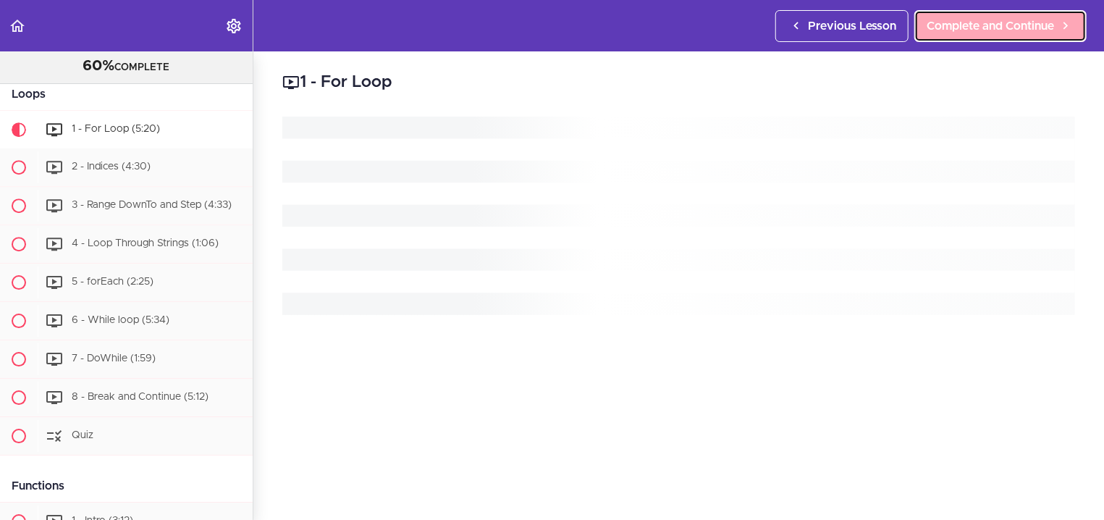
scroll to position [2437, 0]
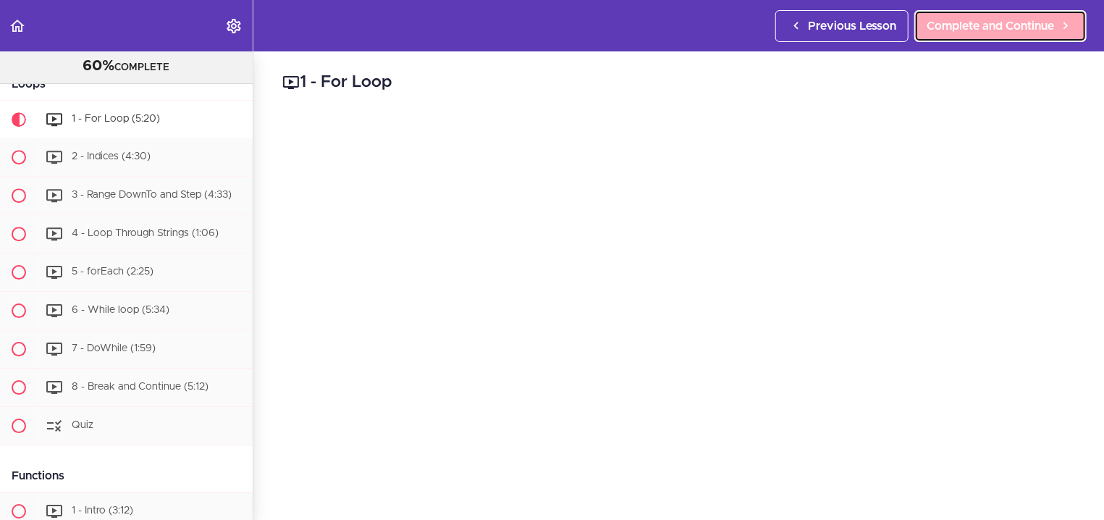
click at [999, 25] on span "Complete and Continue" at bounding box center [990, 25] width 127 height 17
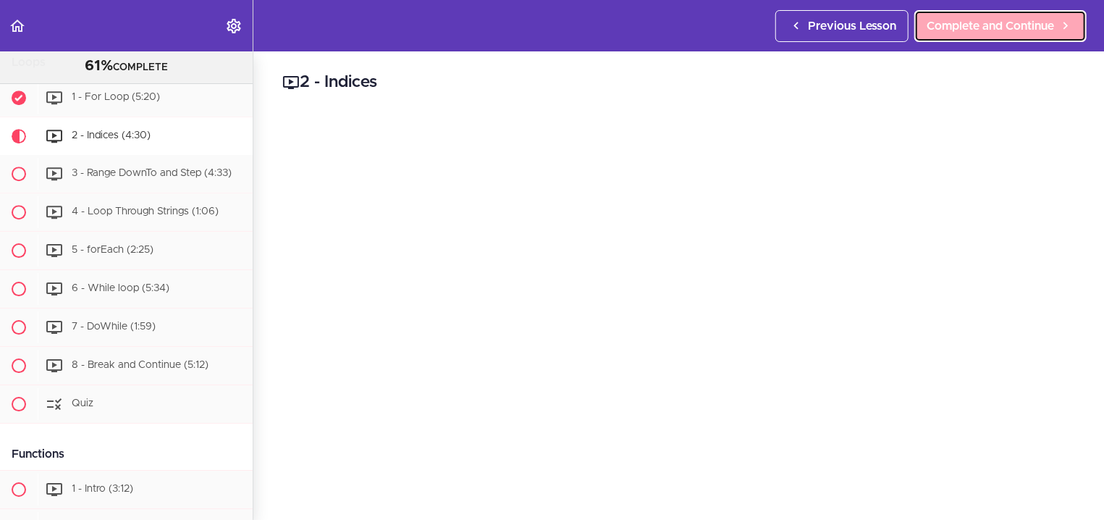
scroll to position [2475, 0]
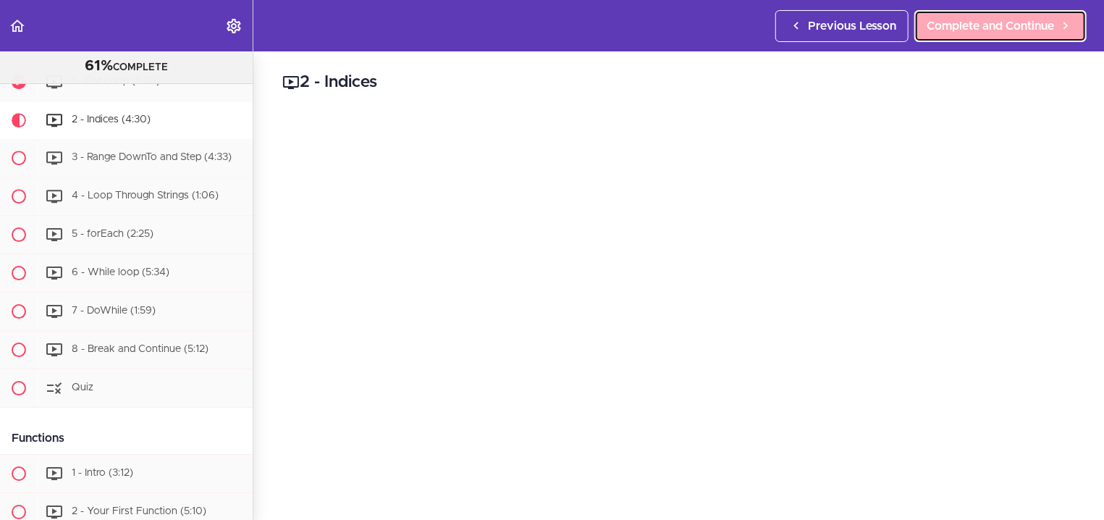
click at [999, 25] on span "Complete and Continue" at bounding box center [990, 25] width 127 height 17
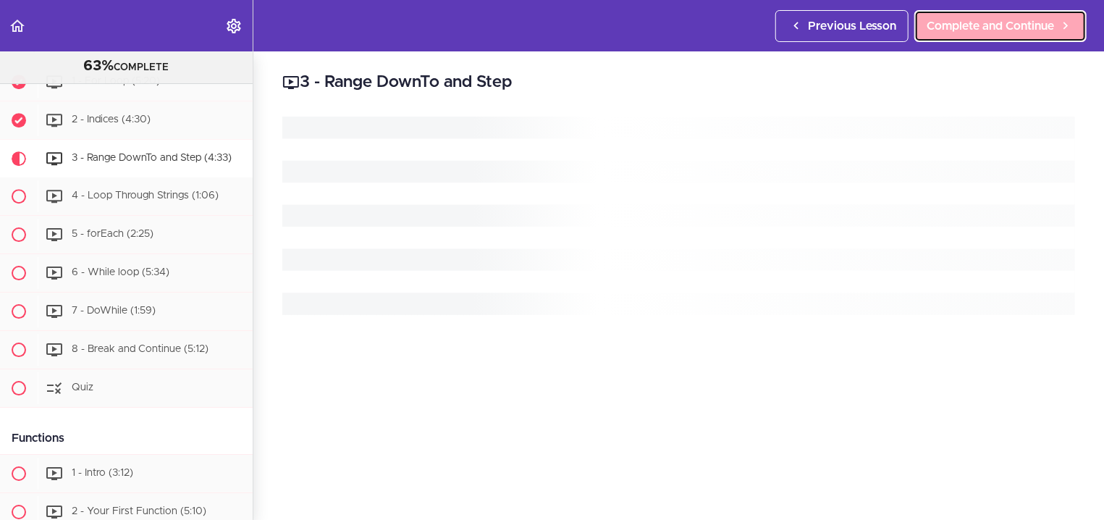
scroll to position [2514, 0]
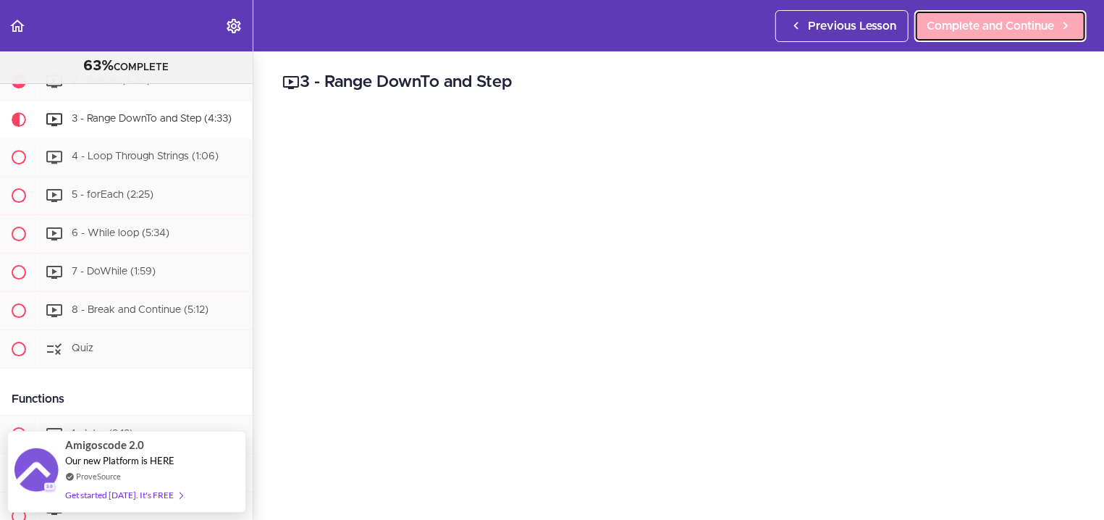
click at [999, 25] on span "Complete and Continue" at bounding box center [990, 25] width 127 height 17
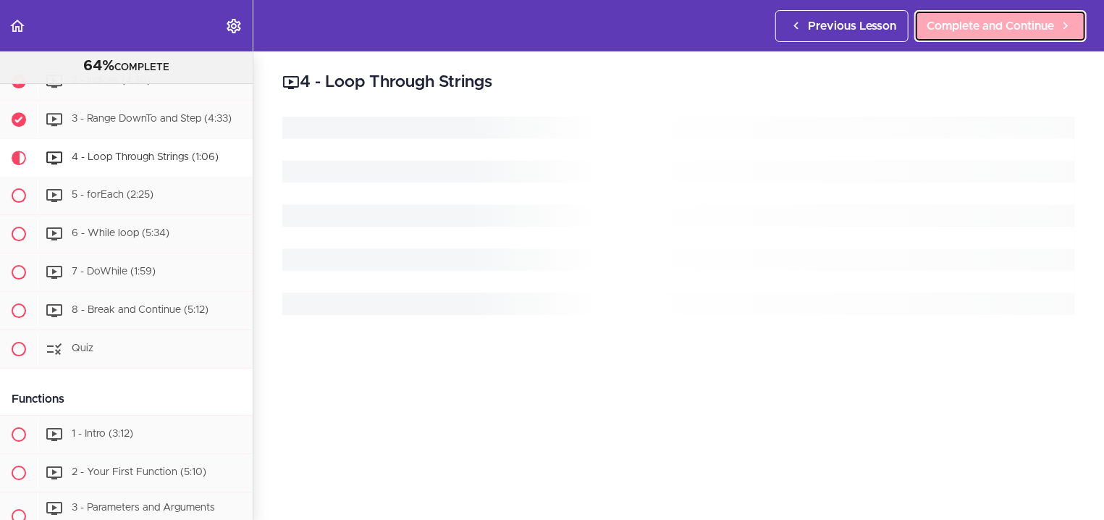
scroll to position [2563, 0]
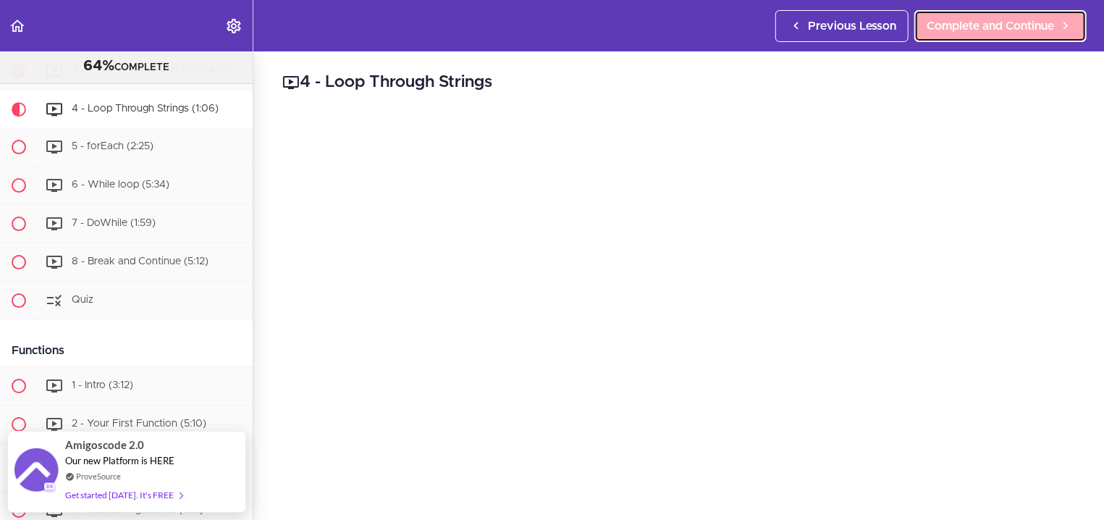
click at [999, 25] on span "Complete and Continue" at bounding box center [990, 25] width 127 height 17
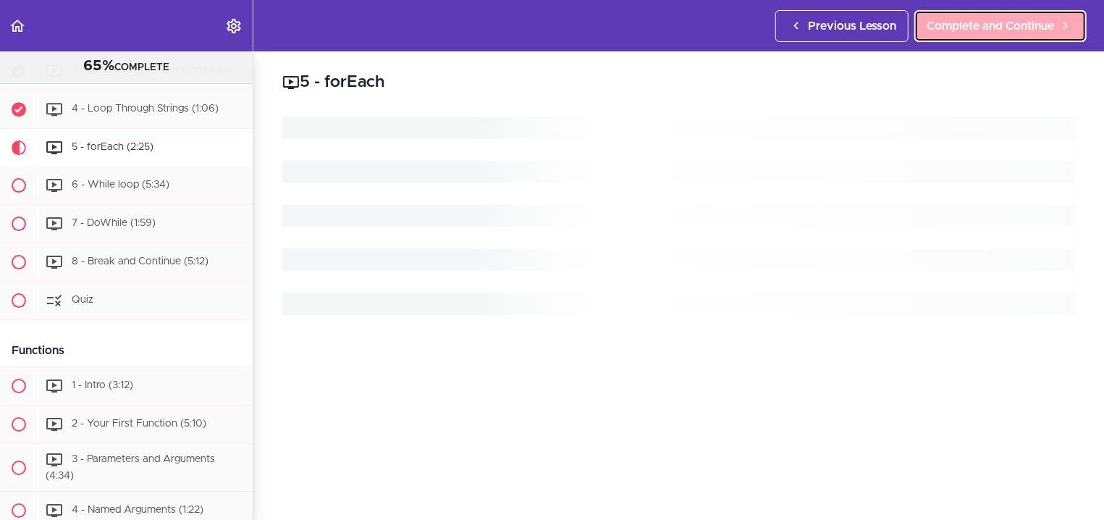
click at [999, 25] on span "Complete and Continue" at bounding box center [990, 25] width 127 height 17
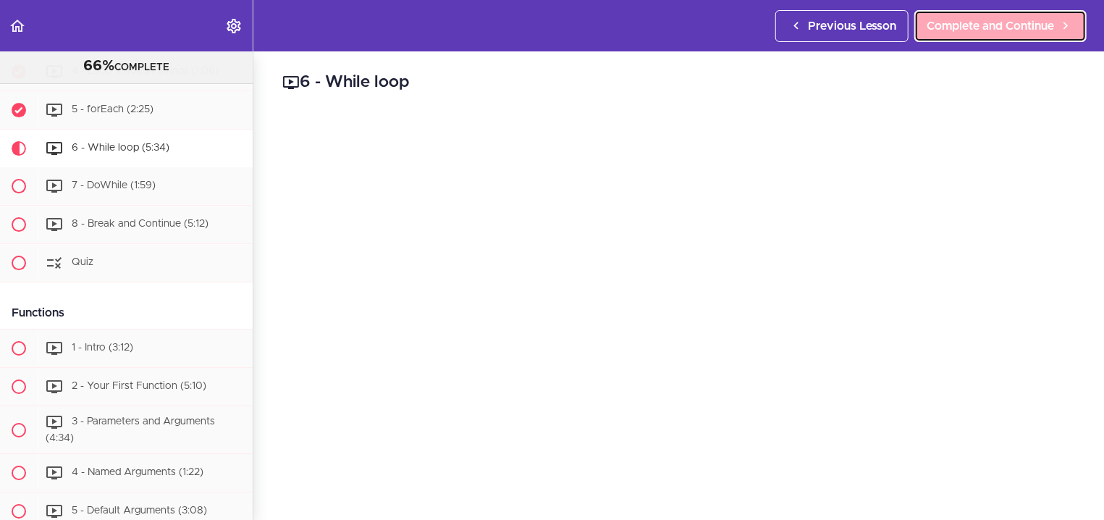
scroll to position [2639, 0]
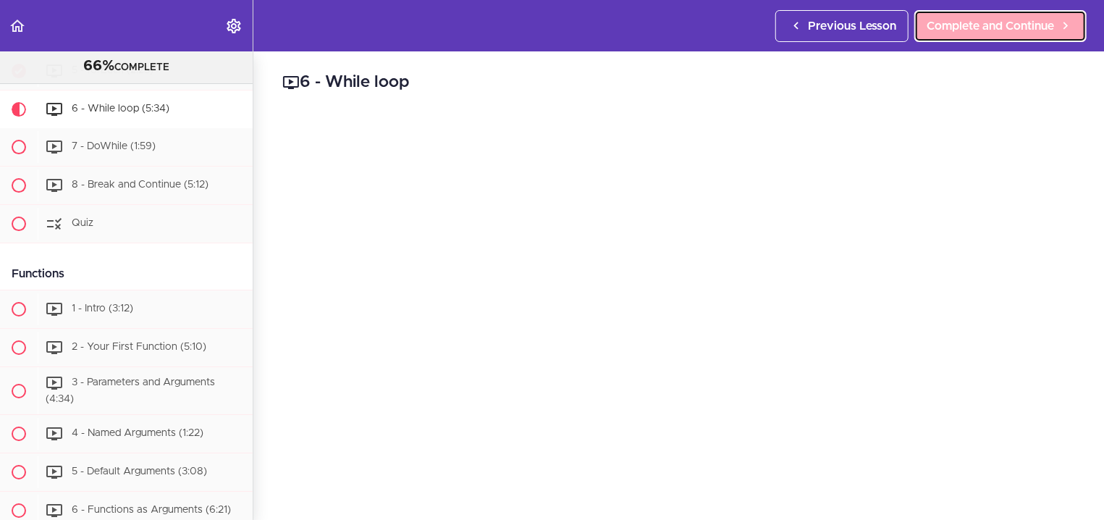
click at [995, 33] on span "Complete and Continue" at bounding box center [990, 25] width 127 height 17
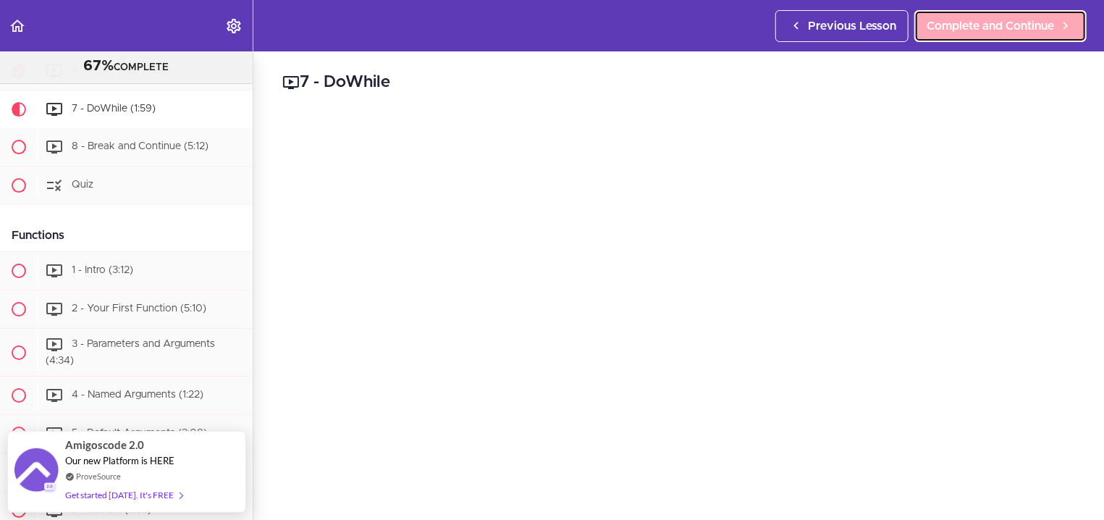
click at [995, 33] on span "Complete and Continue" at bounding box center [990, 25] width 127 height 17
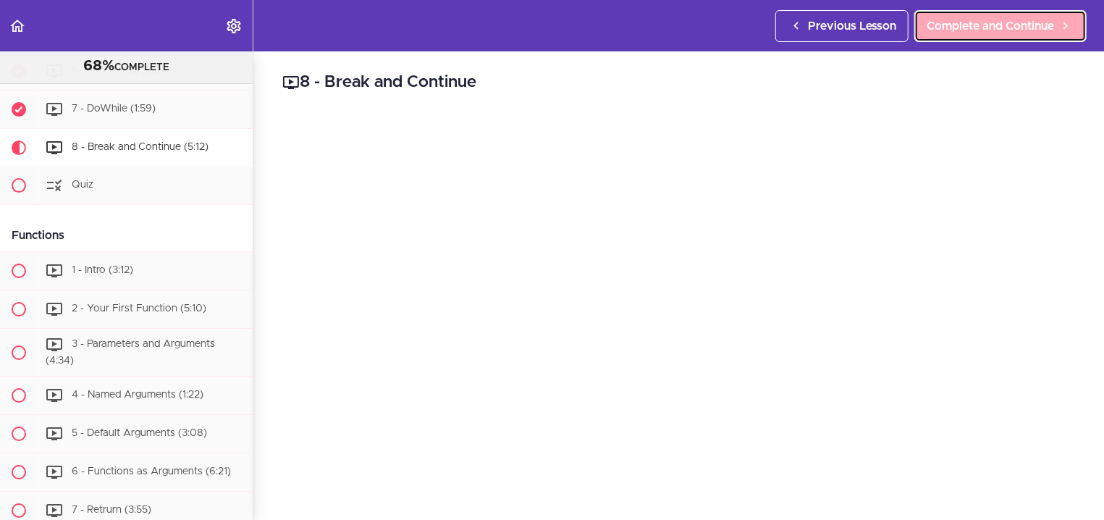
scroll to position [2717, 0]
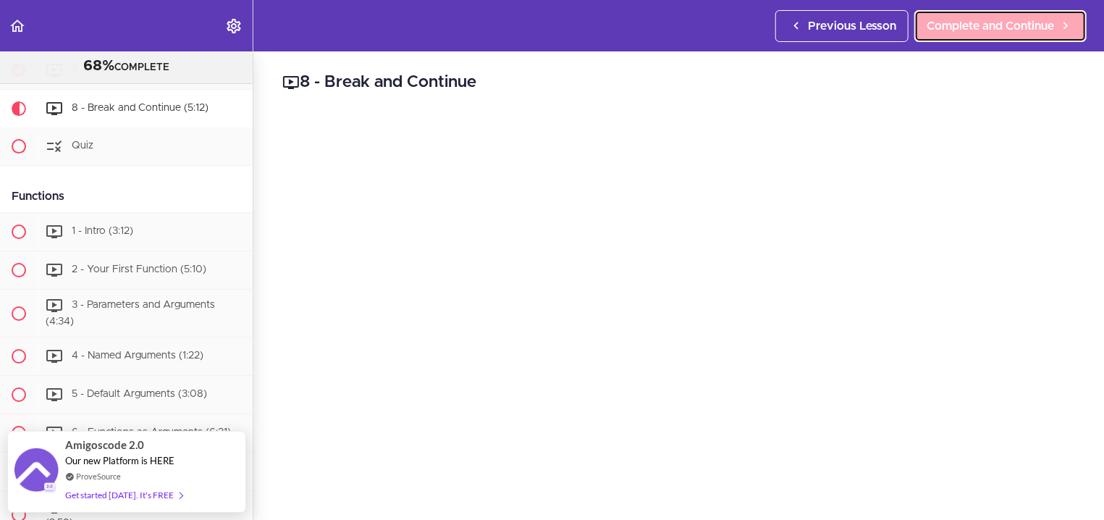
click at [995, 33] on span "Complete and Continue" at bounding box center [990, 25] width 127 height 17
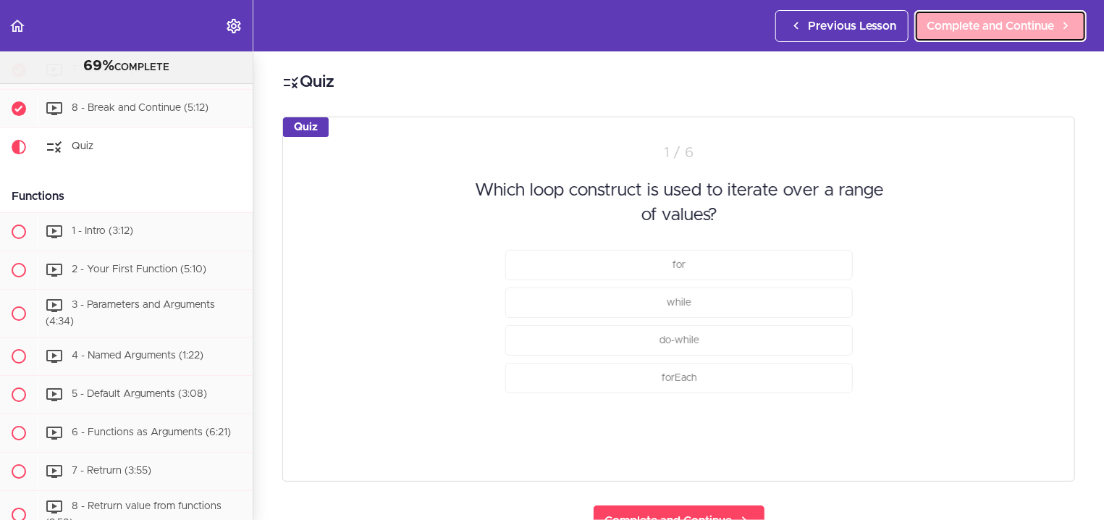
scroll to position [2754, 0]
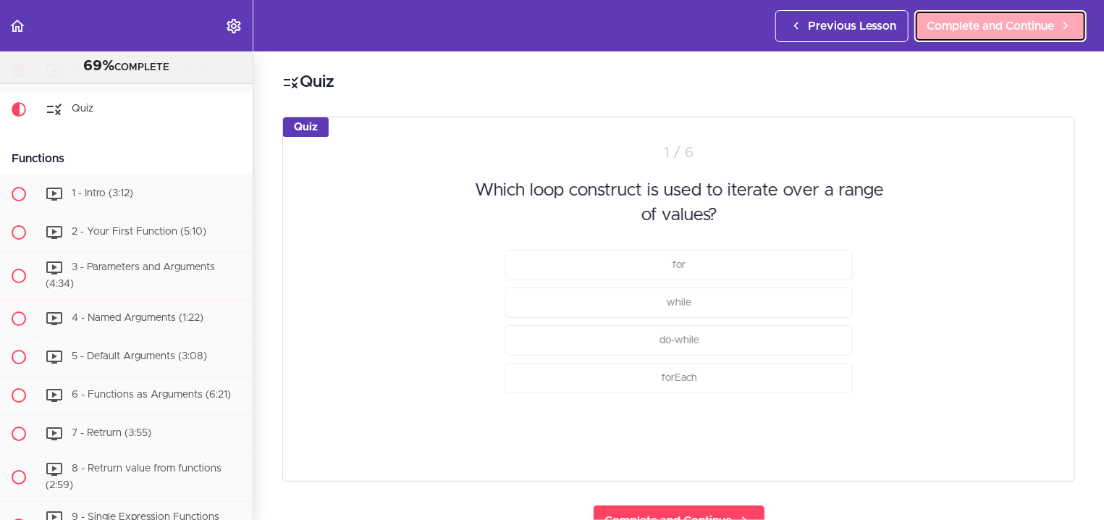
click at [995, 33] on span "Complete and Continue" at bounding box center [990, 25] width 127 height 17
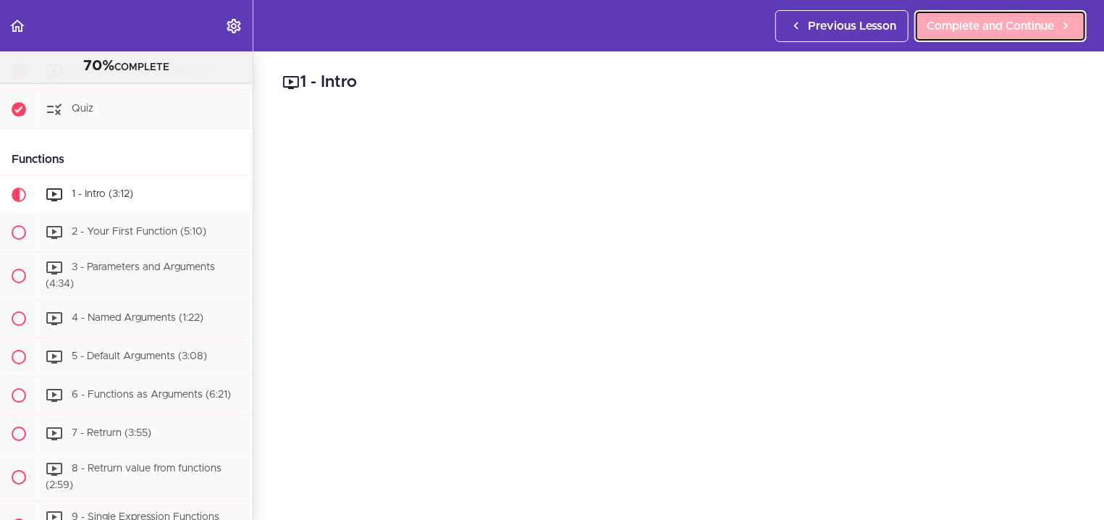
scroll to position [2840, 0]
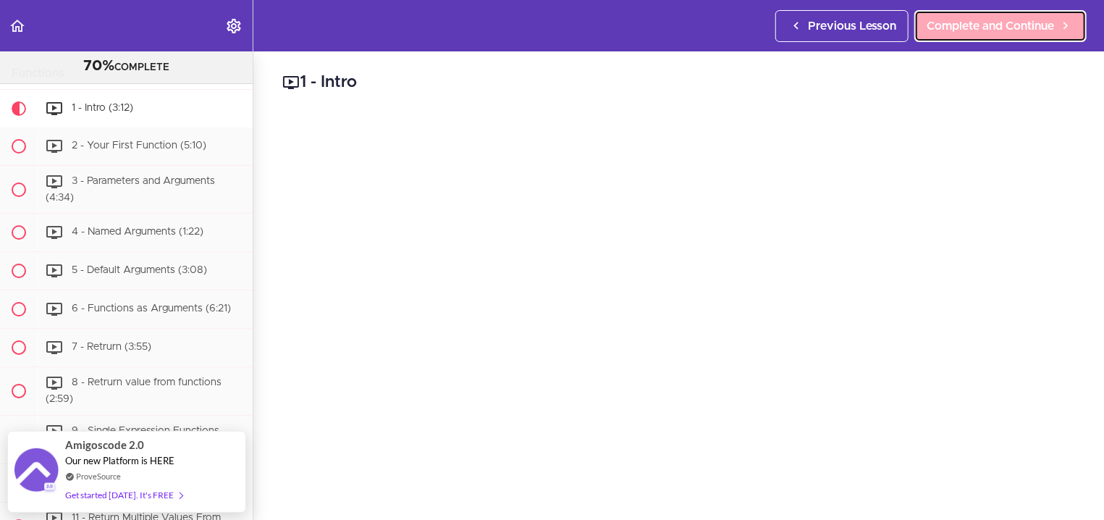
click at [993, 28] on span "Complete and Continue" at bounding box center [990, 25] width 127 height 17
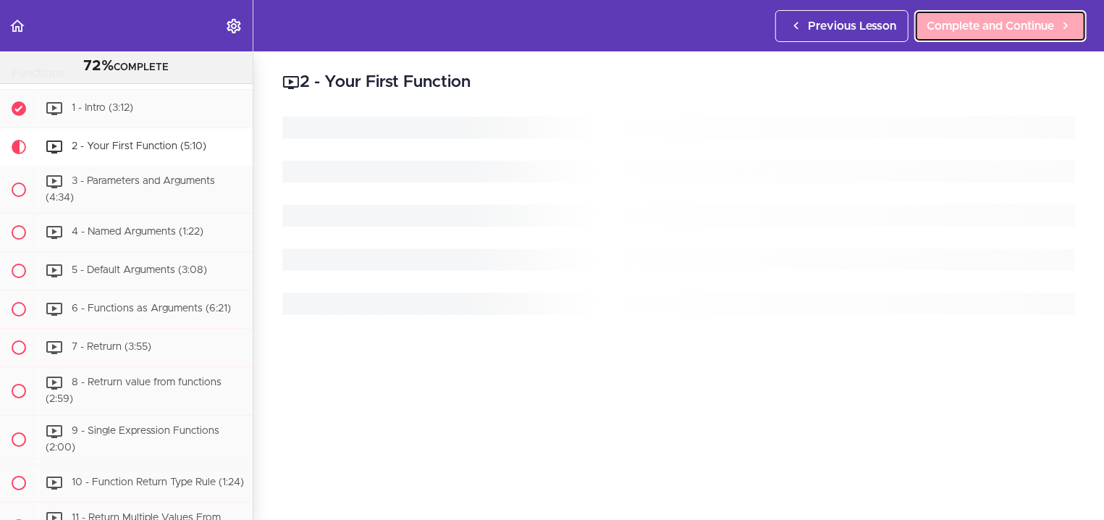
scroll to position [2878, 0]
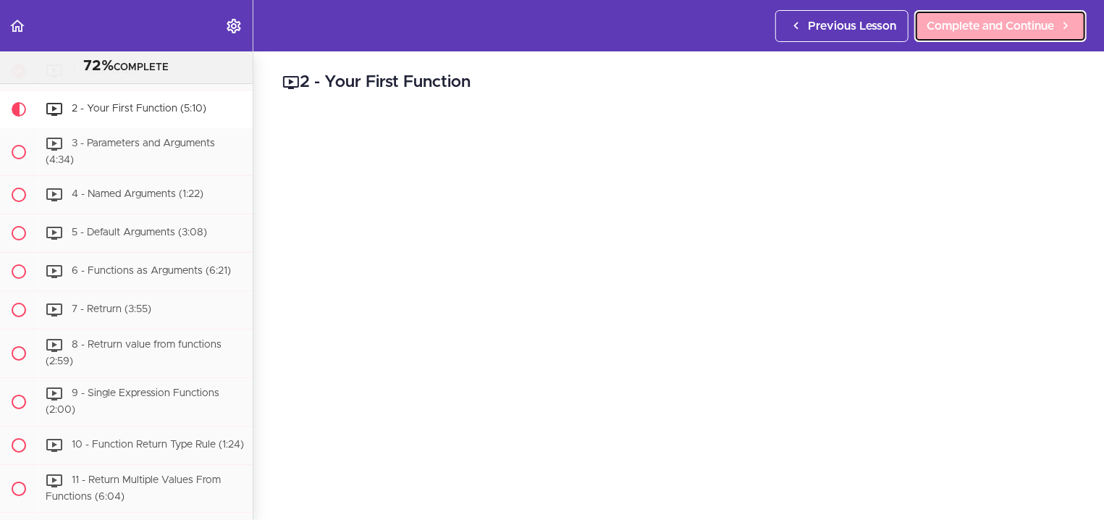
click at [993, 28] on span "Complete and Continue" at bounding box center [990, 25] width 127 height 17
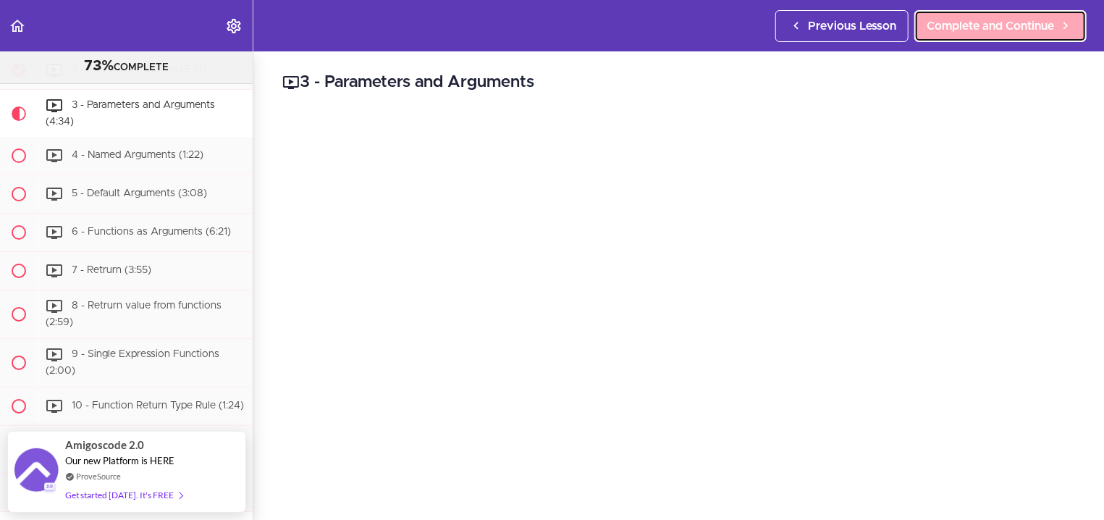
click at [993, 28] on span "Complete and Continue" at bounding box center [990, 25] width 127 height 17
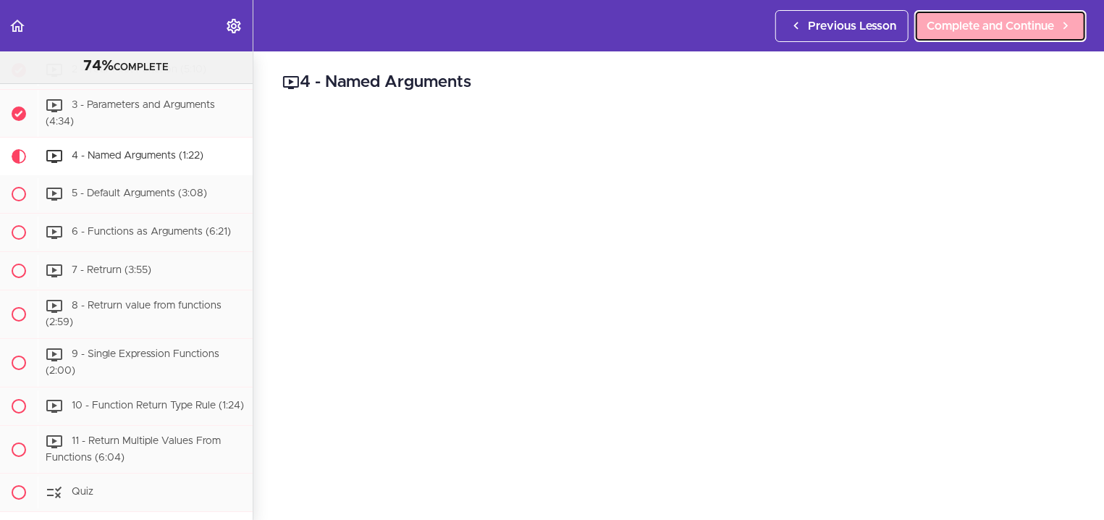
scroll to position [2965, 0]
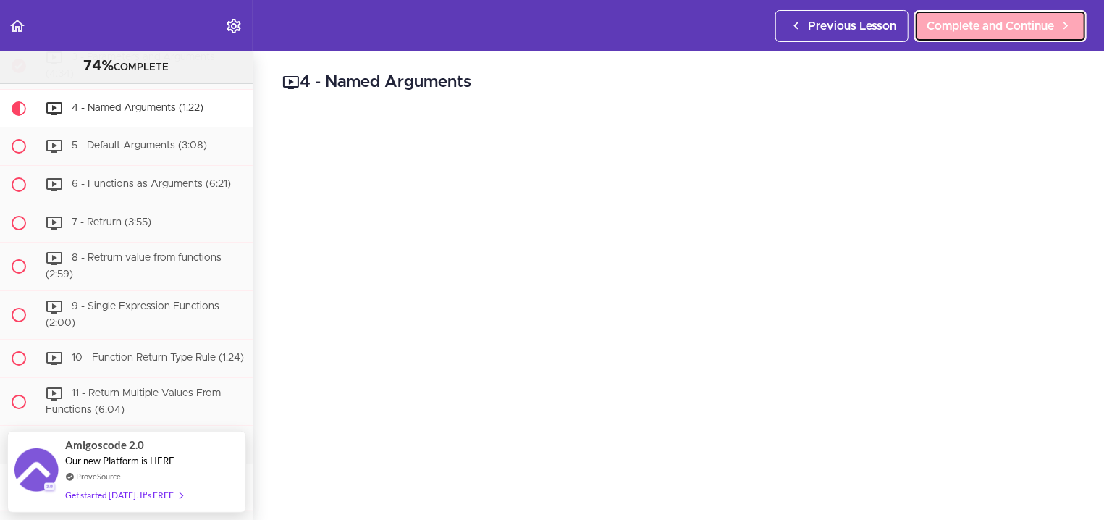
click at [992, 29] on span "Complete and Continue" at bounding box center [990, 25] width 127 height 17
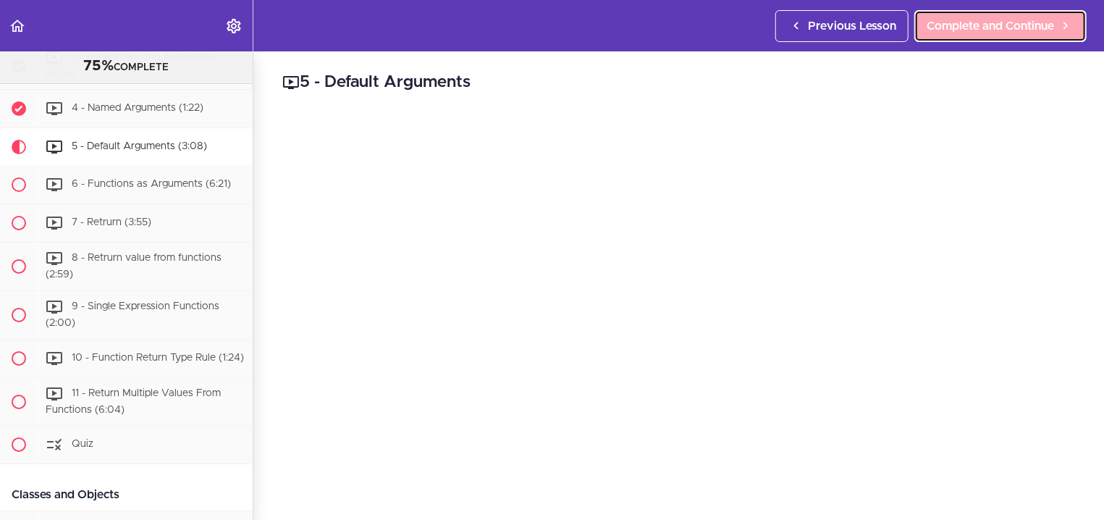
click at [1013, 26] on span "Complete and Continue" at bounding box center [990, 25] width 127 height 17
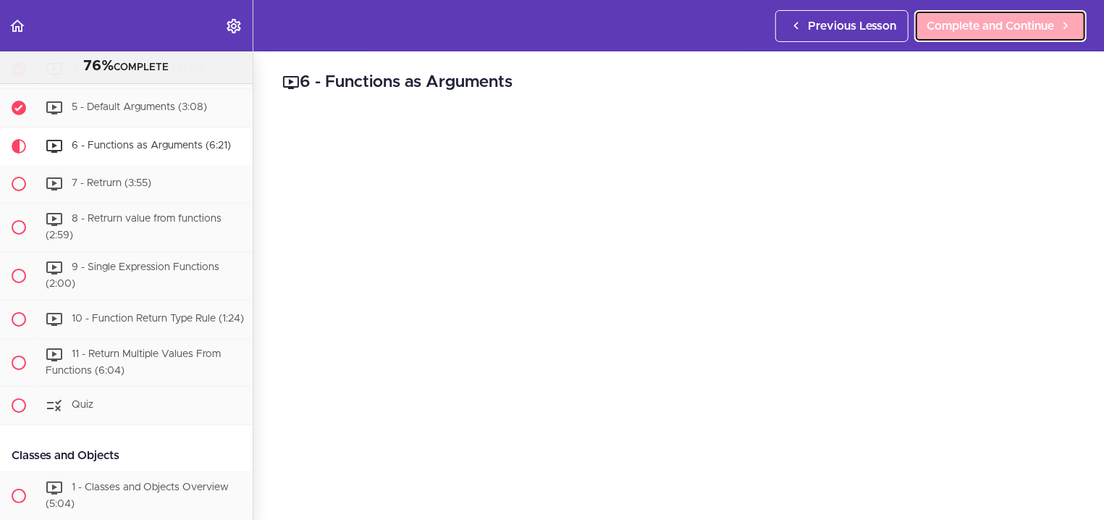
scroll to position [3042, 0]
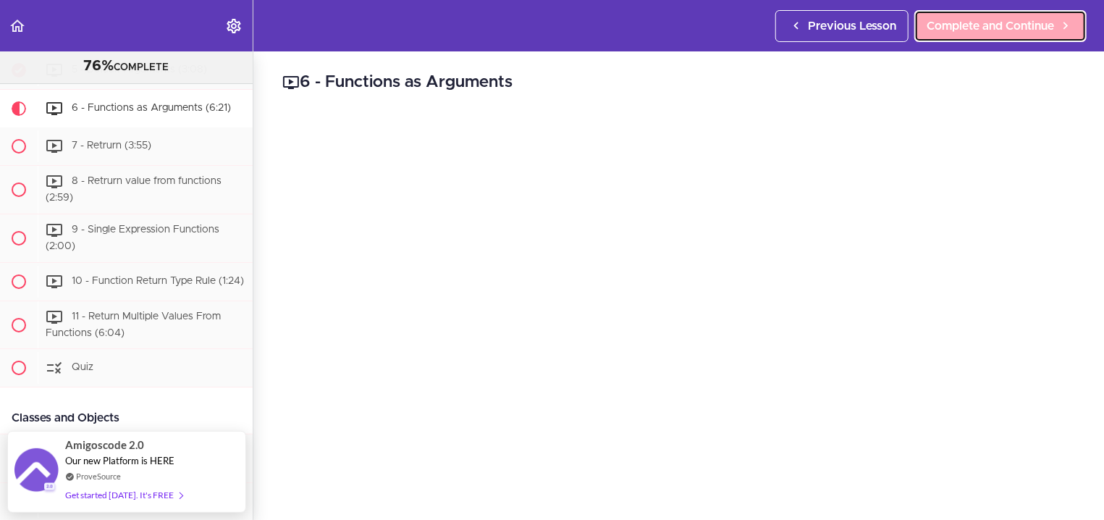
click at [1016, 20] on span "Complete and Continue" at bounding box center [990, 25] width 127 height 17
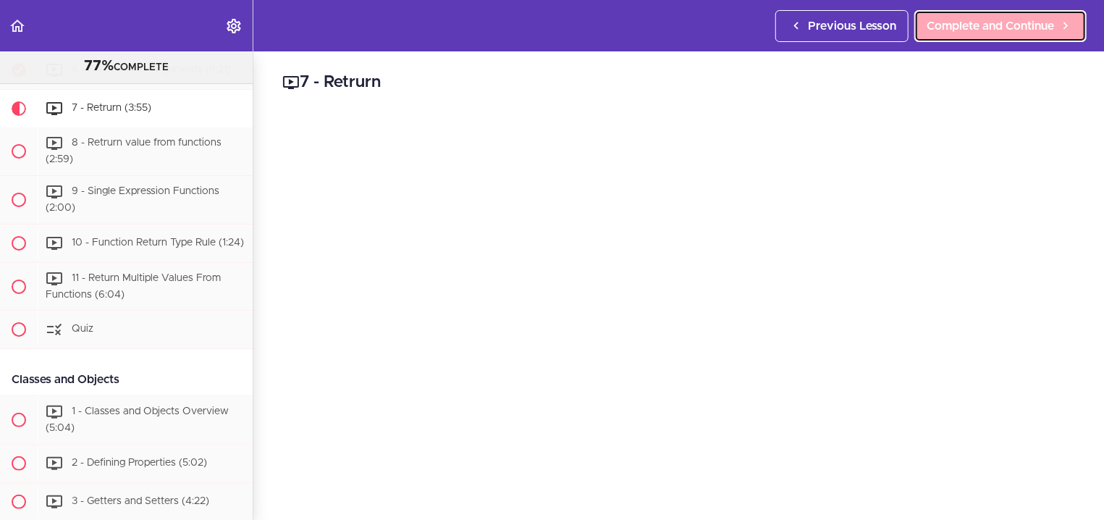
scroll to position [3081, 0]
click at [1006, 25] on span "Complete and Continue" at bounding box center [990, 25] width 127 height 17
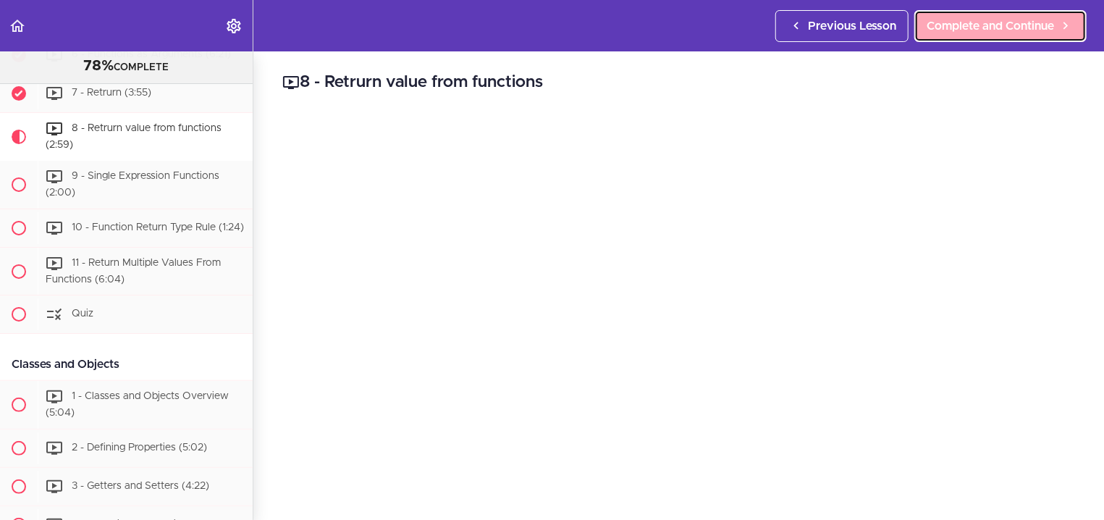
scroll to position [3119, 0]
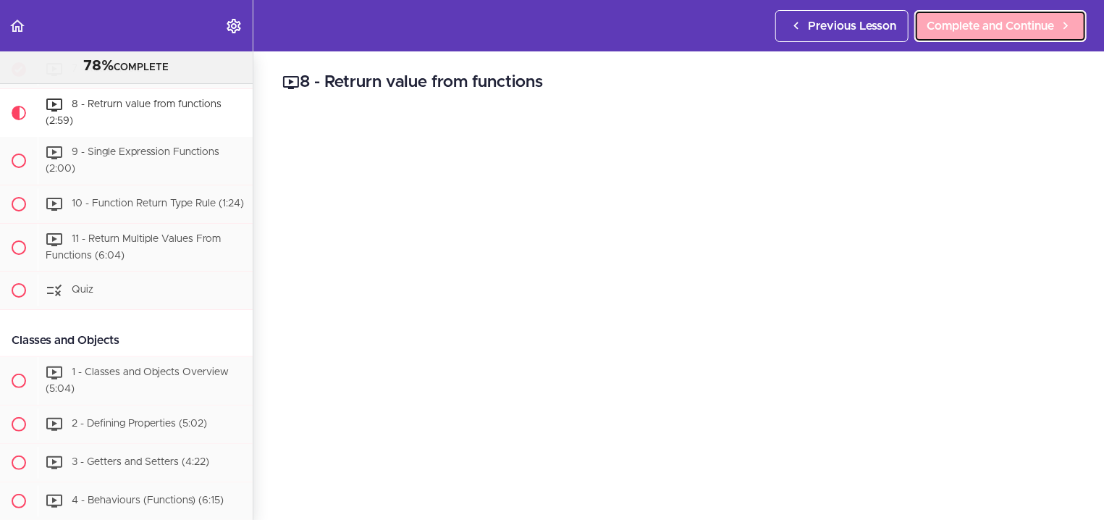
click at [988, 23] on span "Complete and Continue" at bounding box center [990, 25] width 127 height 17
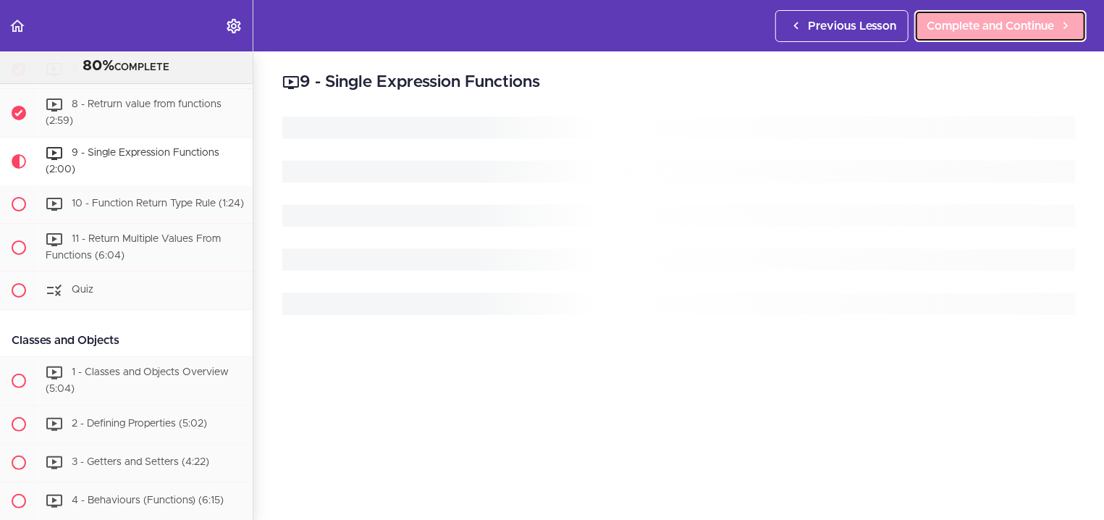
click at [988, 23] on span "Complete and Continue" at bounding box center [990, 25] width 127 height 17
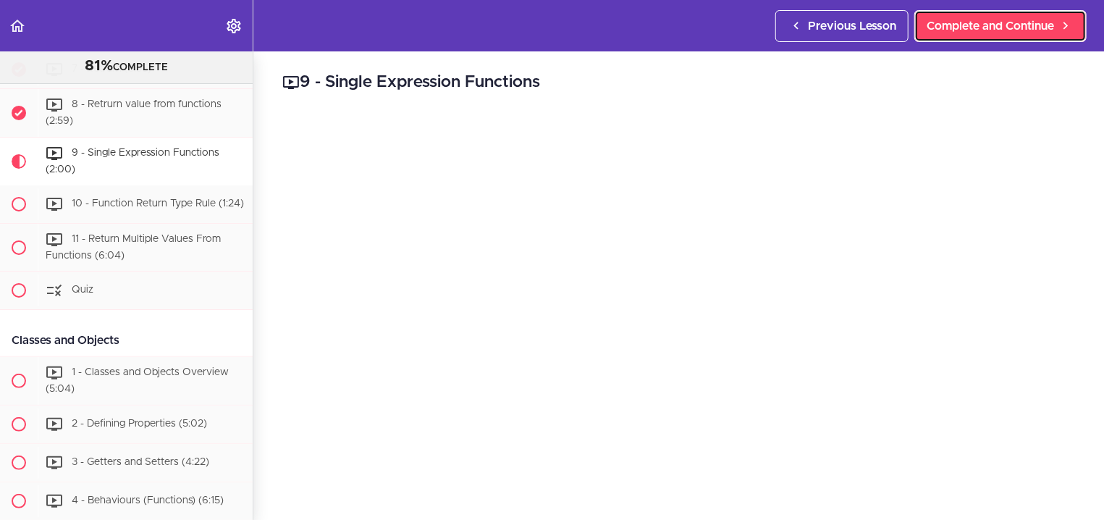
scroll to position [3168, 0]
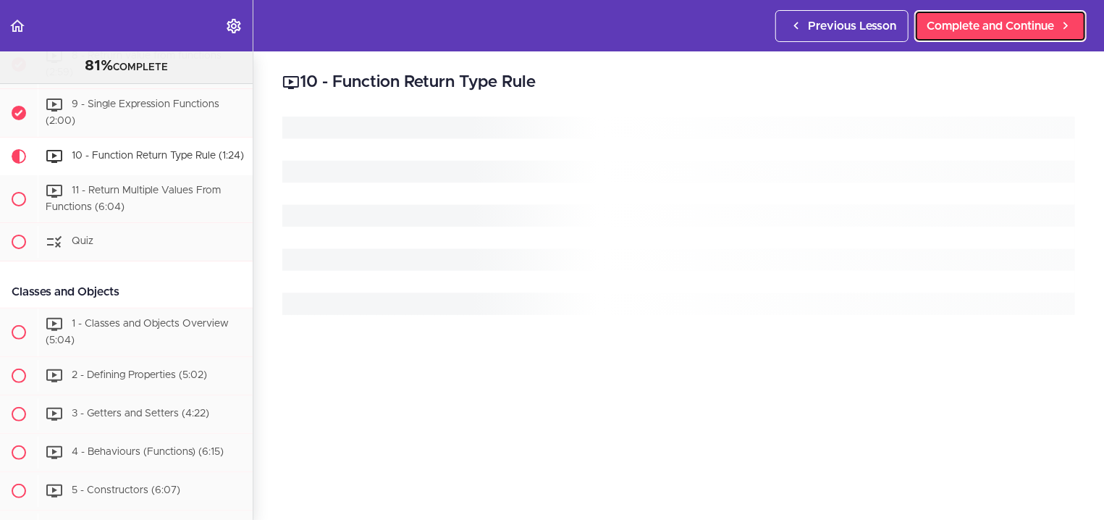
scroll to position [3719, 0]
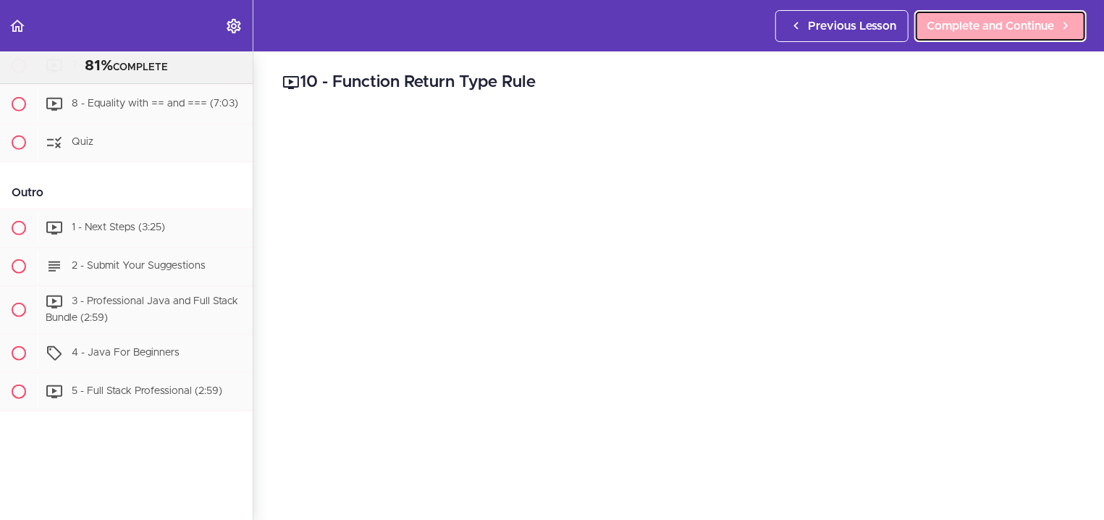
click at [999, 14] on link "Complete and Continue" at bounding box center [1000, 26] width 172 height 32
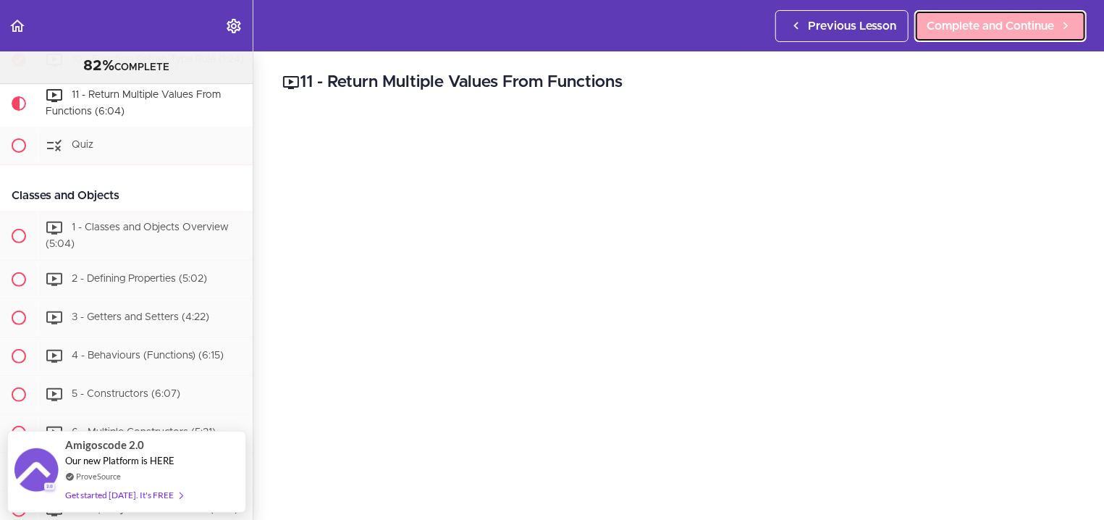
scroll to position [3264, 0]
click at [992, 21] on span "Complete and Continue" at bounding box center [990, 25] width 127 height 17
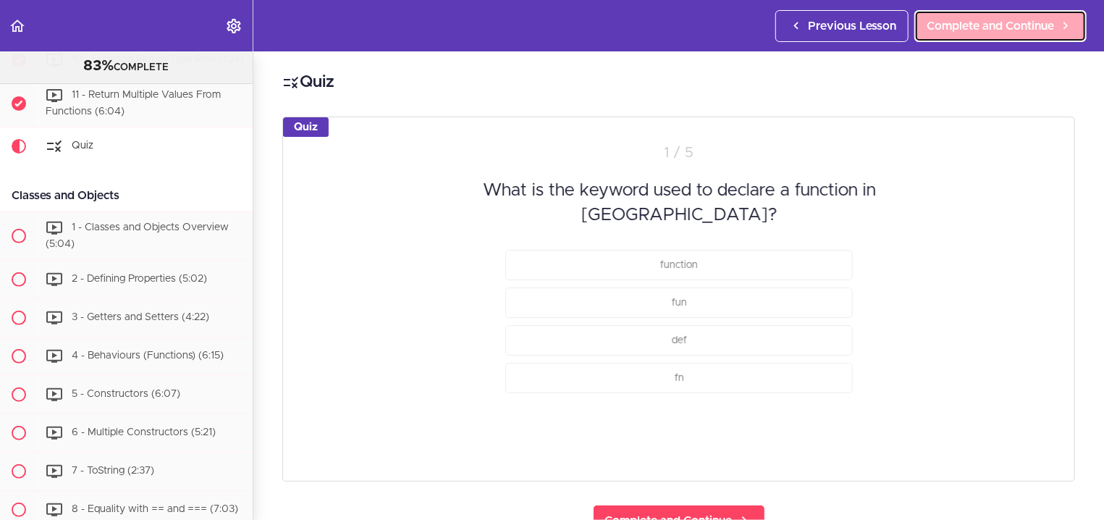
scroll to position [3312, 0]
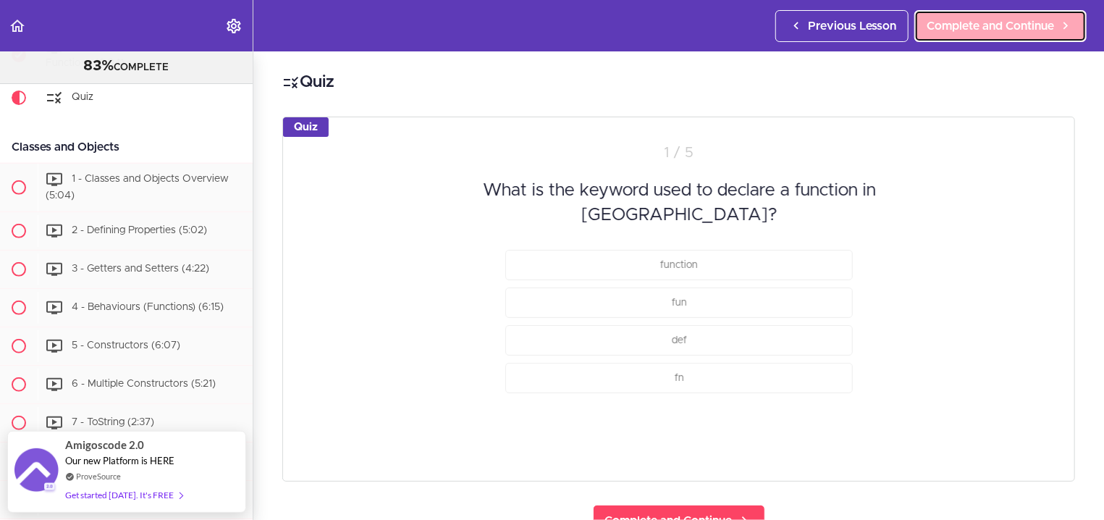
click at [992, 21] on span "Complete and Continue" at bounding box center [990, 25] width 127 height 17
click at [987, 16] on link "Complete and Continue" at bounding box center [1000, 26] width 172 height 32
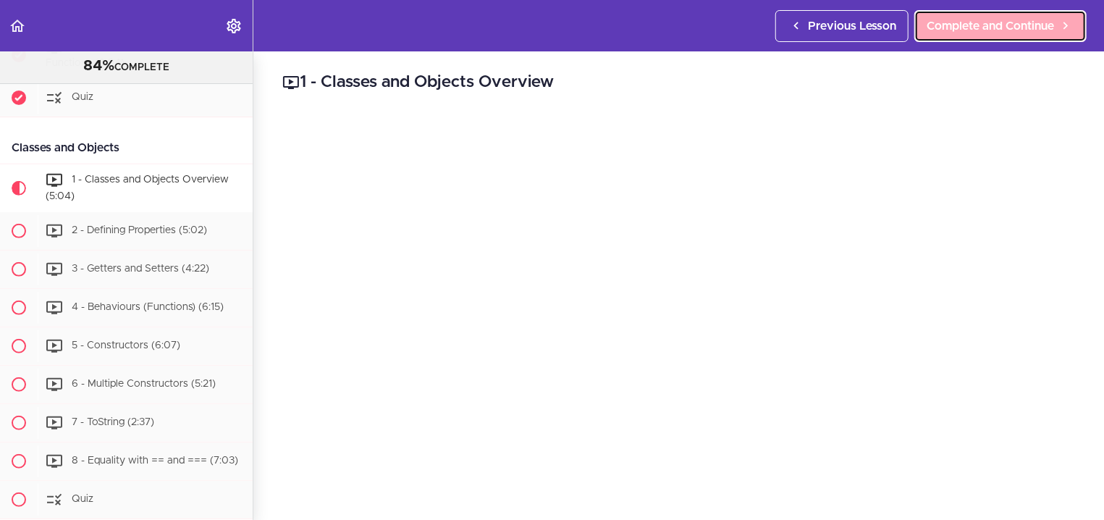
scroll to position [3398, 0]
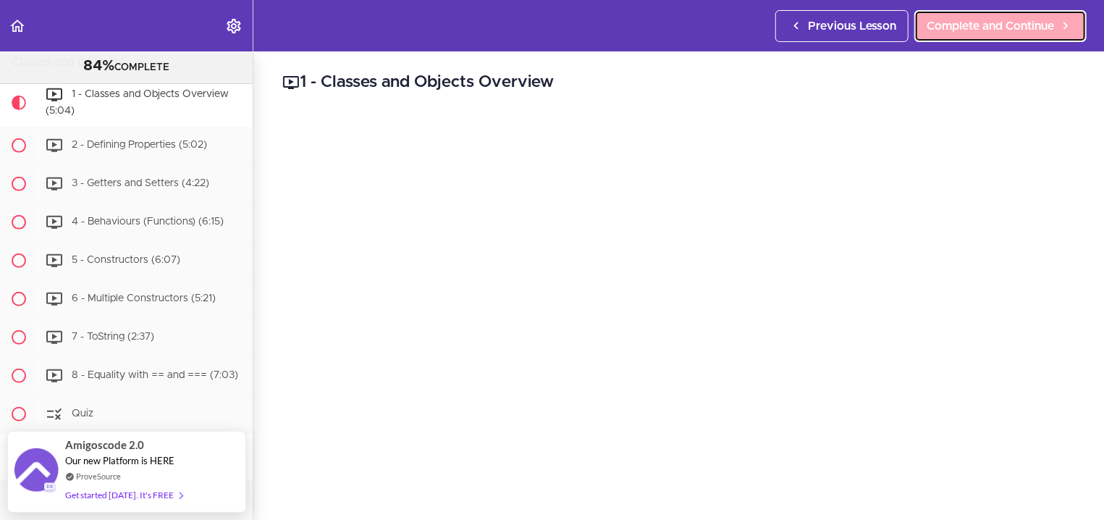
click at [1044, 19] on span "Complete and Continue" at bounding box center [990, 25] width 127 height 17
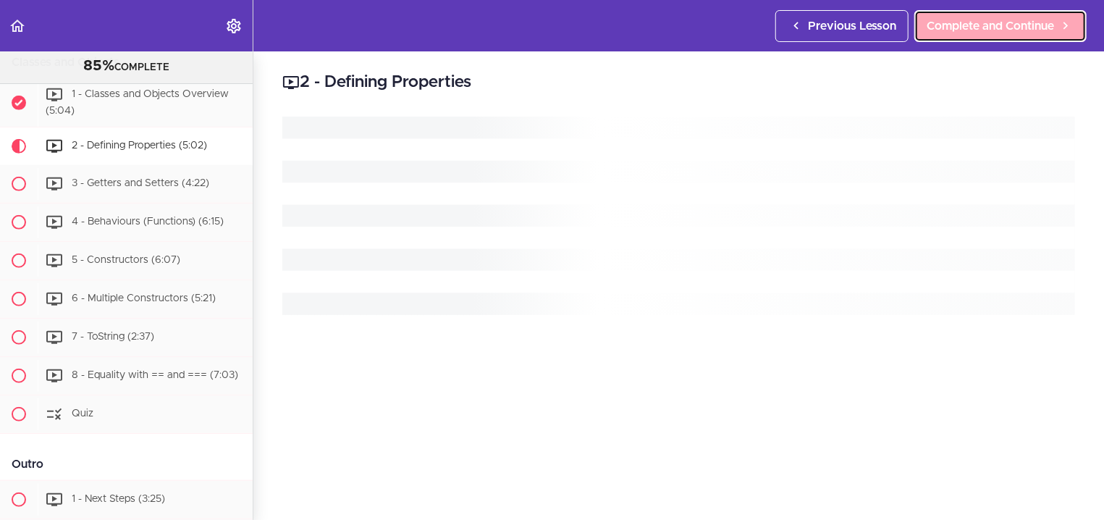
scroll to position [3446, 0]
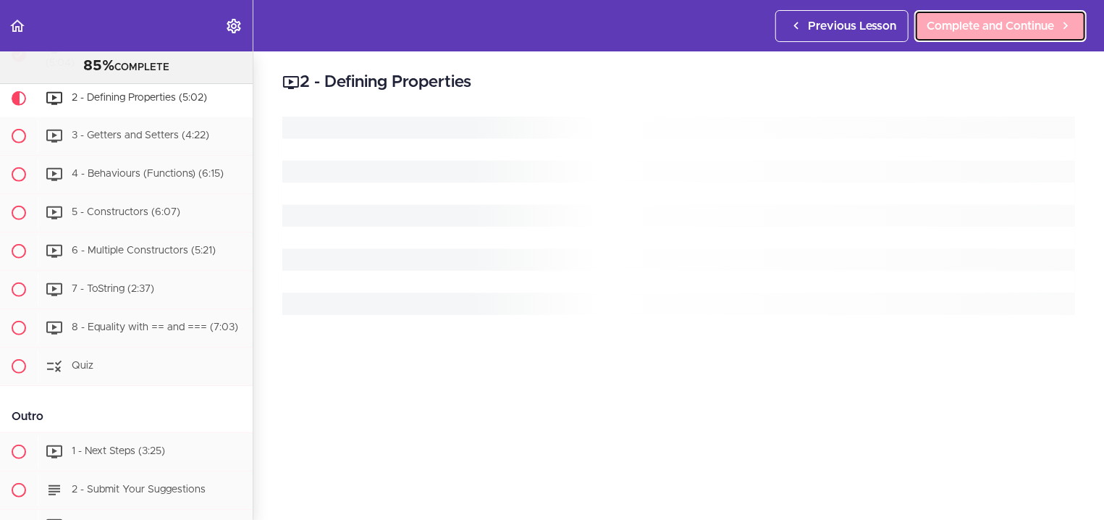
click at [1044, 21] on span "Complete and Continue" at bounding box center [990, 25] width 127 height 17
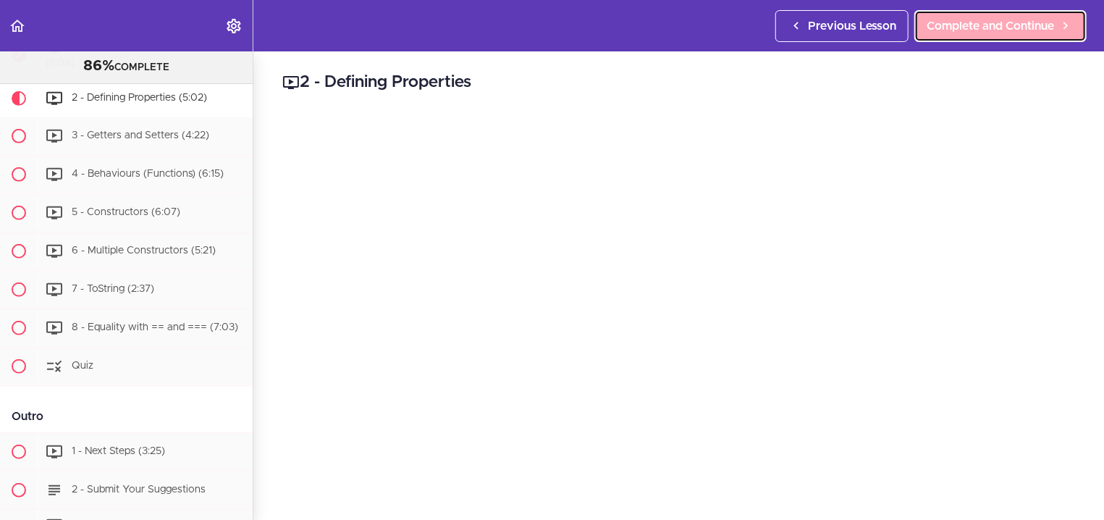
scroll to position [3446, 0]
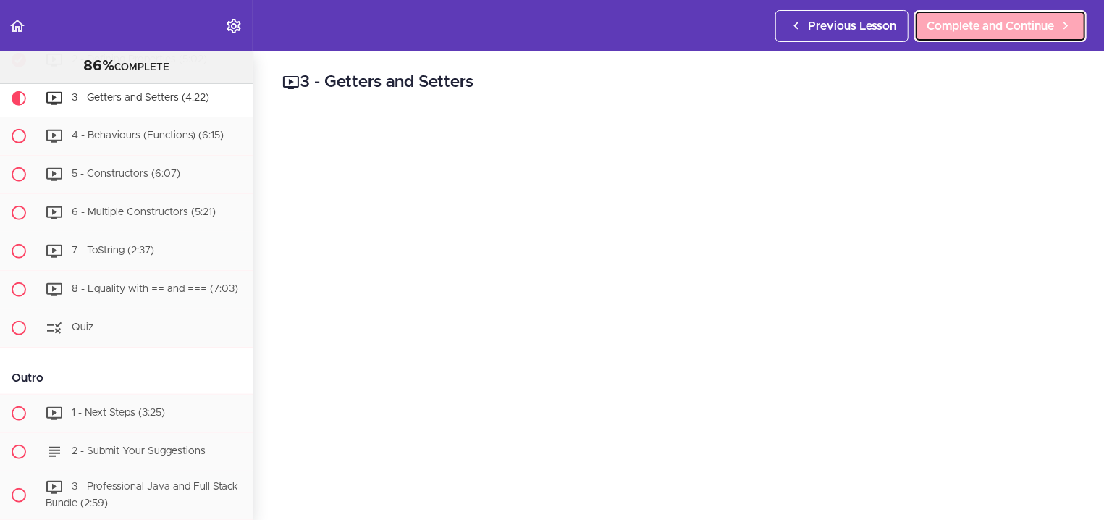
click at [1039, 25] on span "Complete and Continue" at bounding box center [990, 25] width 127 height 17
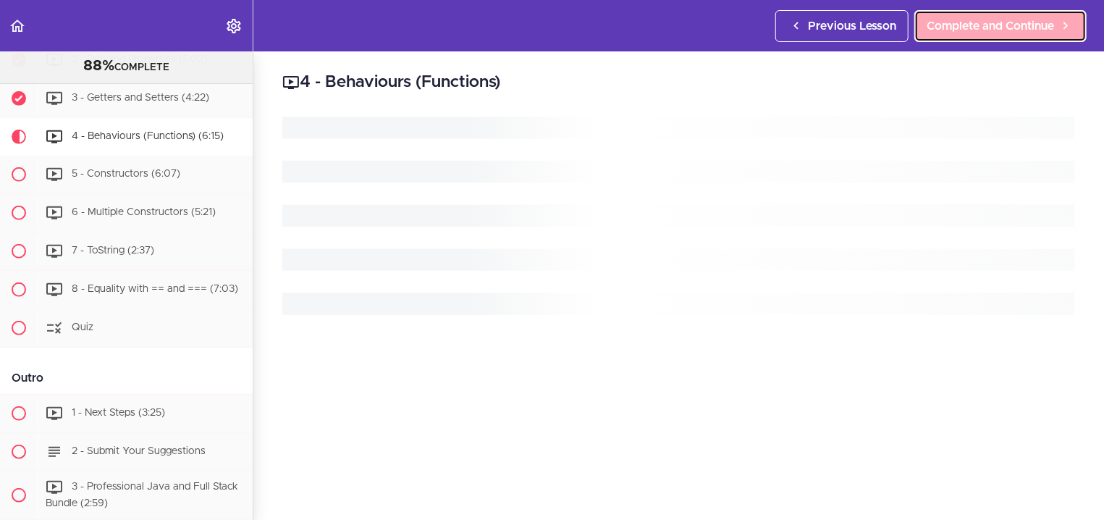
scroll to position [3523, 0]
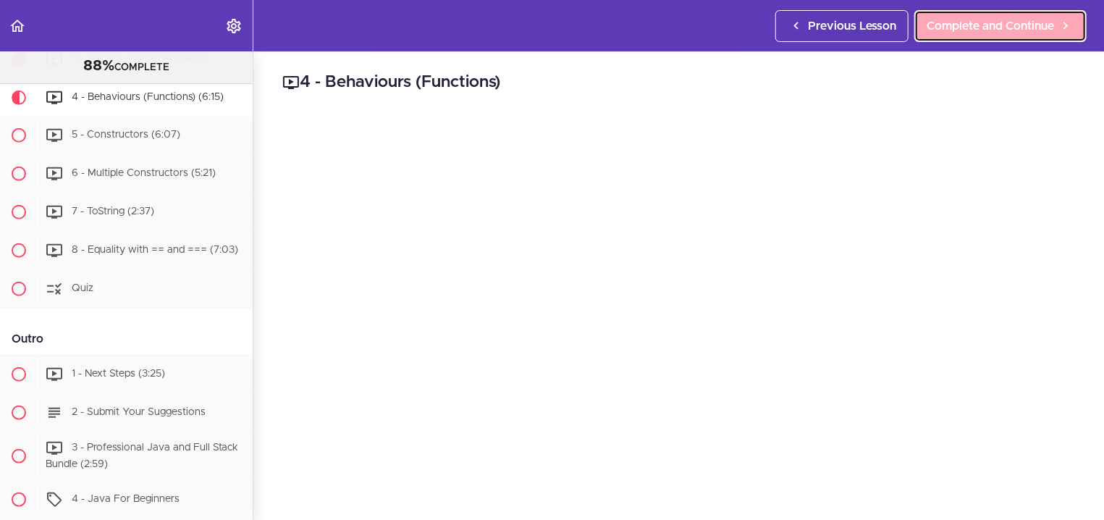
click at [1038, 25] on span "Complete and Continue" at bounding box center [990, 25] width 127 height 17
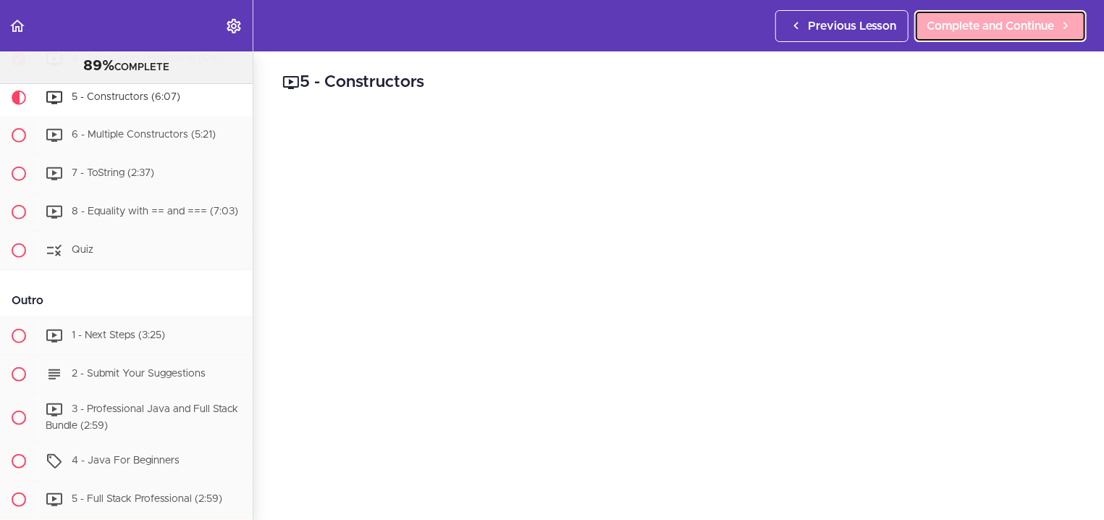
click at [1038, 25] on span "Complete and Continue" at bounding box center [990, 25] width 127 height 17
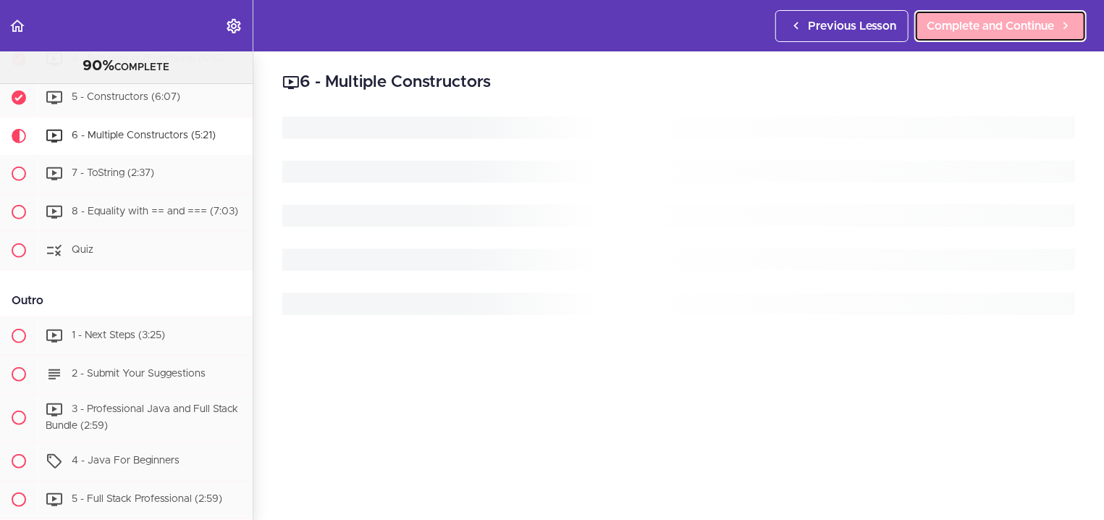
scroll to position [3600, 0]
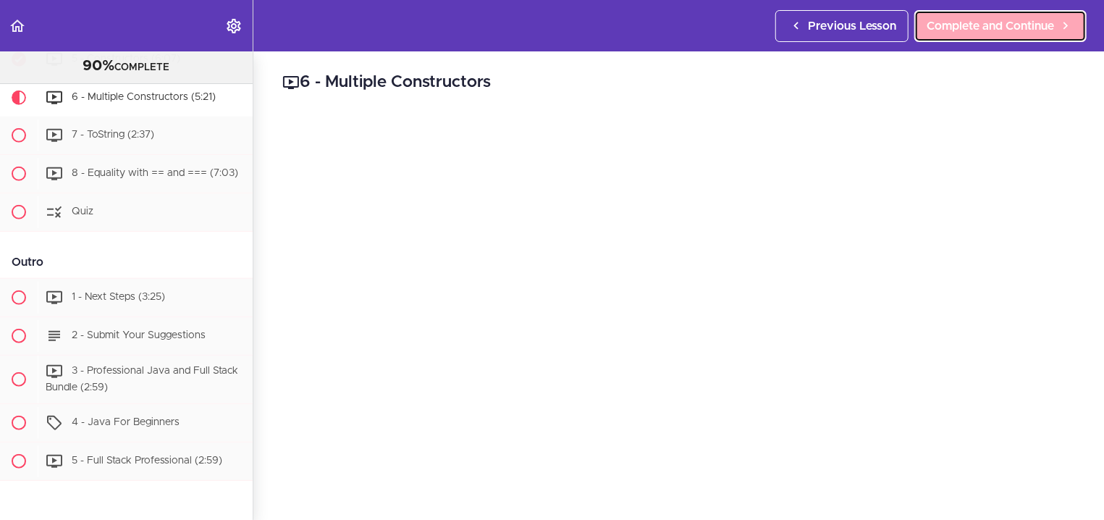
click at [1038, 25] on span "Complete and Continue" at bounding box center [990, 25] width 127 height 17
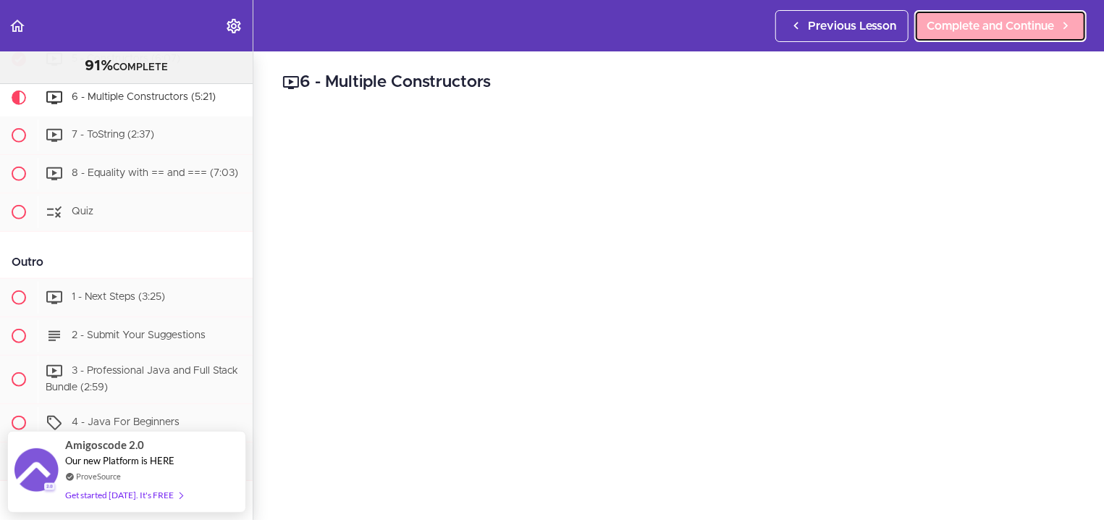
click at [1038, 25] on span "Complete and Continue" at bounding box center [990, 25] width 127 height 17
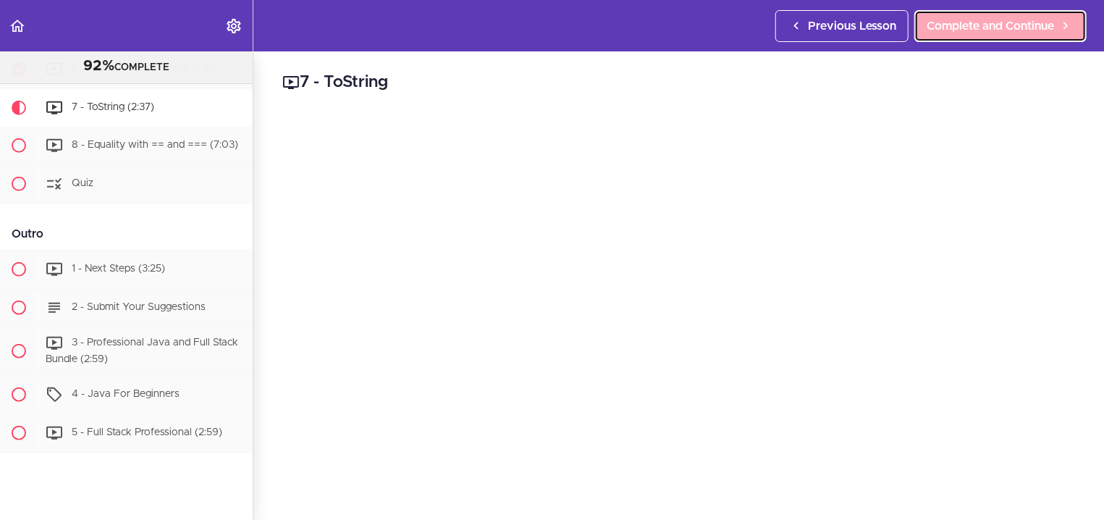
scroll to position [3639, 0]
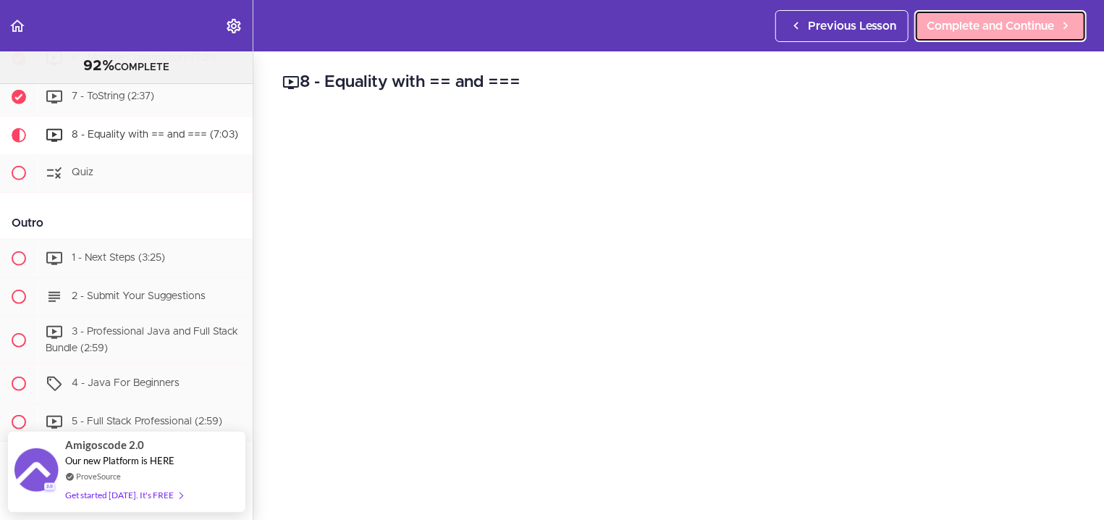
click at [1038, 25] on span "Complete and Continue" at bounding box center [990, 25] width 127 height 17
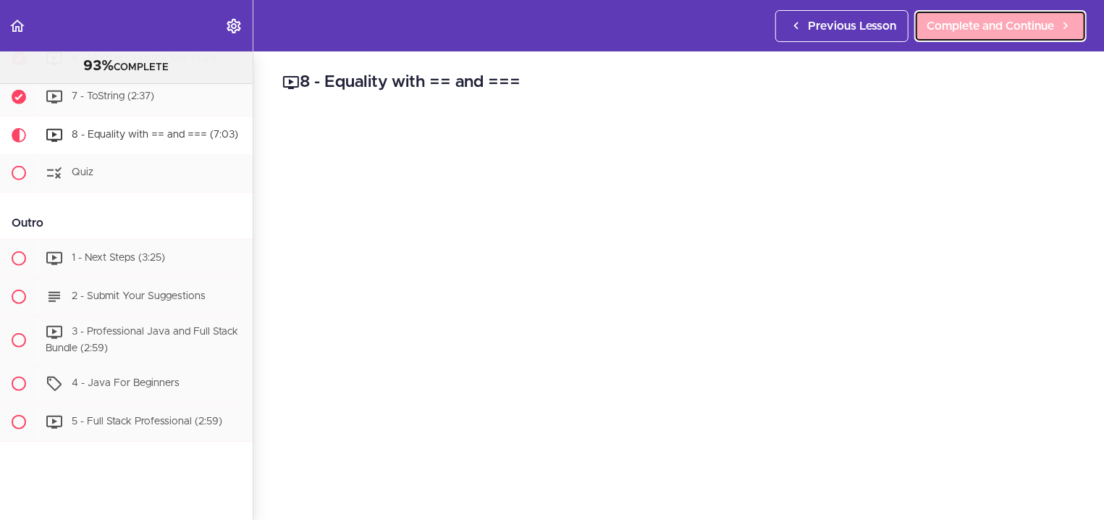
scroll to position [3677, 0]
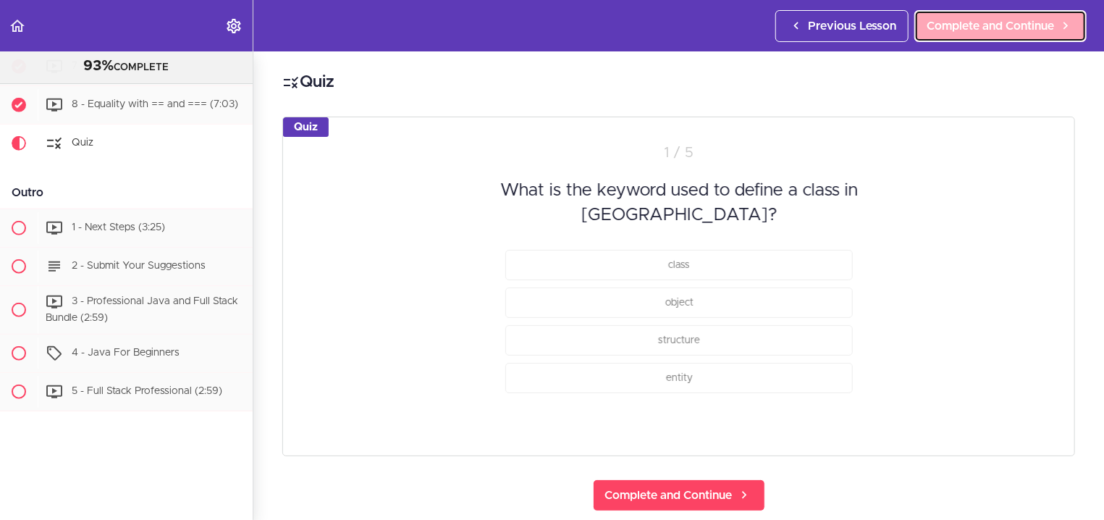
click at [1038, 25] on span "Complete and Continue" at bounding box center [990, 25] width 127 height 17
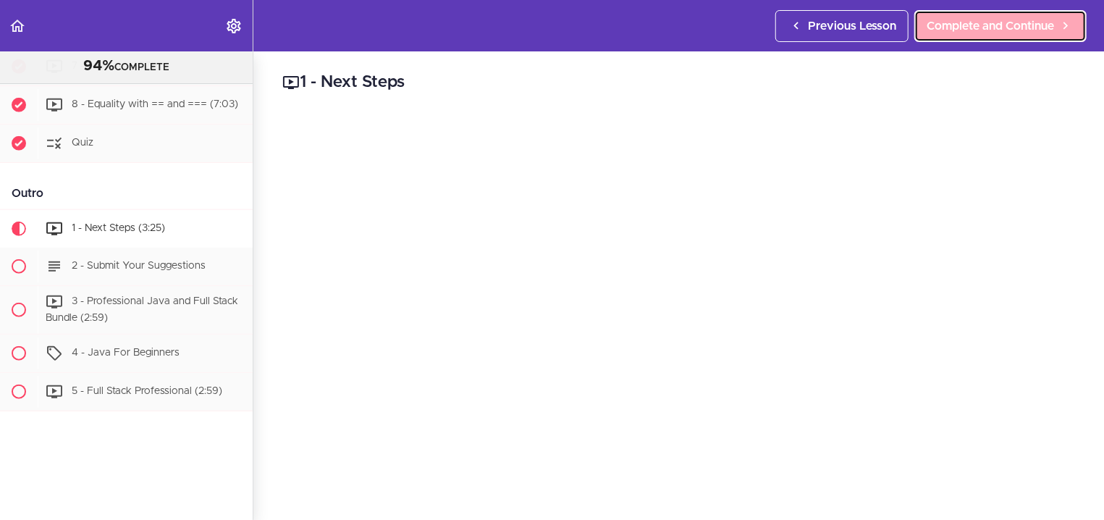
click at [1038, 25] on span "Complete and Continue" at bounding box center [990, 25] width 127 height 17
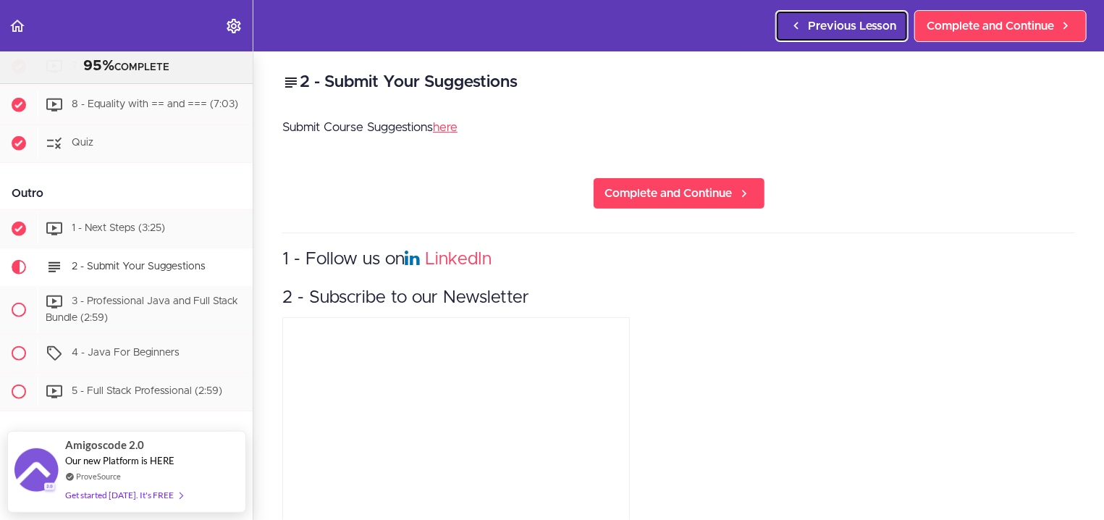
click at [805, 21] on link "Previous Lesson" at bounding box center [841, 26] width 133 height 32
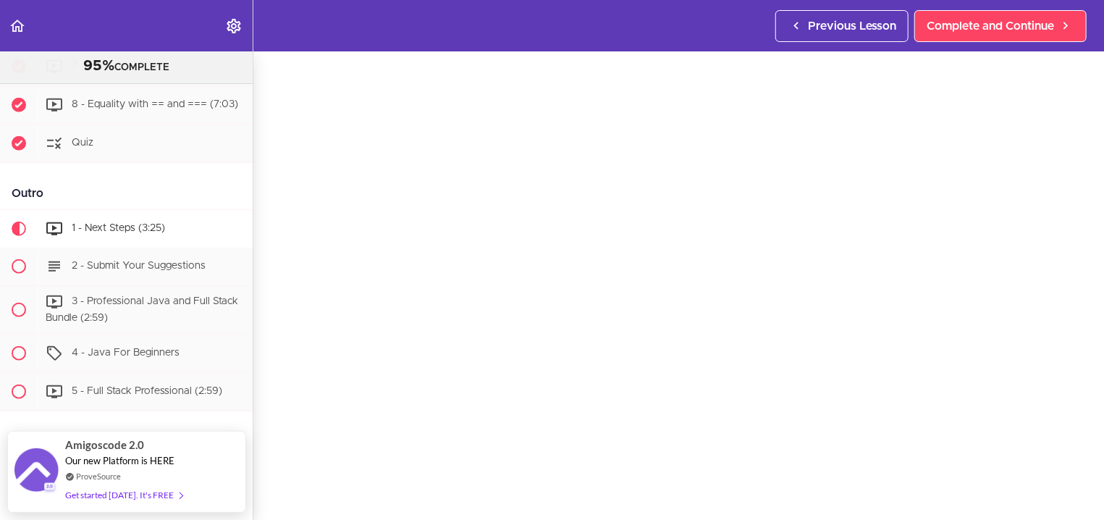
scroll to position [63, 0]
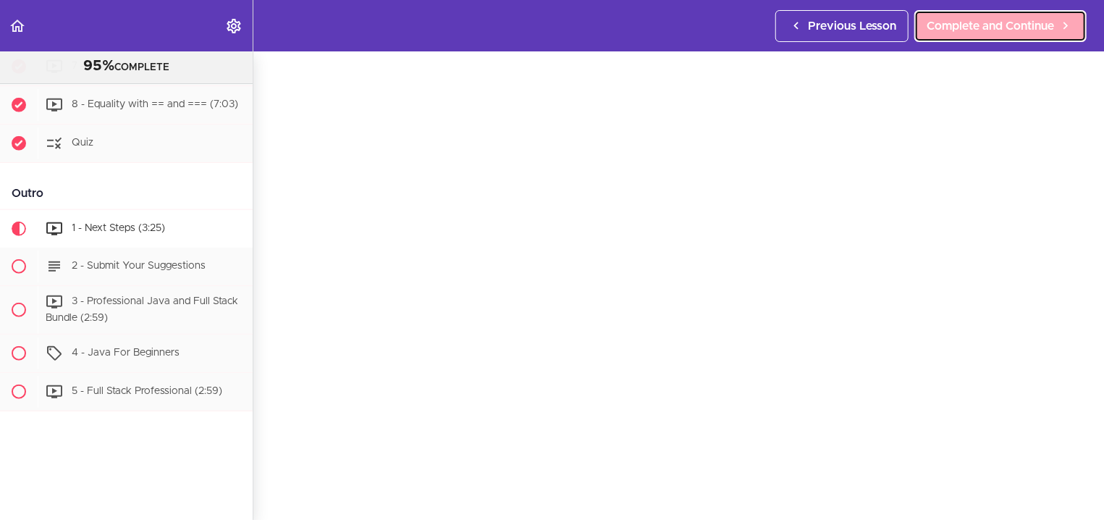
click at [1020, 25] on span "Complete and Continue" at bounding box center [990, 25] width 127 height 17
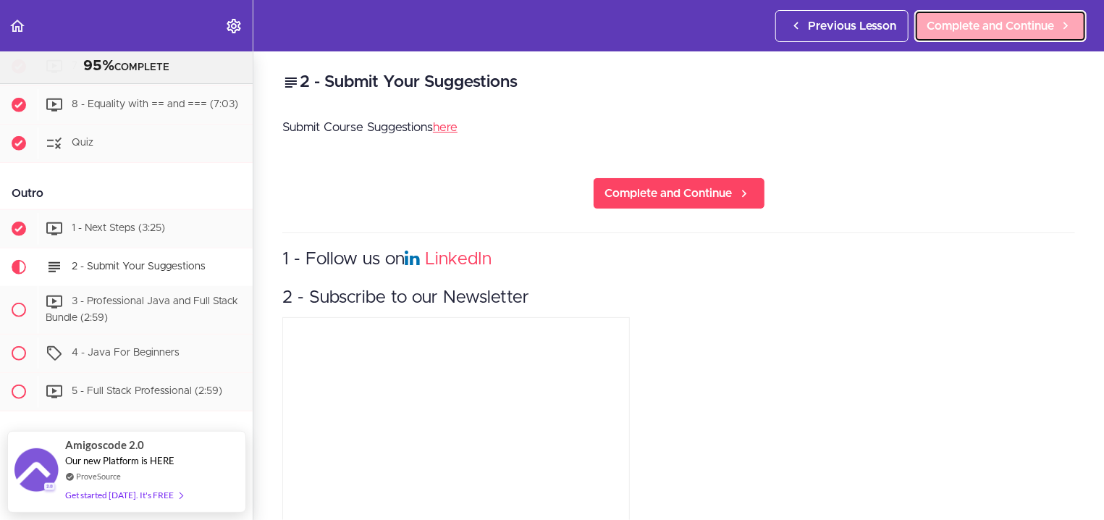
click at [971, 25] on span "Complete and Continue" at bounding box center [990, 25] width 127 height 17
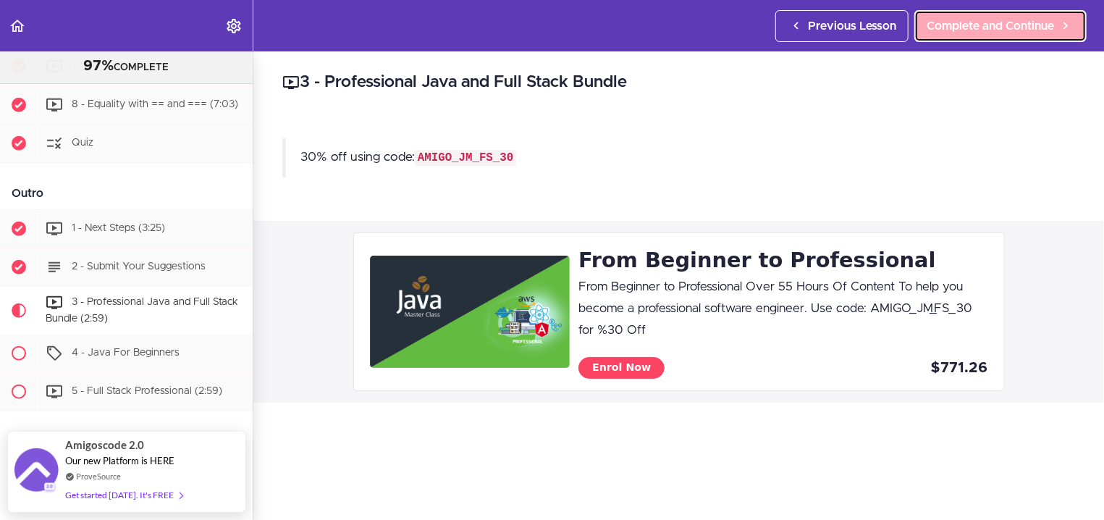
click at [971, 25] on span "Complete and Continue" at bounding box center [990, 25] width 127 height 17
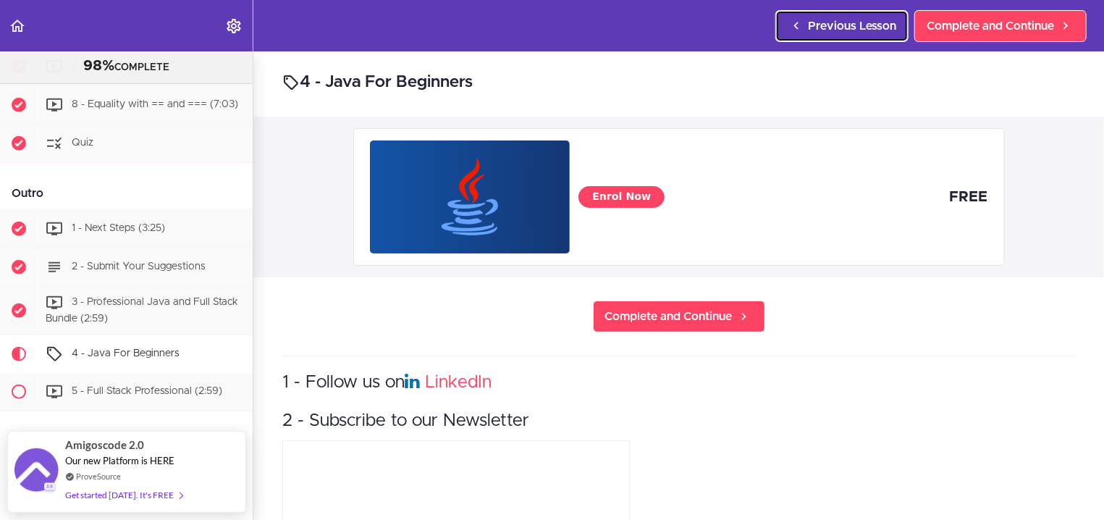
click at [846, 13] on link "Previous Lesson" at bounding box center [841, 26] width 133 height 32
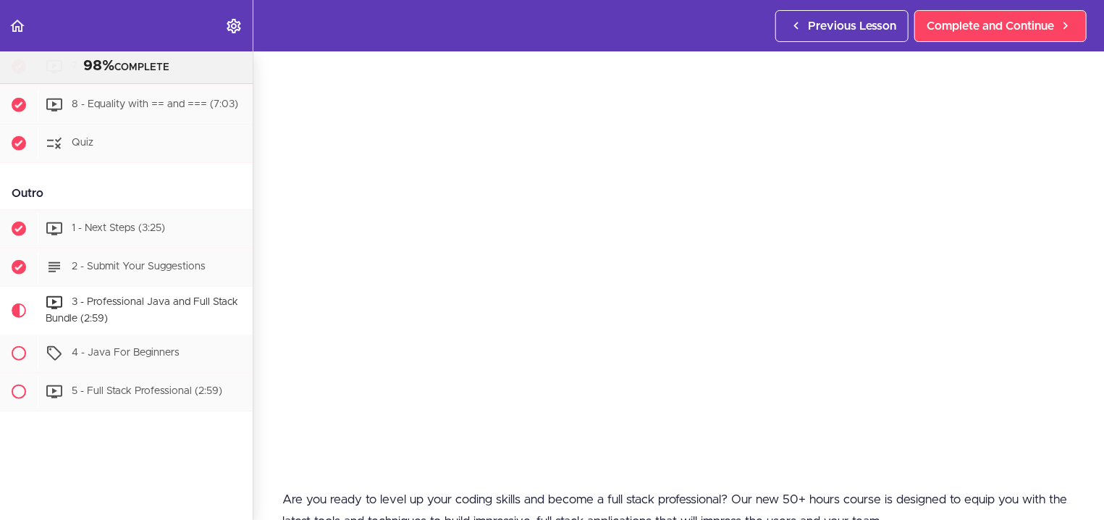
scroll to position [340, 0]
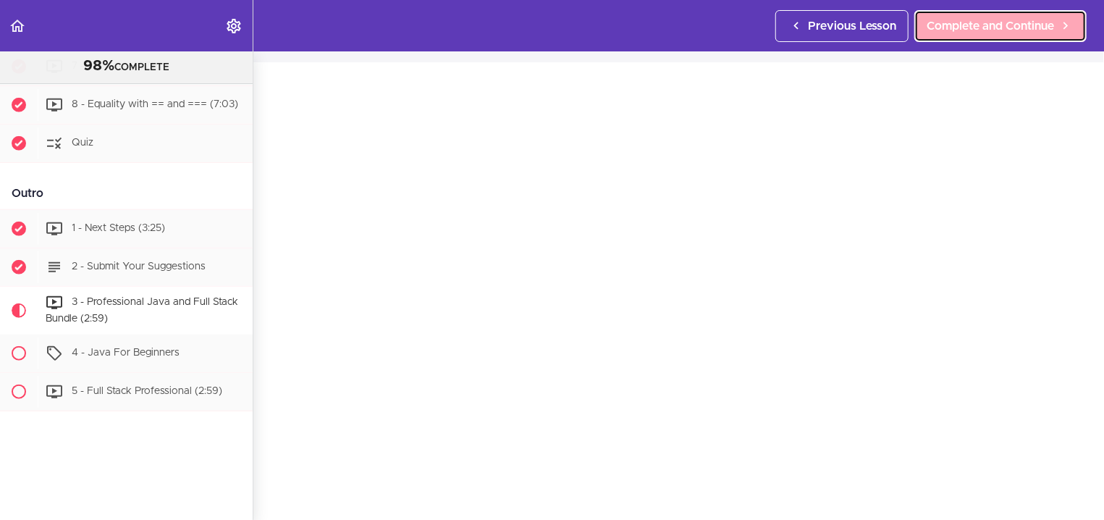
click at [1018, 14] on link "Complete and Continue" at bounding box center [1000, 26] width 172 height 32
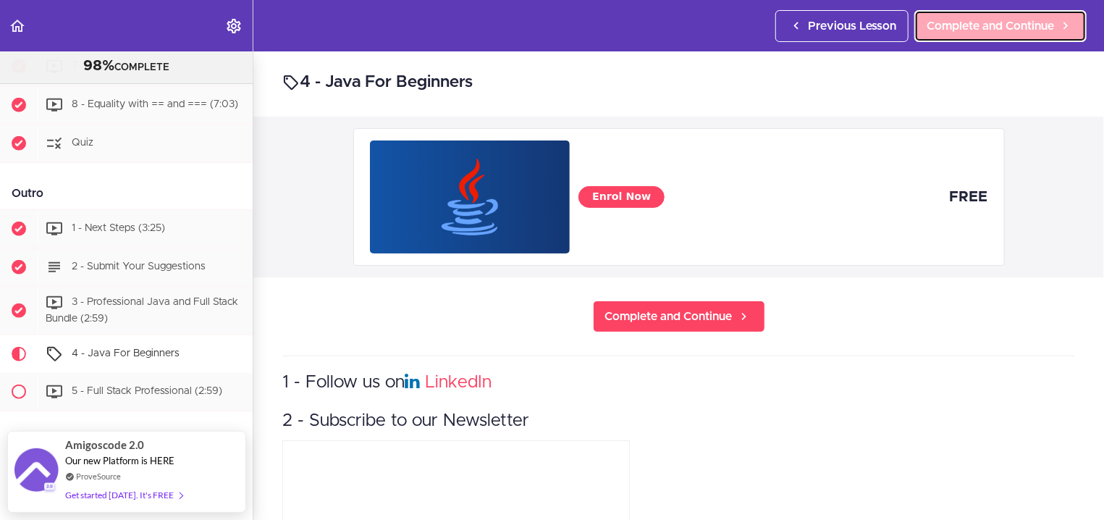
click at [1024, 28] on span "Complete and Continue" at bounding box center [990, 25] width 127 height 17
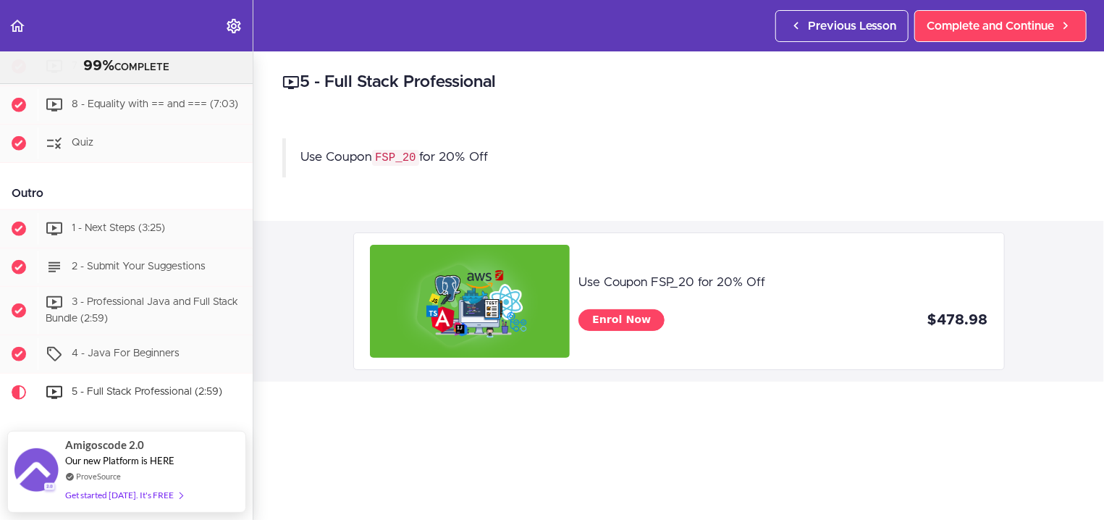
drag, startPoint x: 387, startPoint y: 161, endPoint x: 403, endPoint y: 159, distance: 16.1
click at [388, 161] on code "FSP_20" at bounding box center [395, 158] width 47 height 16
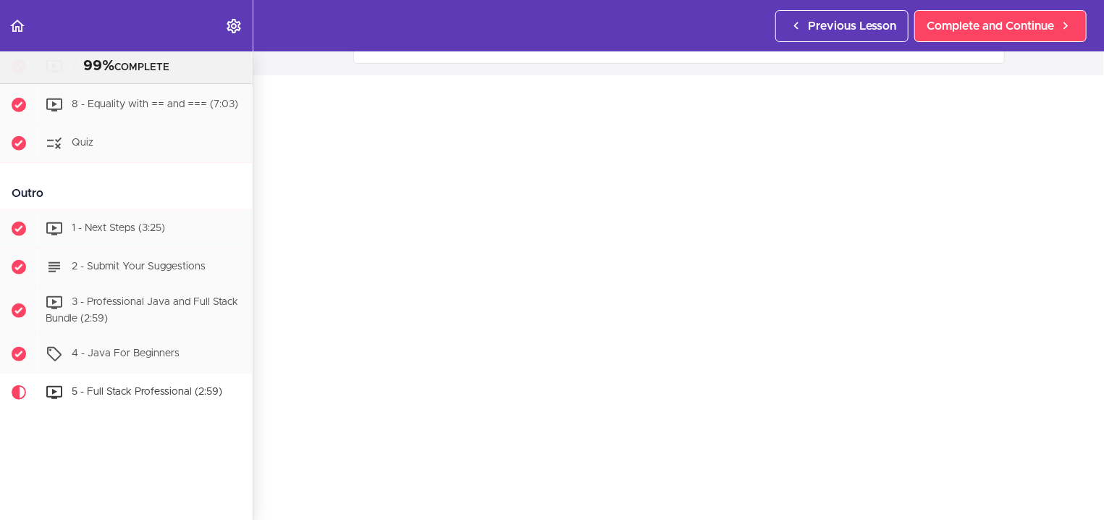
scroll to position [266, 0]
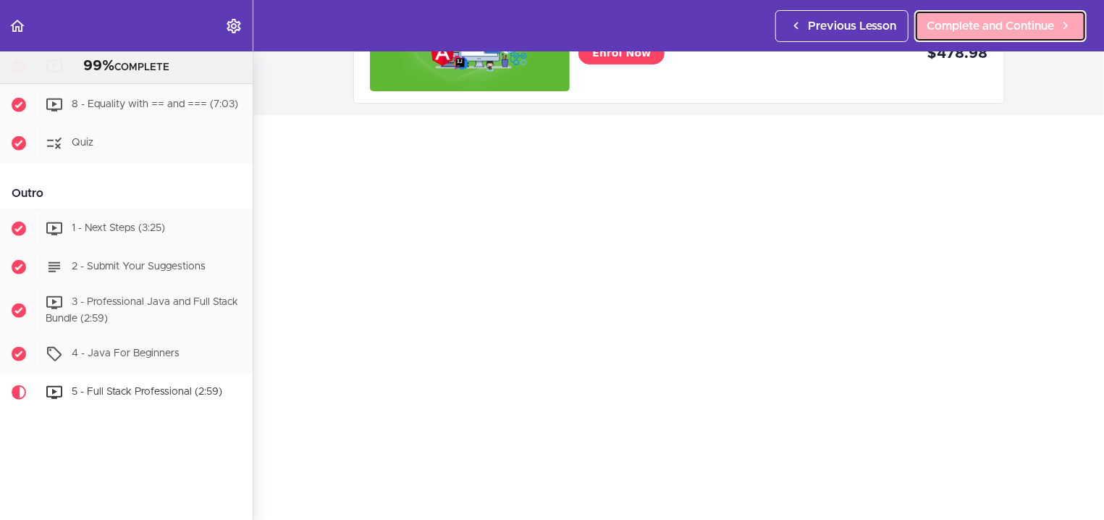
click at [1011, 22] on span "Complete and Continue" at bounding box center [990, 25] width 127 height 17
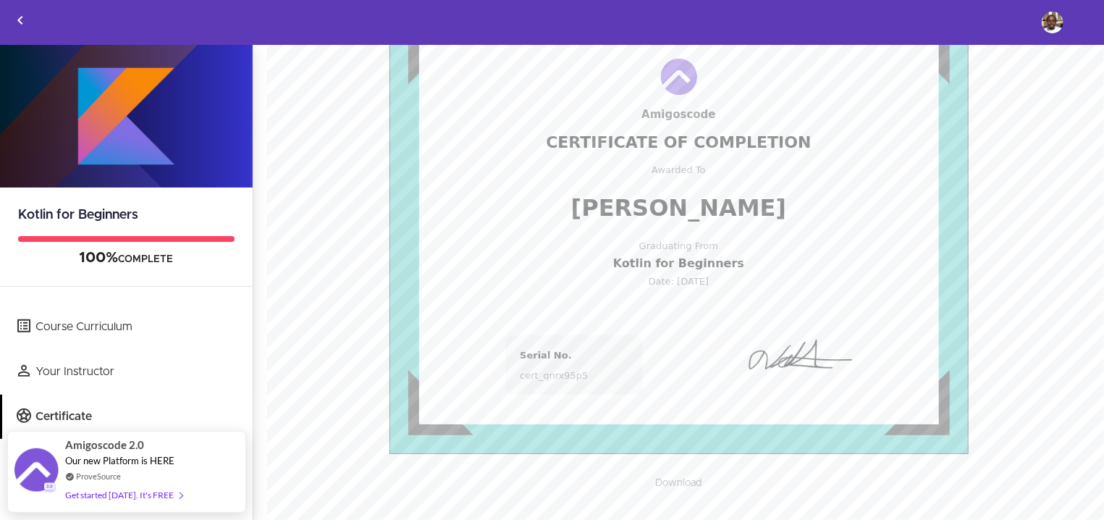
scroll to position [126, 0]
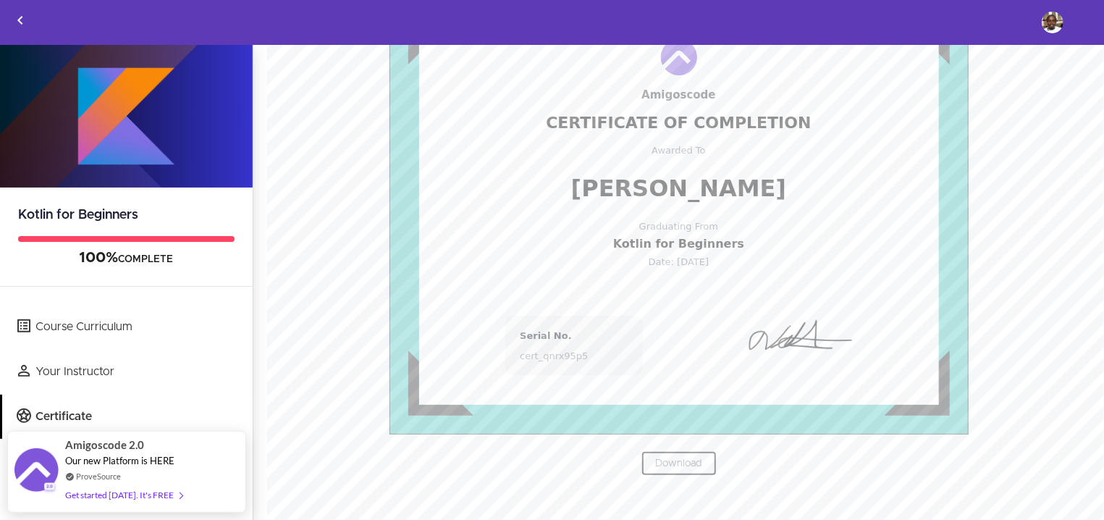
click at [679, 462] on link "Download" at bounding box center [678, 463] width 75 height 25
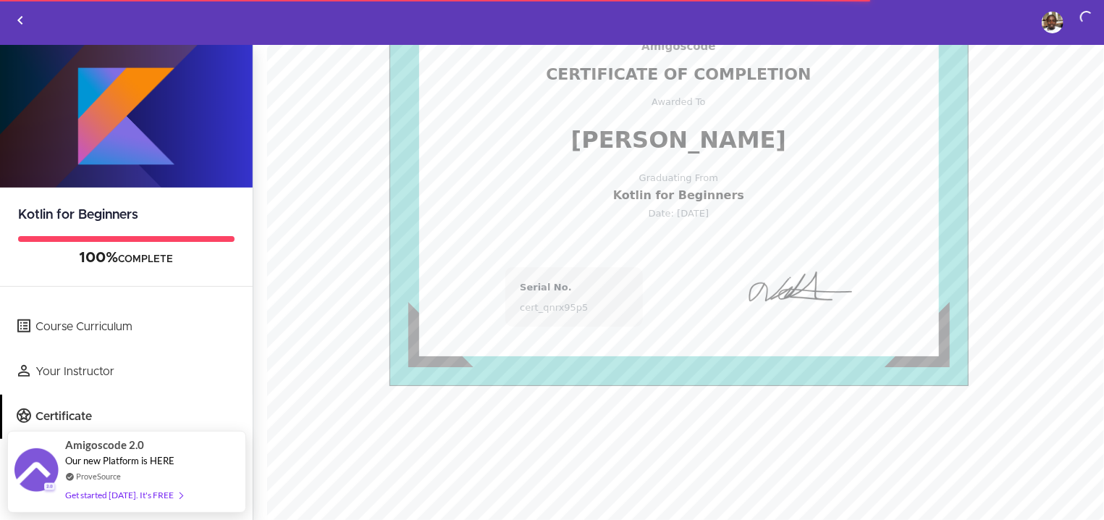
scroll to position [0, 0]
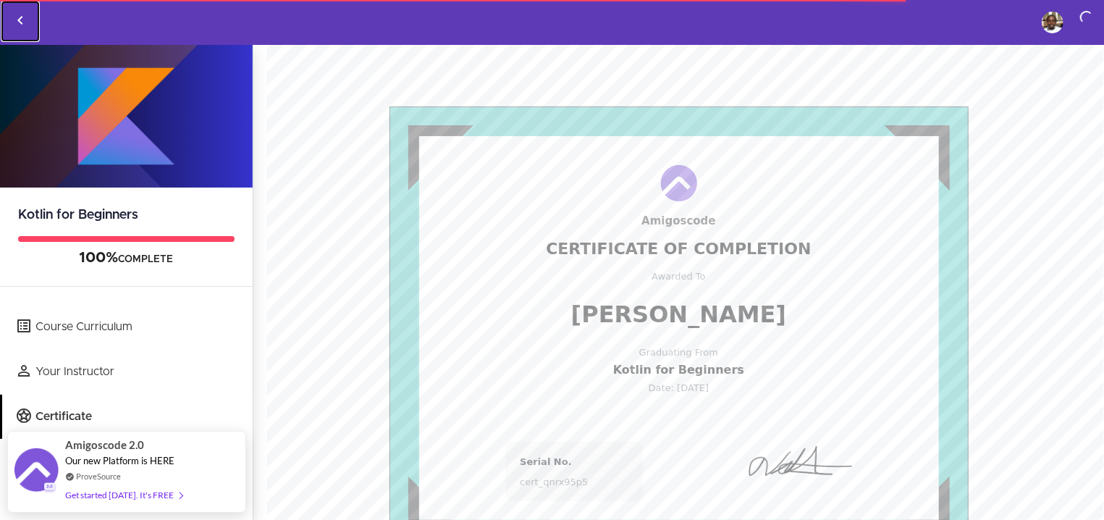
click at [19, 20] on use "Back to courses" at bounding box center [19, 20] width 5 height 9
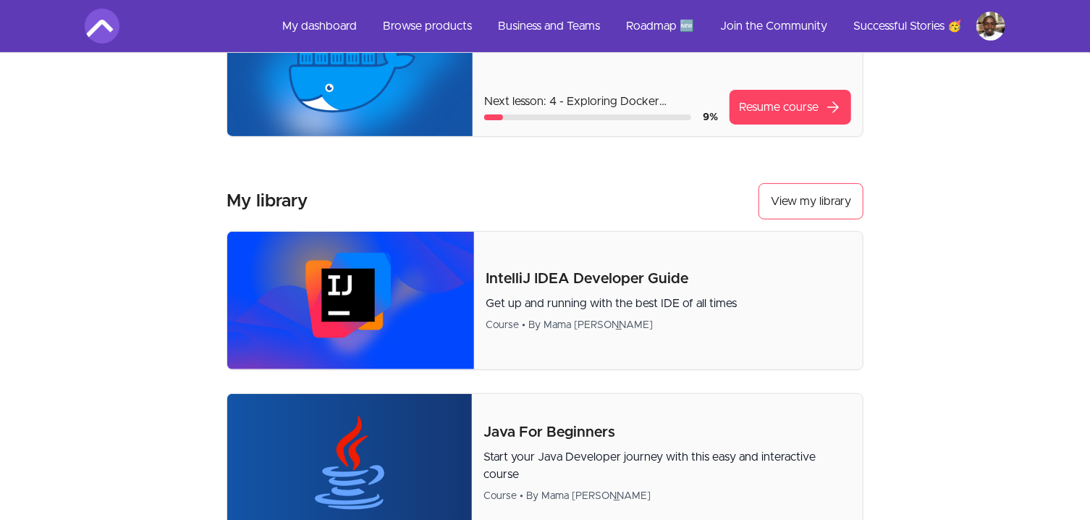
scroll to position [155, 0]
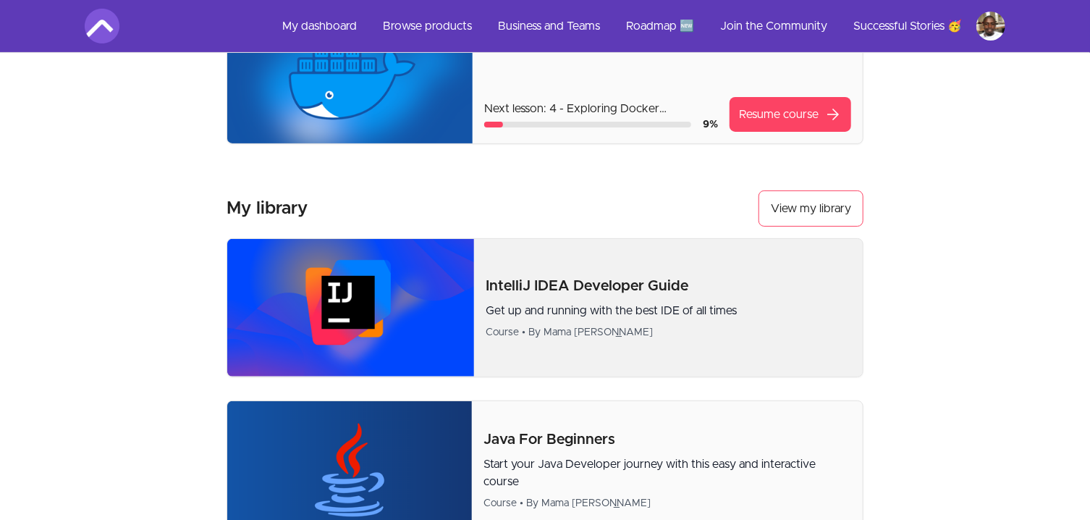
click at [574, 307] on p "Get up and running with the best IDE of all times" at bounding box center [669, 310] width 366 height 17
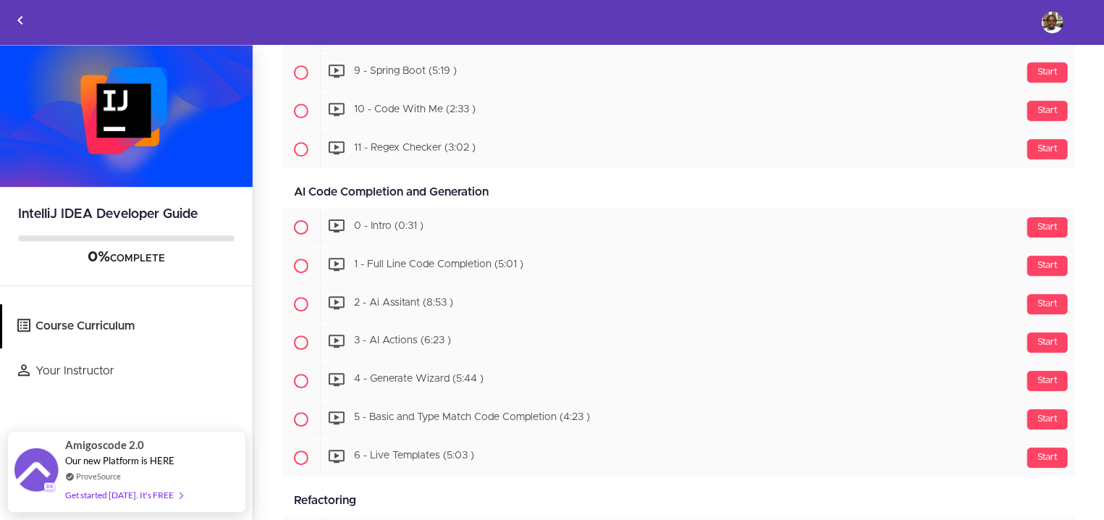
scroll to position [2585, 0]
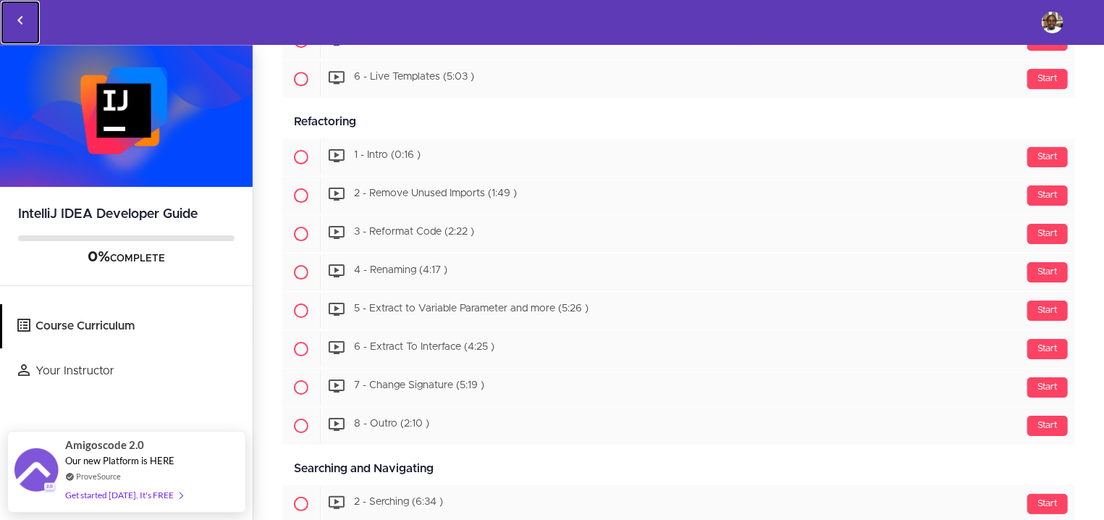
click at [17, 19] on icon "Back to courses" at bounding box center [20, 20] width 17 height 17
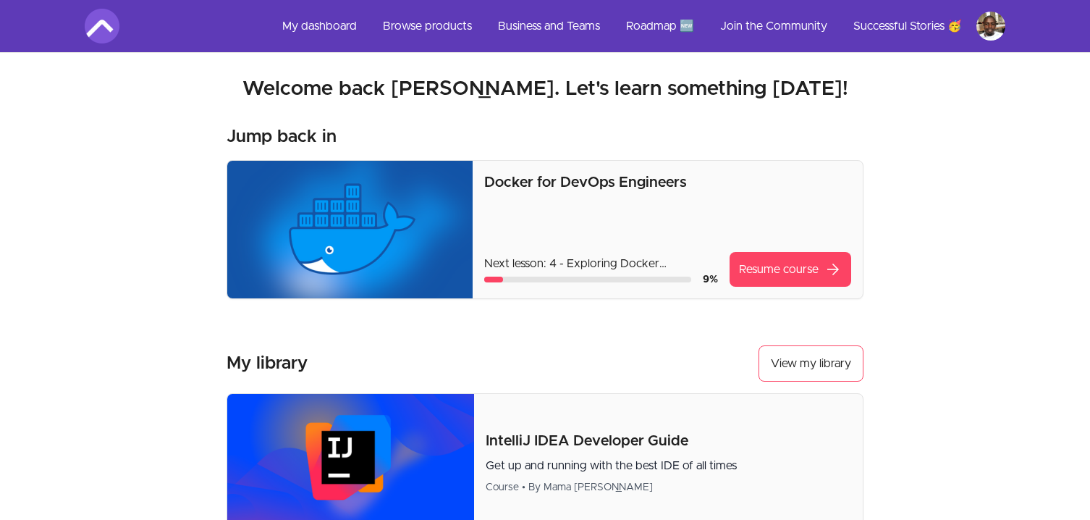
scroll to position [232, 0]
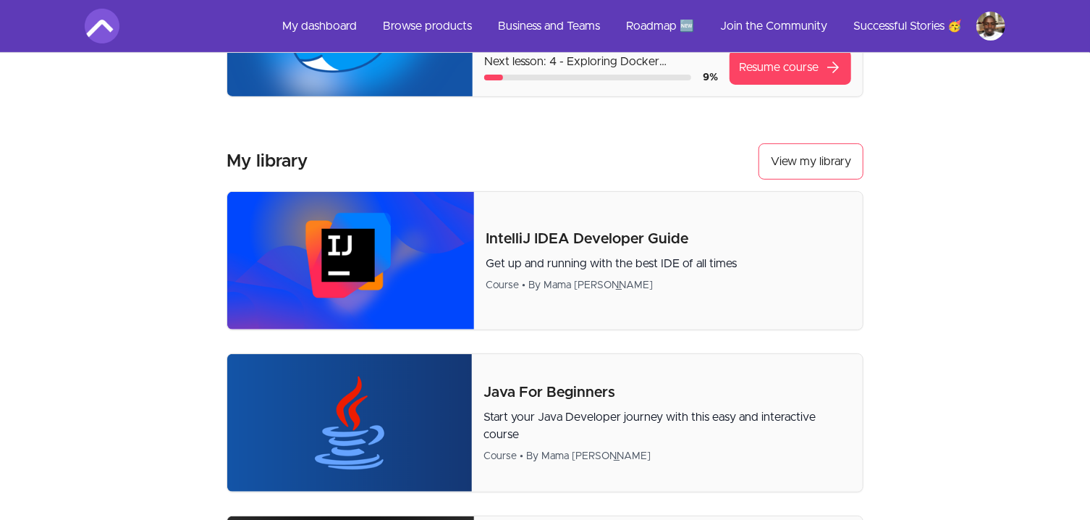
scroll to position [77, 0]
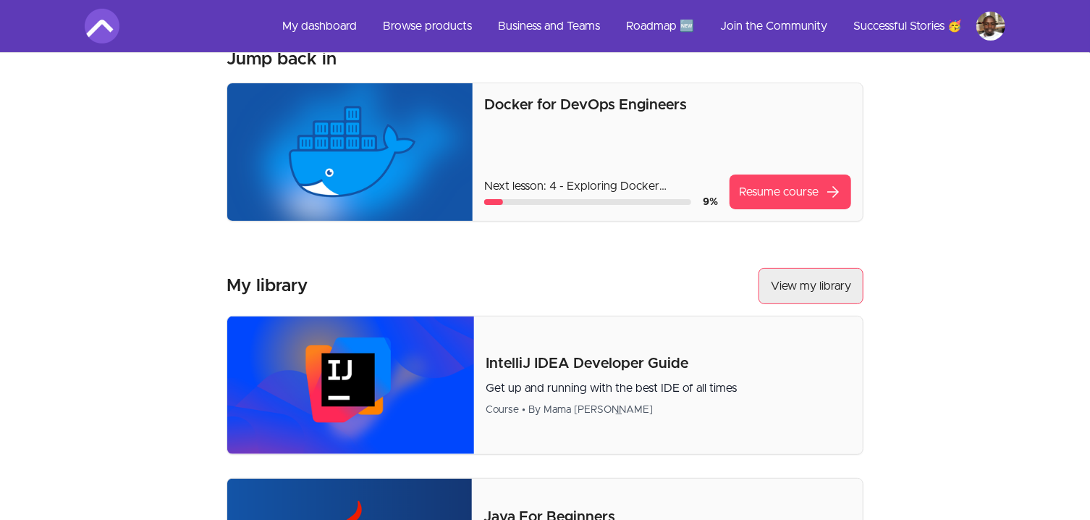
click at [819, 279] on link "View my library" at bounding box center [811, 286] width 105 height 36
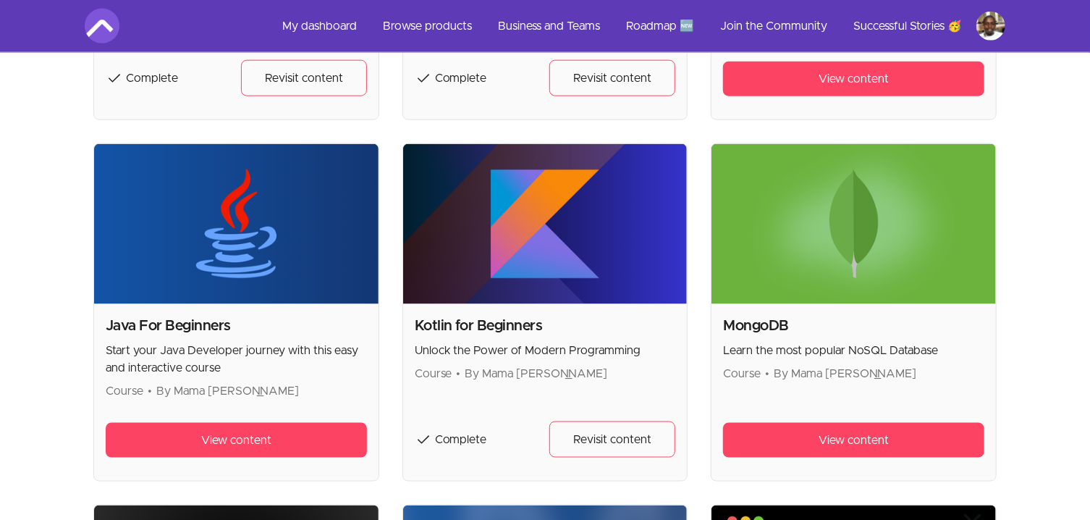
scroll to position [956, 0]
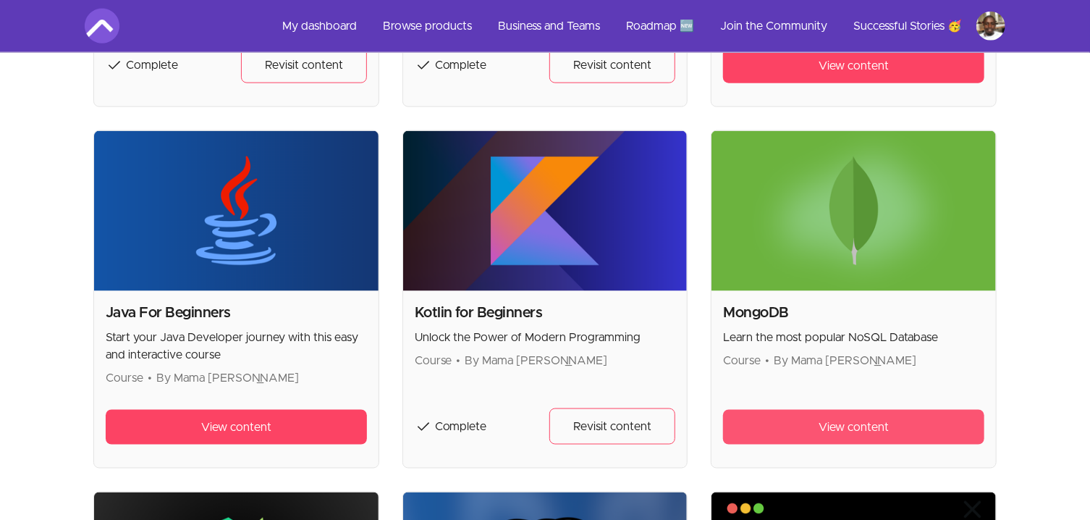
click at [851, 426] on span "View content" at bounding box center [854, 426] width 70 height 17
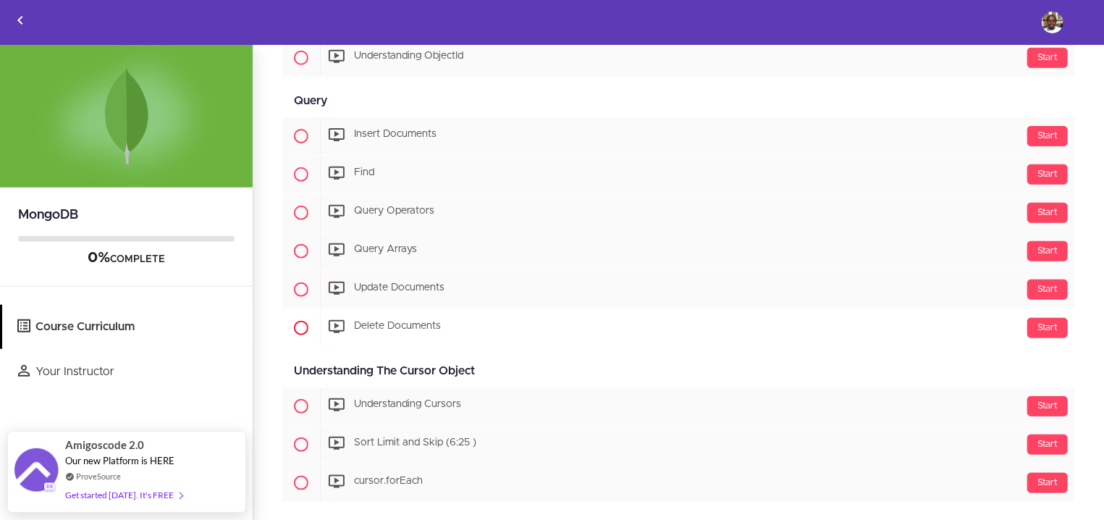
scroll to position [908, 0]
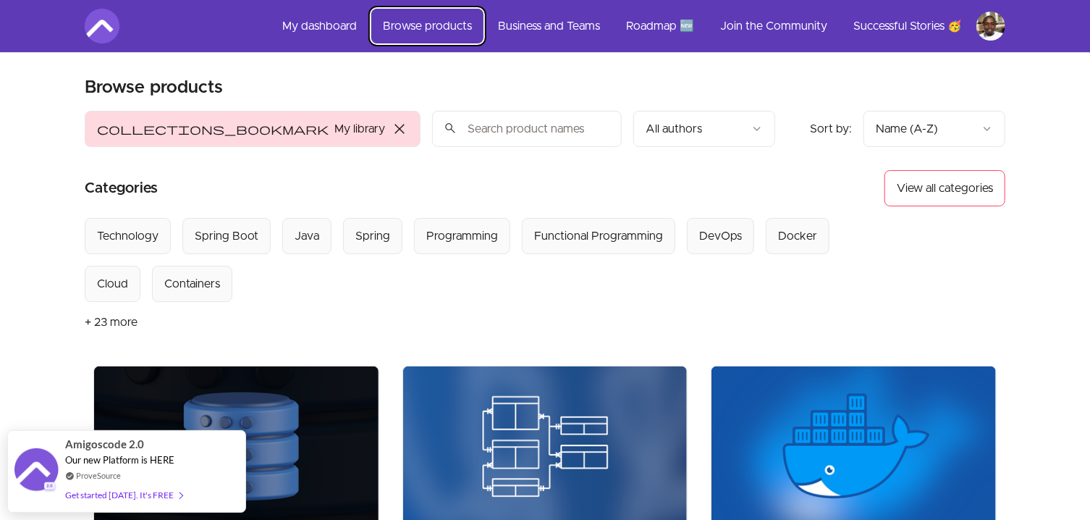
click at [436, 22] on link "Browse products" at bounding box center [427, 26] width 112 height 35
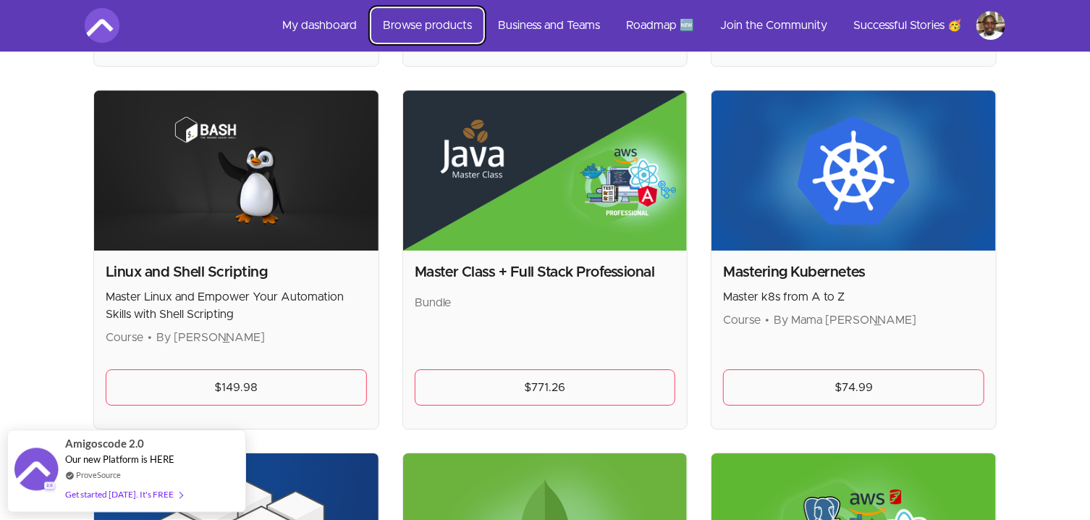
scroll to position [2483, 0]
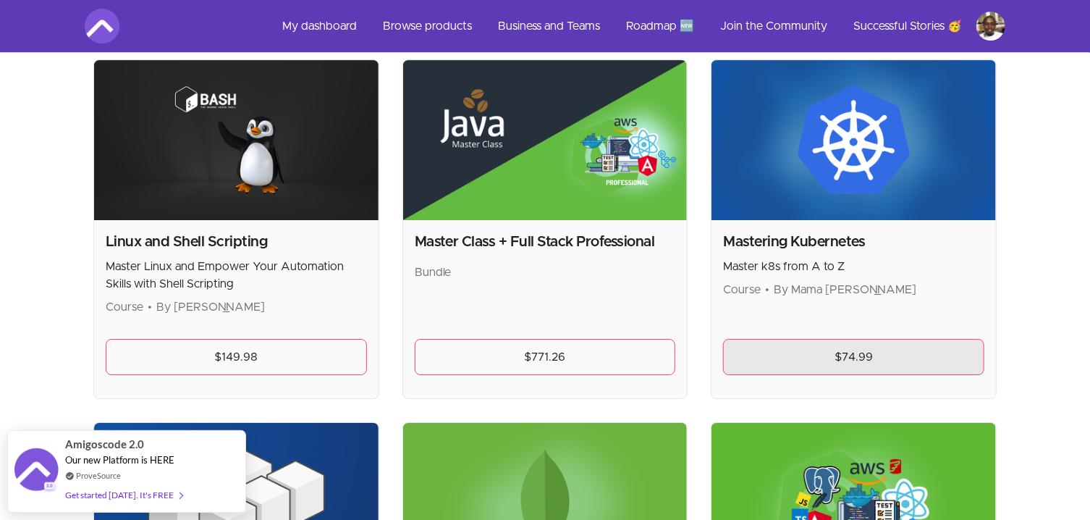
click at [843, 352] on link "$74.99" at bounding box center [853, 357] width 261 height 36
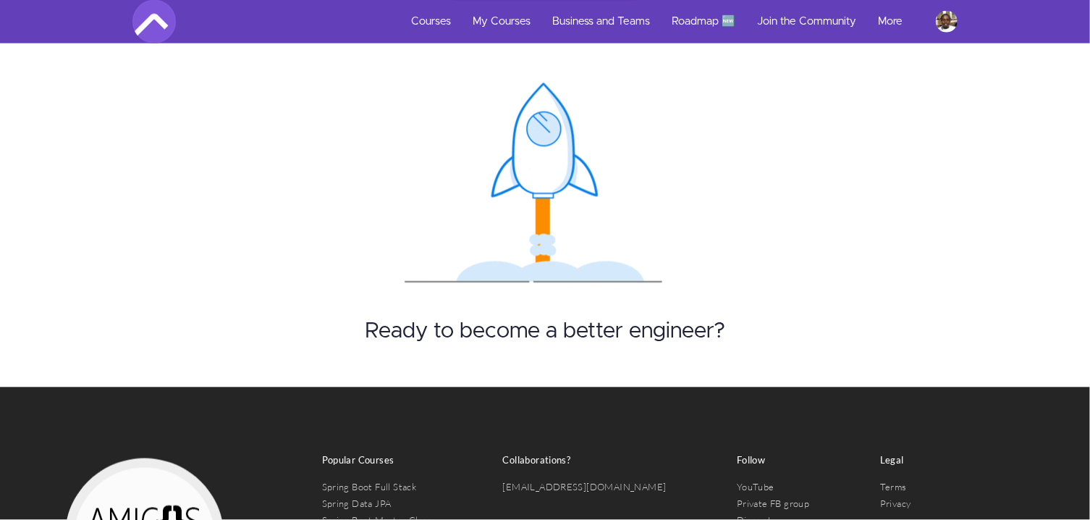
scroll to position [6825, 0]
